Goal: Task Accomplishment & Management: Complete application form

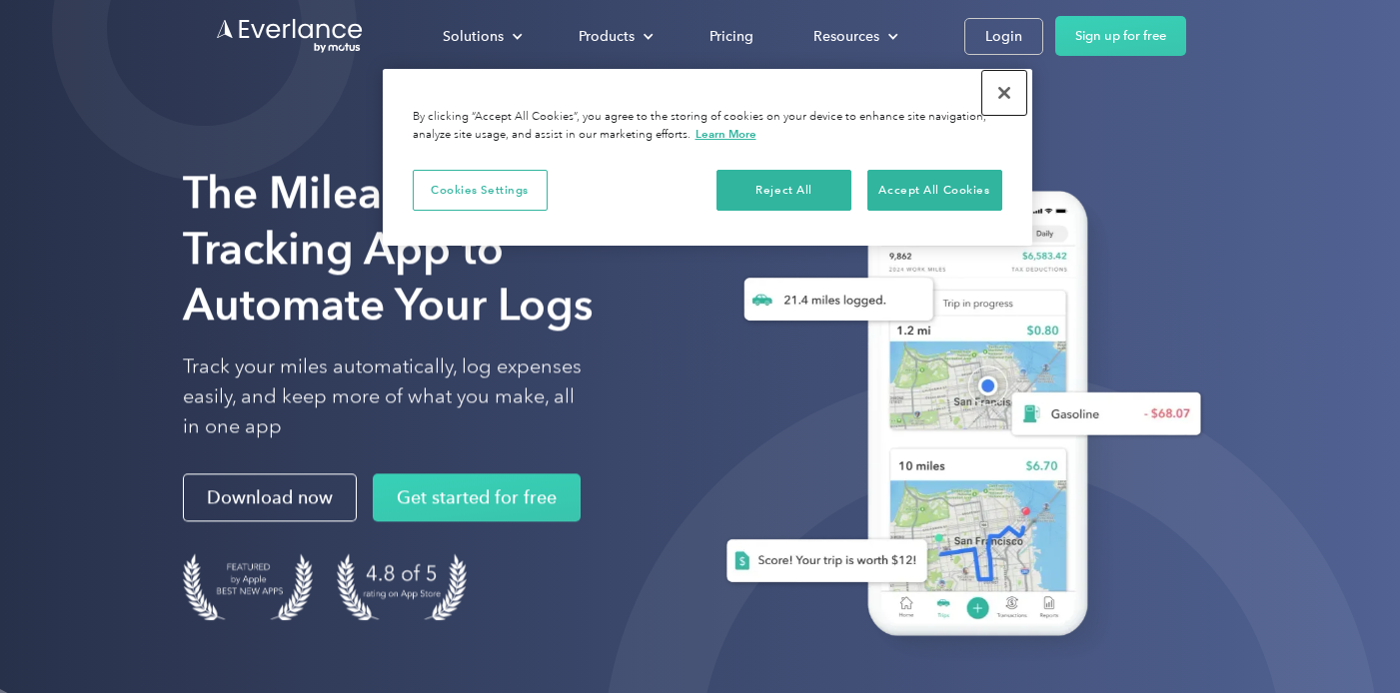
click at [1001, 94] on button "Close" at bounding box center [1004, 93] width 44 height 44
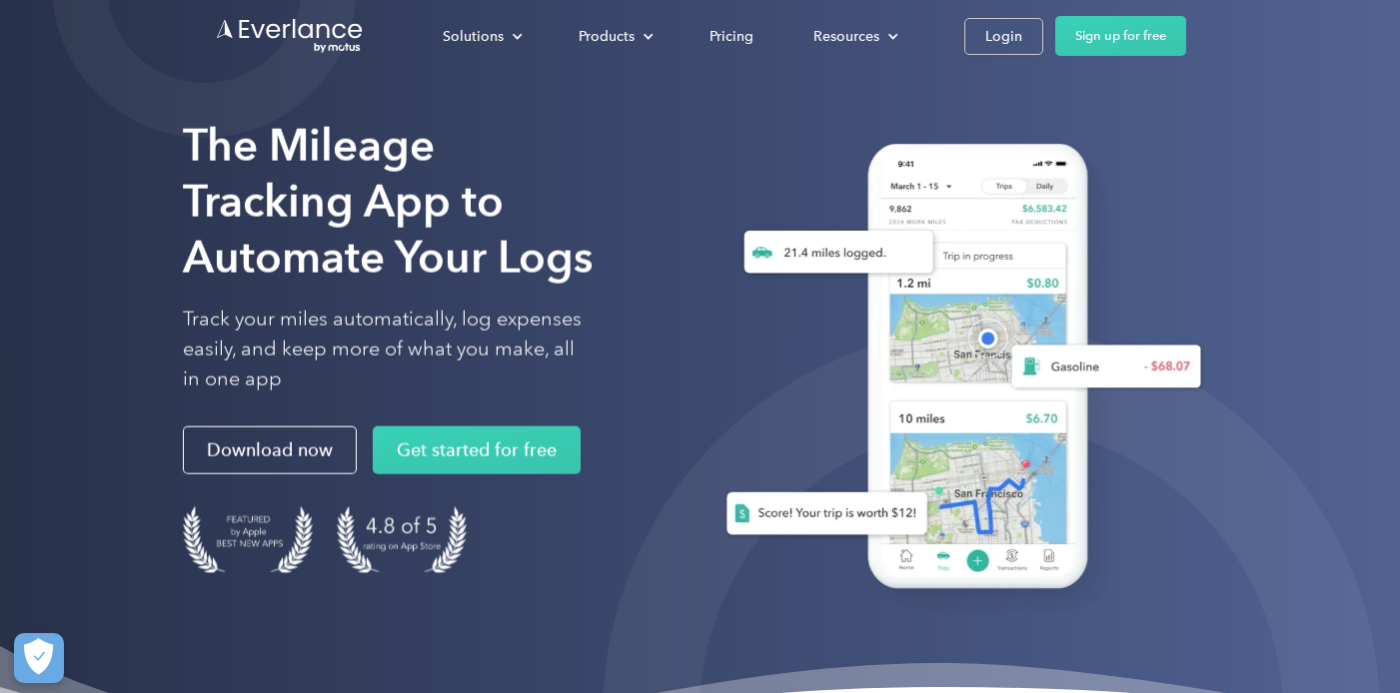
scroll to position [46, 0]
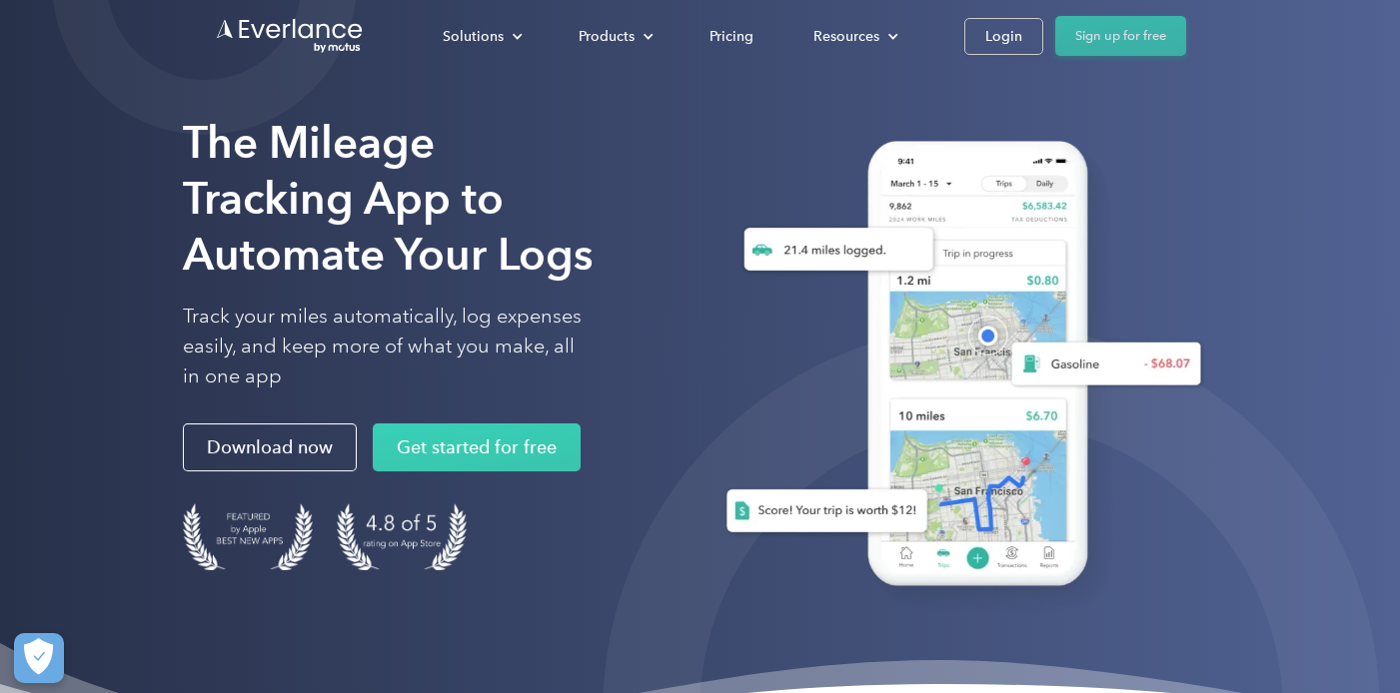
click at [1140, 29] on link "Sign up for free" at bounding box center [1120, 36] width 131 height 40
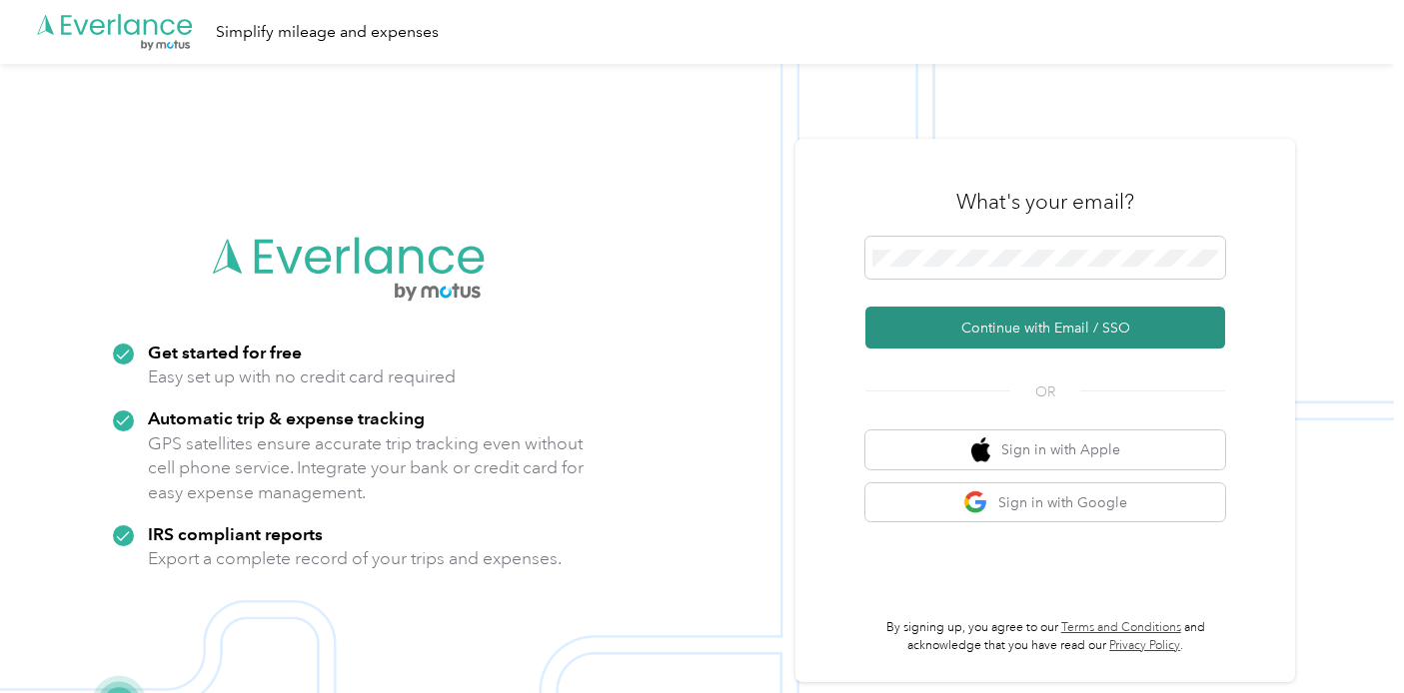
click at [1019, 320] on button "Continue with Email / SSO" at bounding box center [1045, 328] width 360 height 42
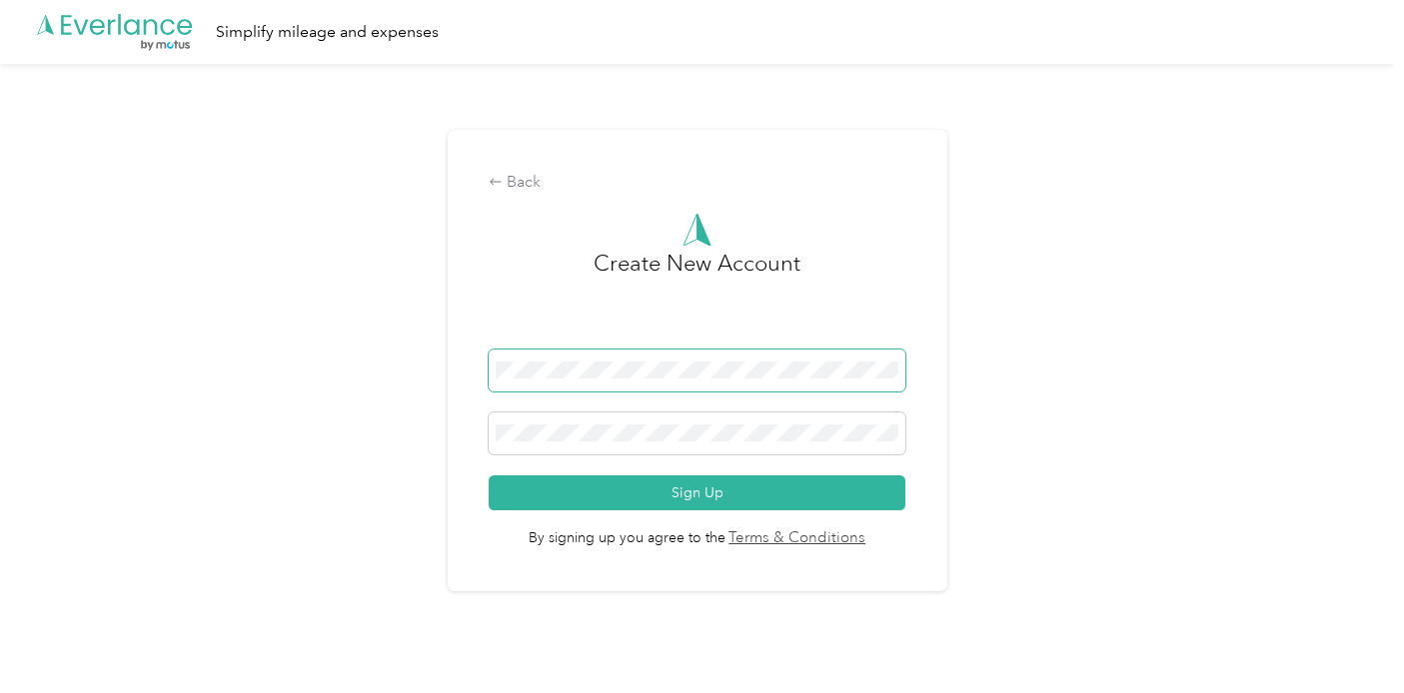
click at [489, 476] on button "Sign Up" at bounding box center [697, 493] width 417 height 35
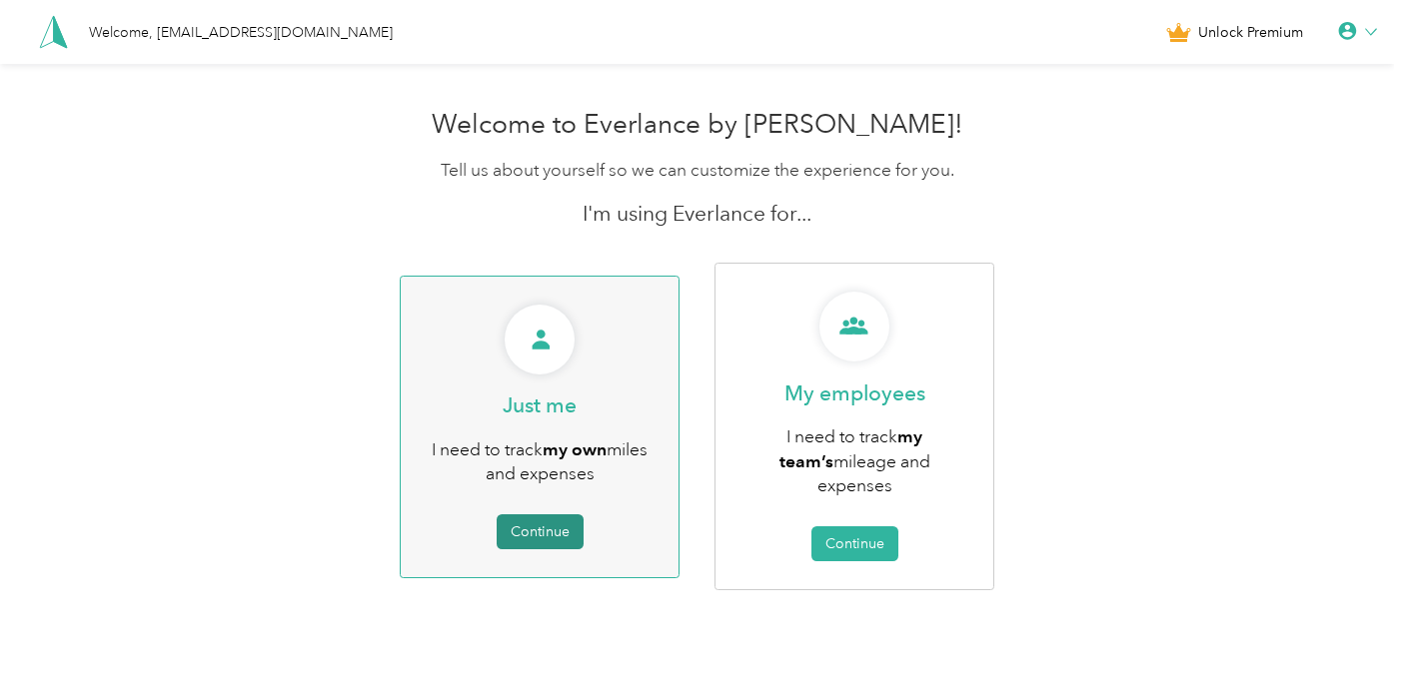
click at [557, 522] on button "Continue" at bounding box center [540, 532] width 87 height 35
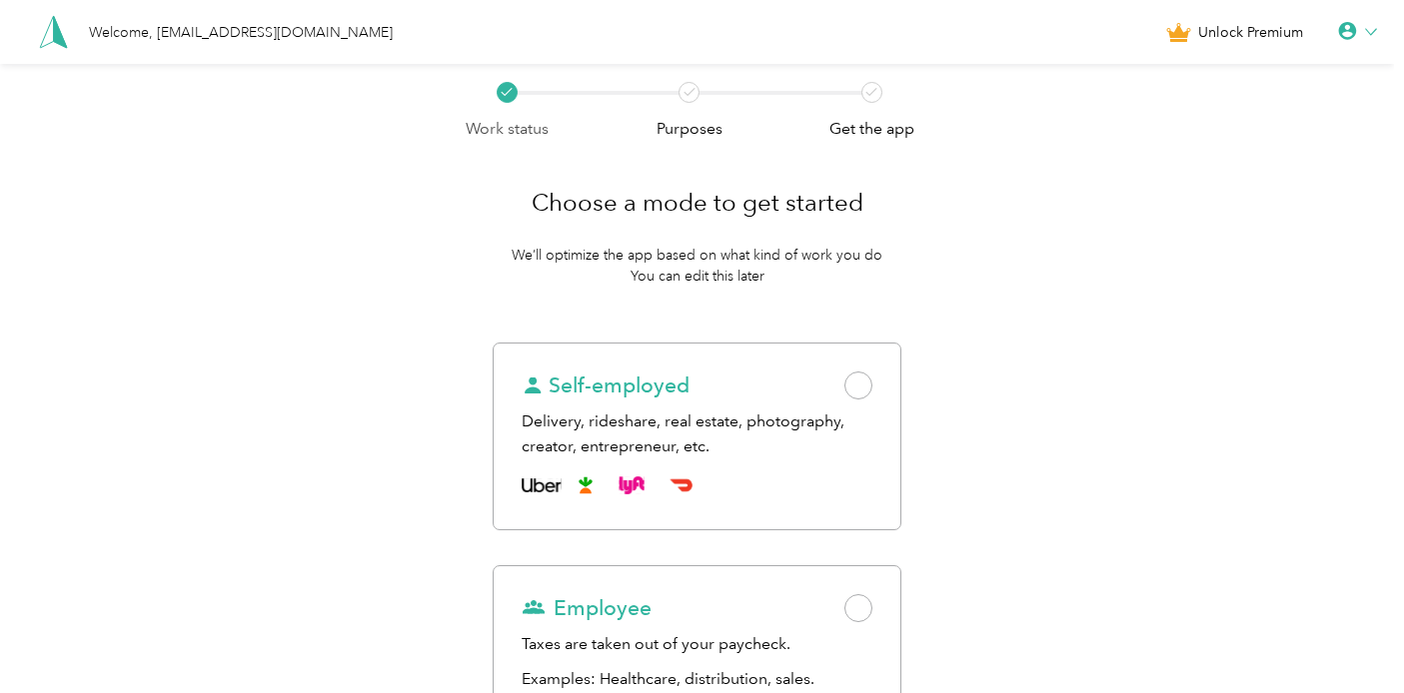
scroll to position [23, 0]
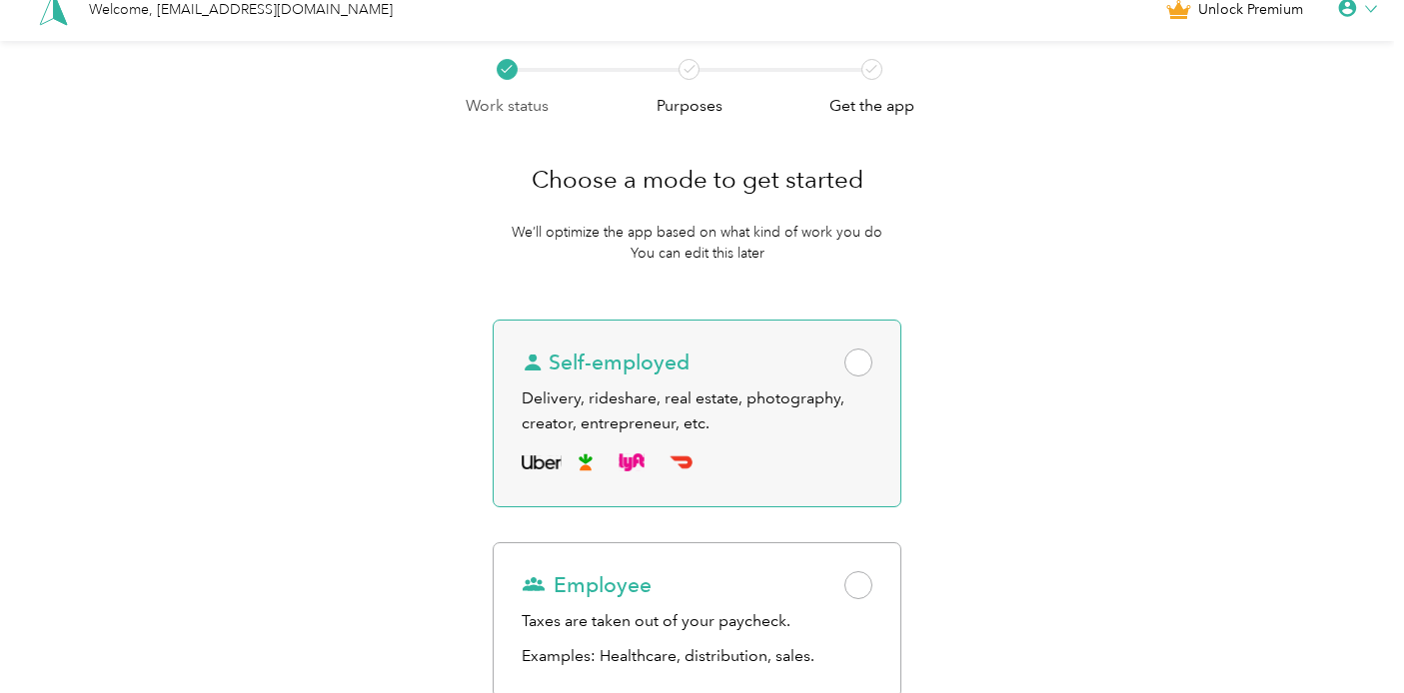
click at [860, 429] on div "Delivery, rideshare, real estate, photography, creator, entrepreneur, etc." at bounding box center [697, 411] width 351 height 49
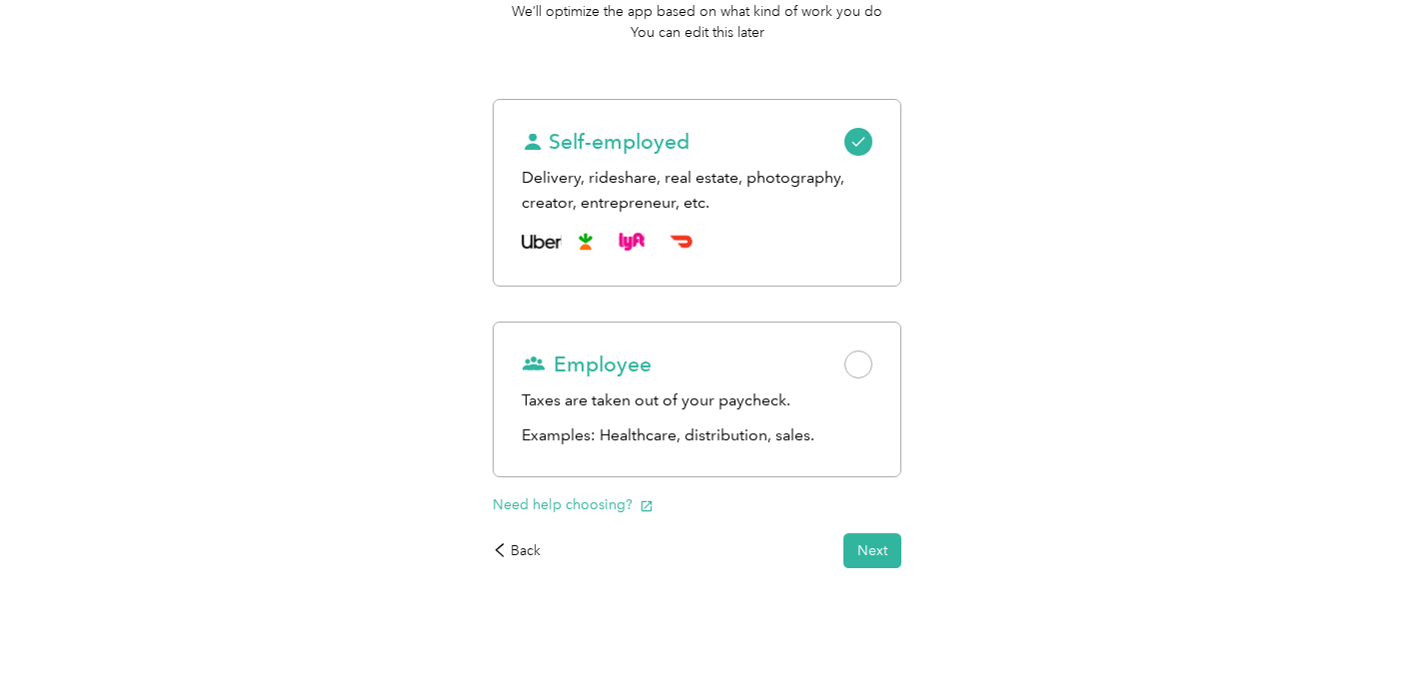
scroll to position [245, 0]
click at [879, 545] on button "Next" at bounding box center [872, 550] width 58 height 35
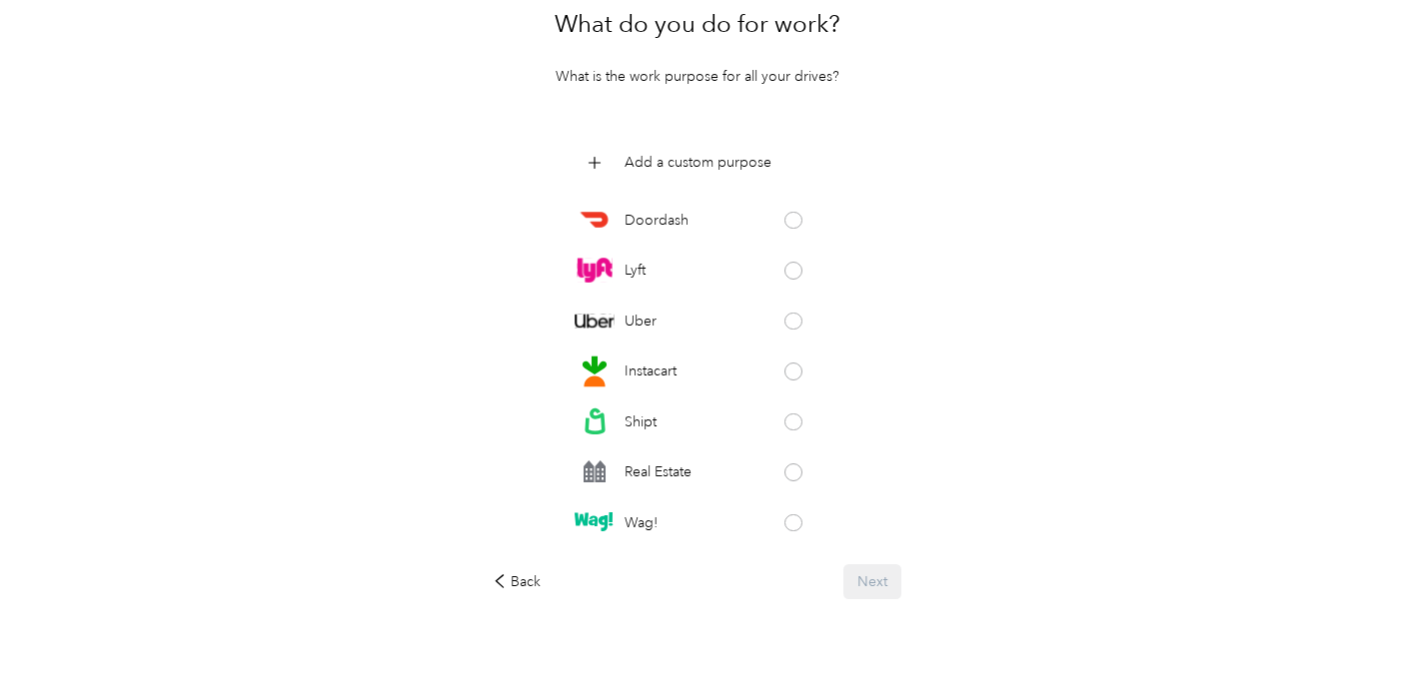
scroll to position [211, 0]
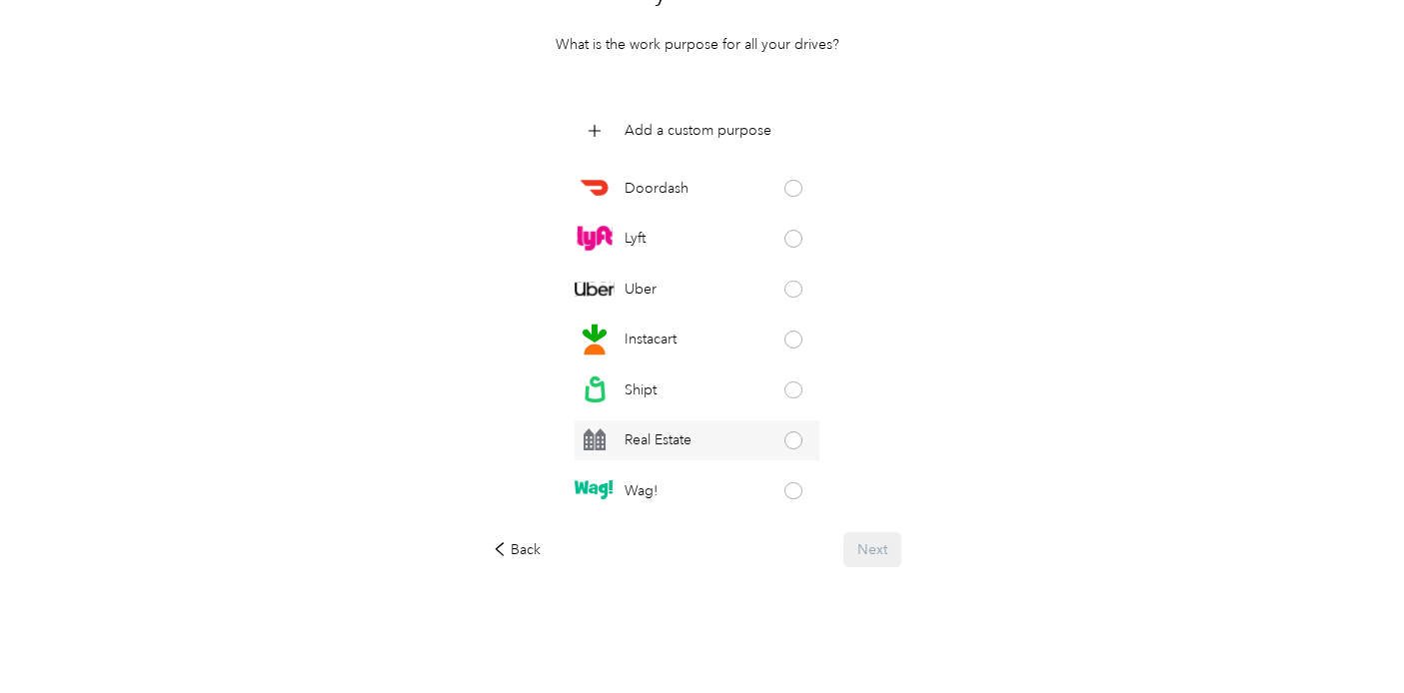
click at [784, 437] on span at bounding box center [793, 441] width 18 height 18
click at [872, 562] on button "Next" at bounding box center [872, 550] width 58 height 35
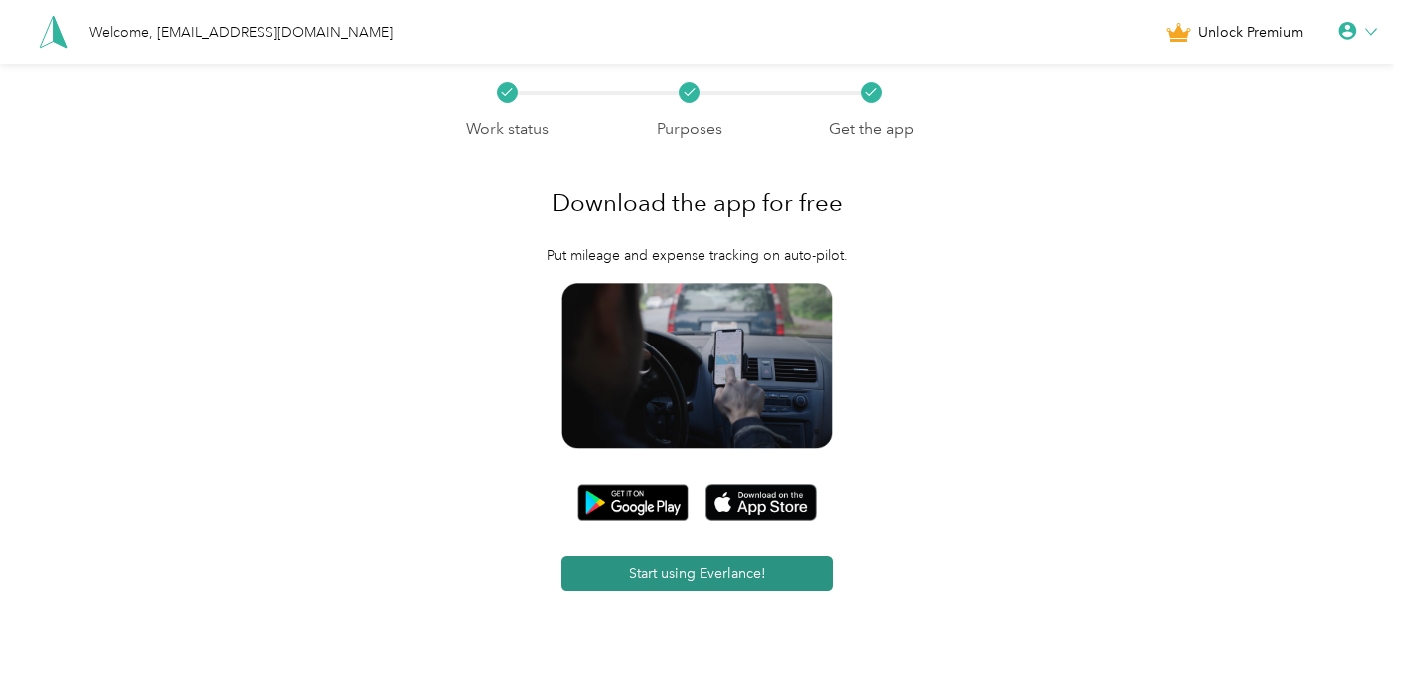
click at [684, 577] on button "Start using Everlance!" at bounding box center [697, 574] width 273 height 35
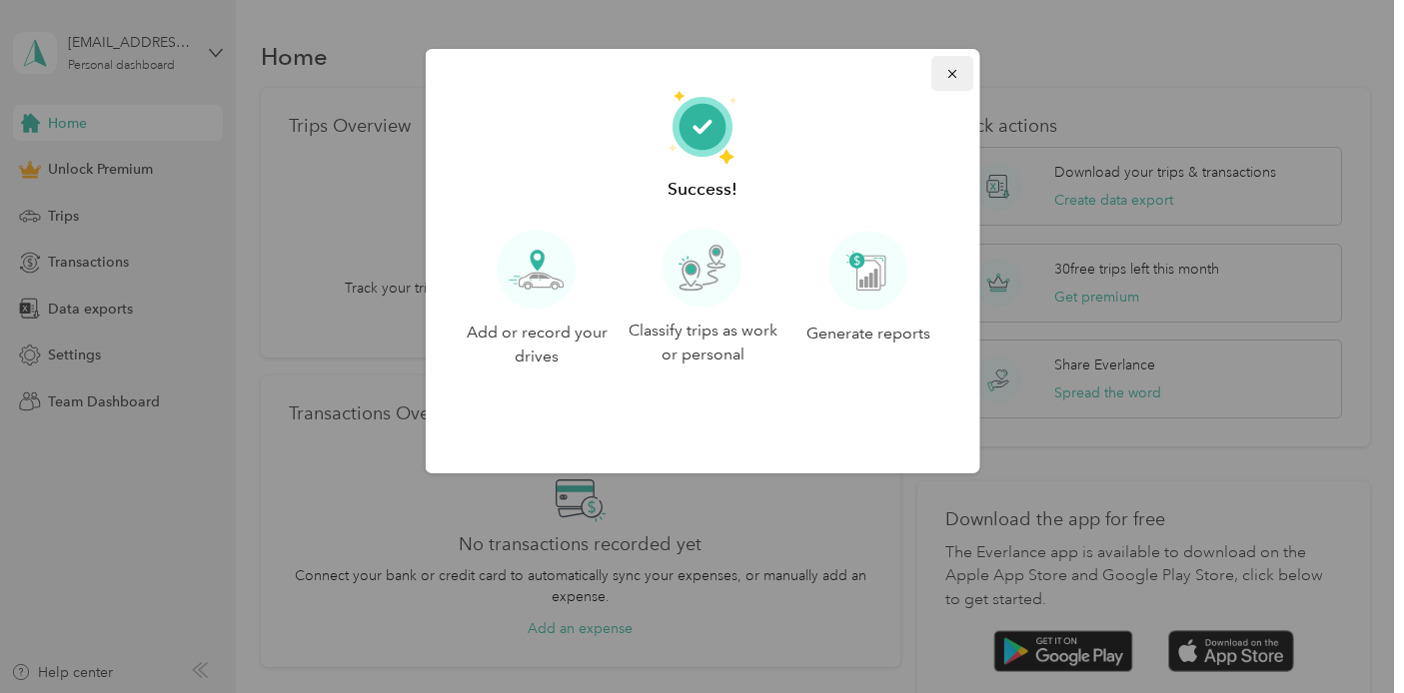
click at [947, 76] on icon "button" at bounding box center [951, 74] width 8 height 8
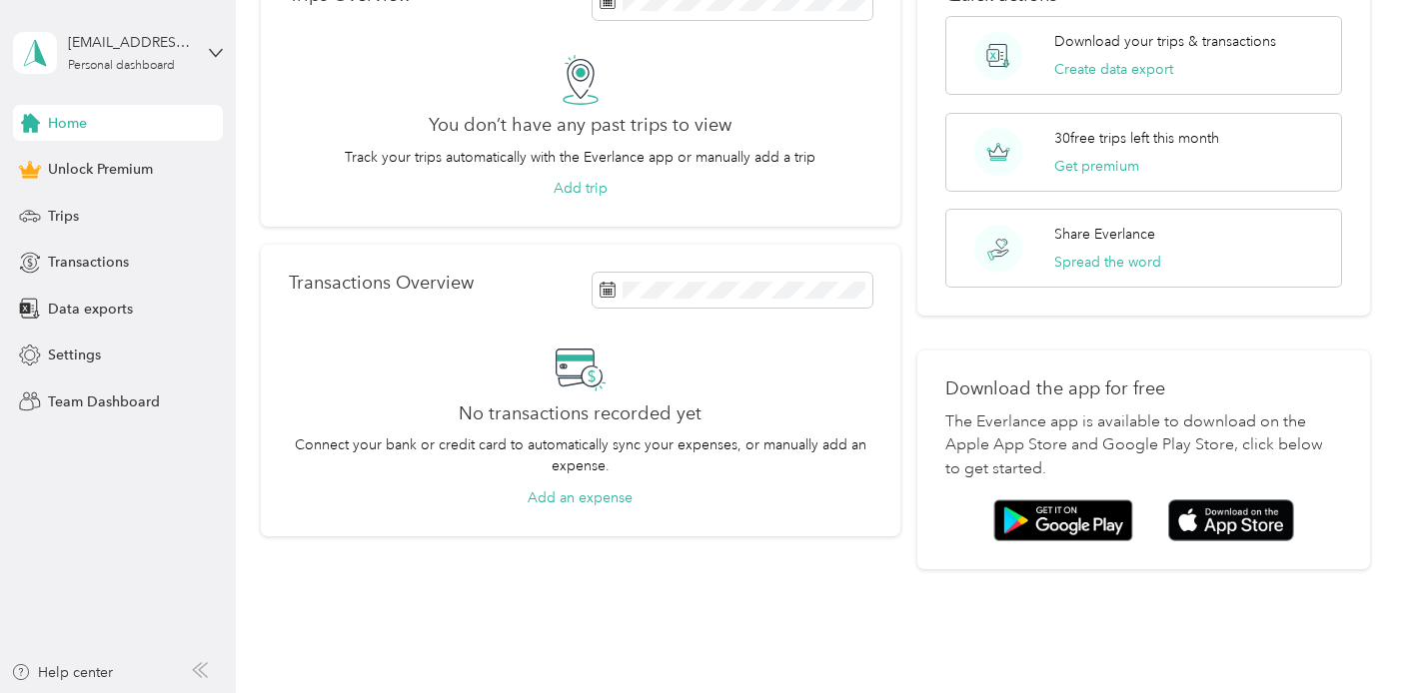
scroll to position [141, 0]
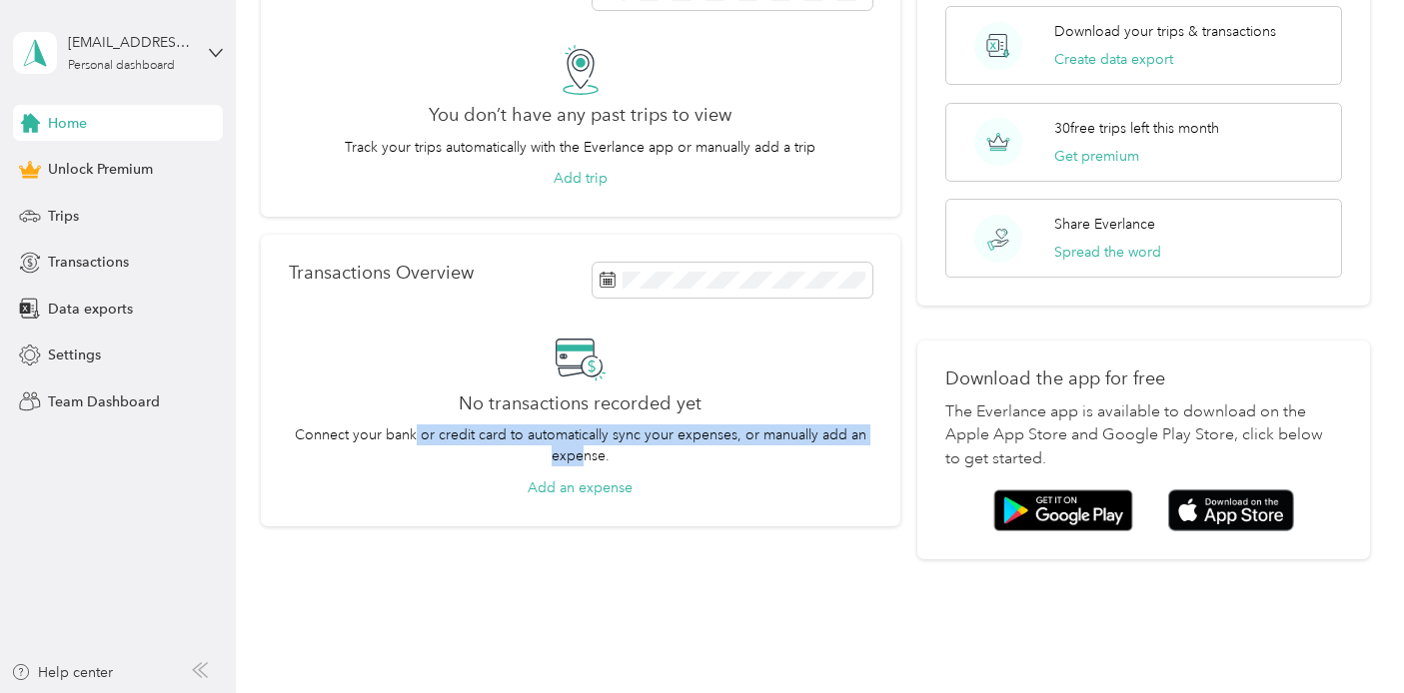
drag, startPoint x: 417, startPoint y: 441, endPoint x: 579, endPoint y: 453, distance: 163.3
click at [579, 453] on p "Connect your bank or credit card to automatically sync your expenses, or manual…" at bounding box center [580, 446] width 583 height 42
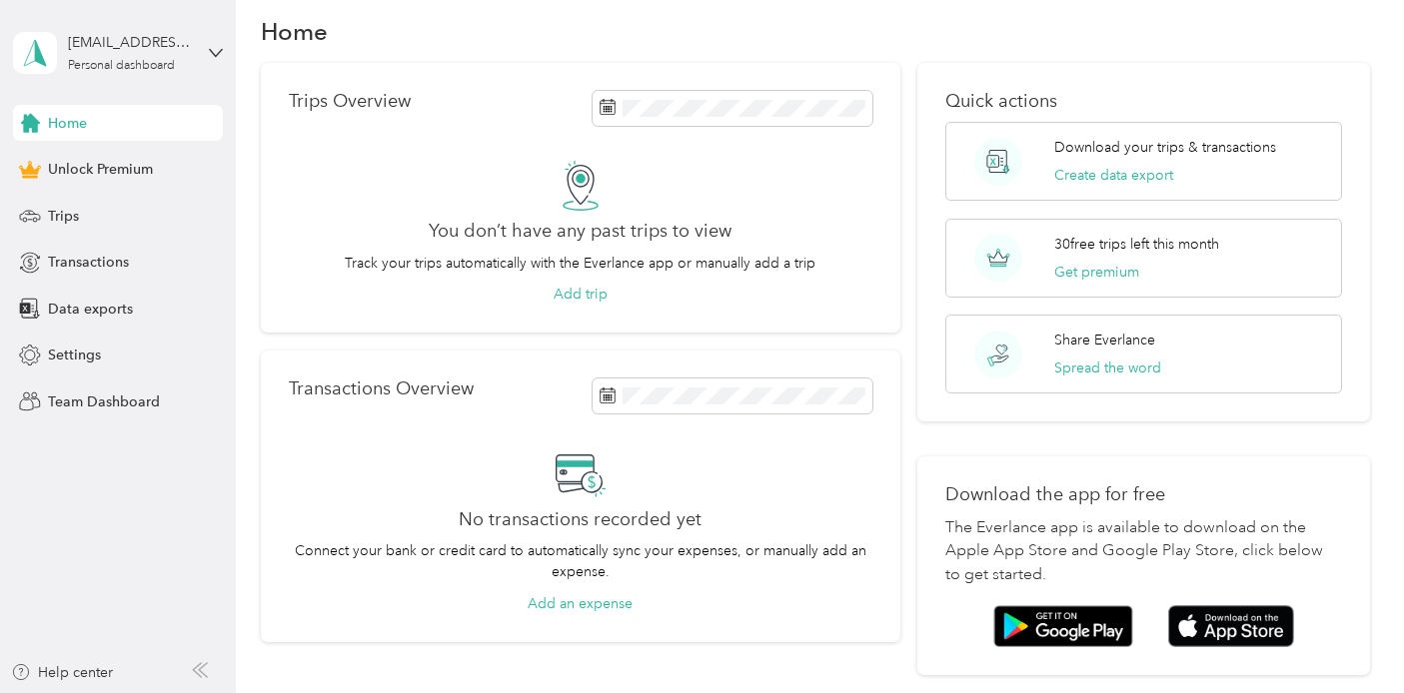
scroll to position [22, 0]
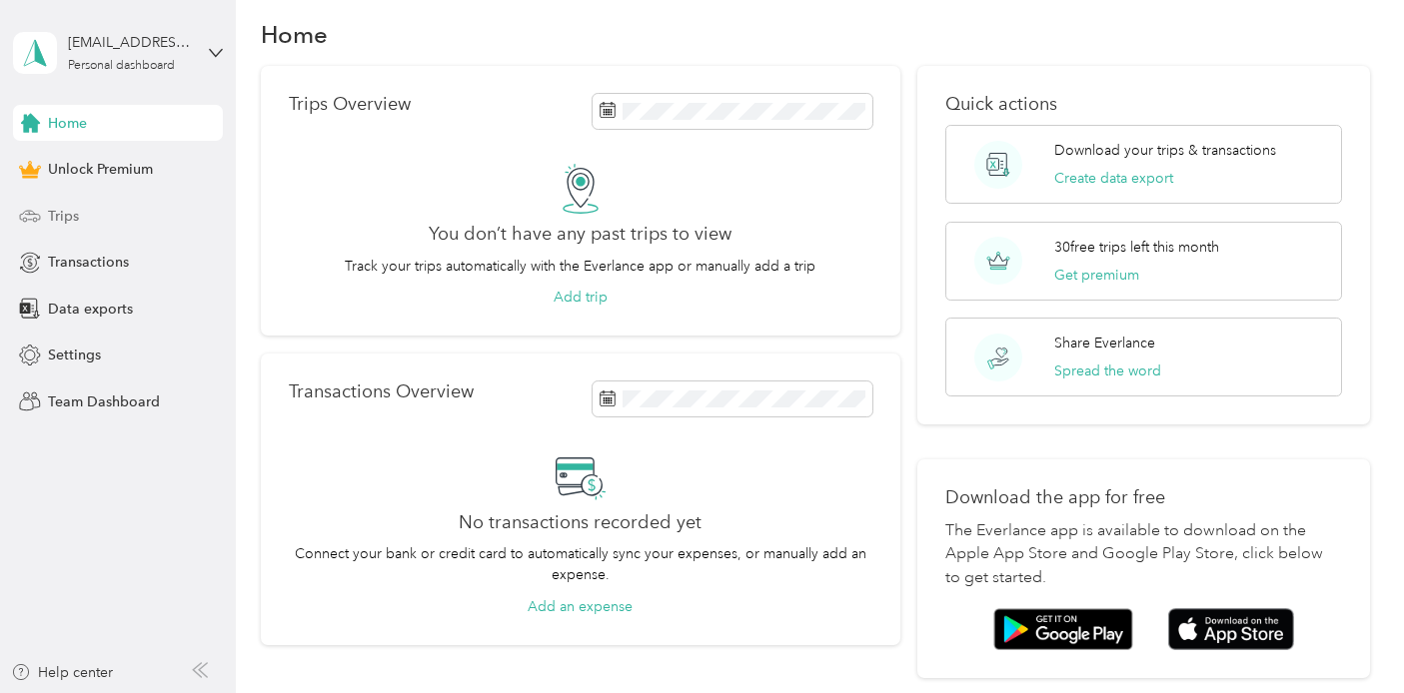
click at [68, 209] on span "Trips" at bounding box center [63, 216] width 31 height 21
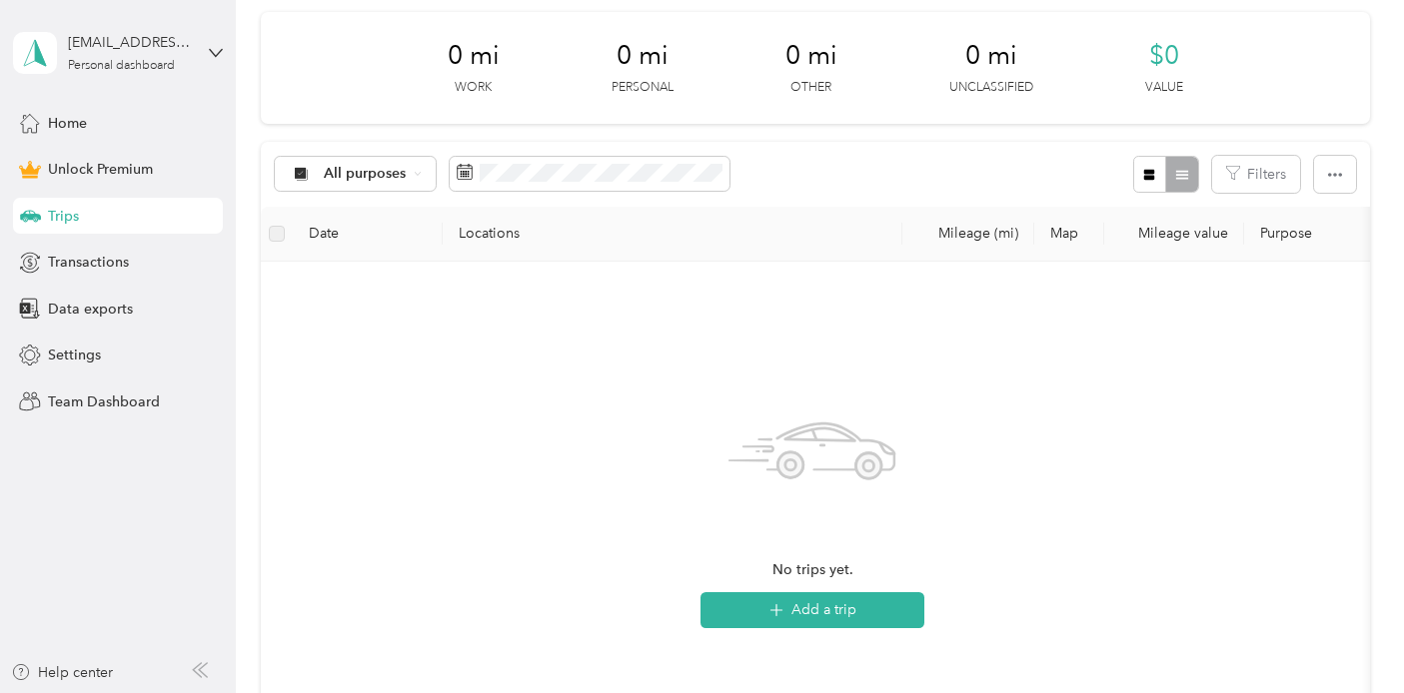
scroll to position [264, 0]
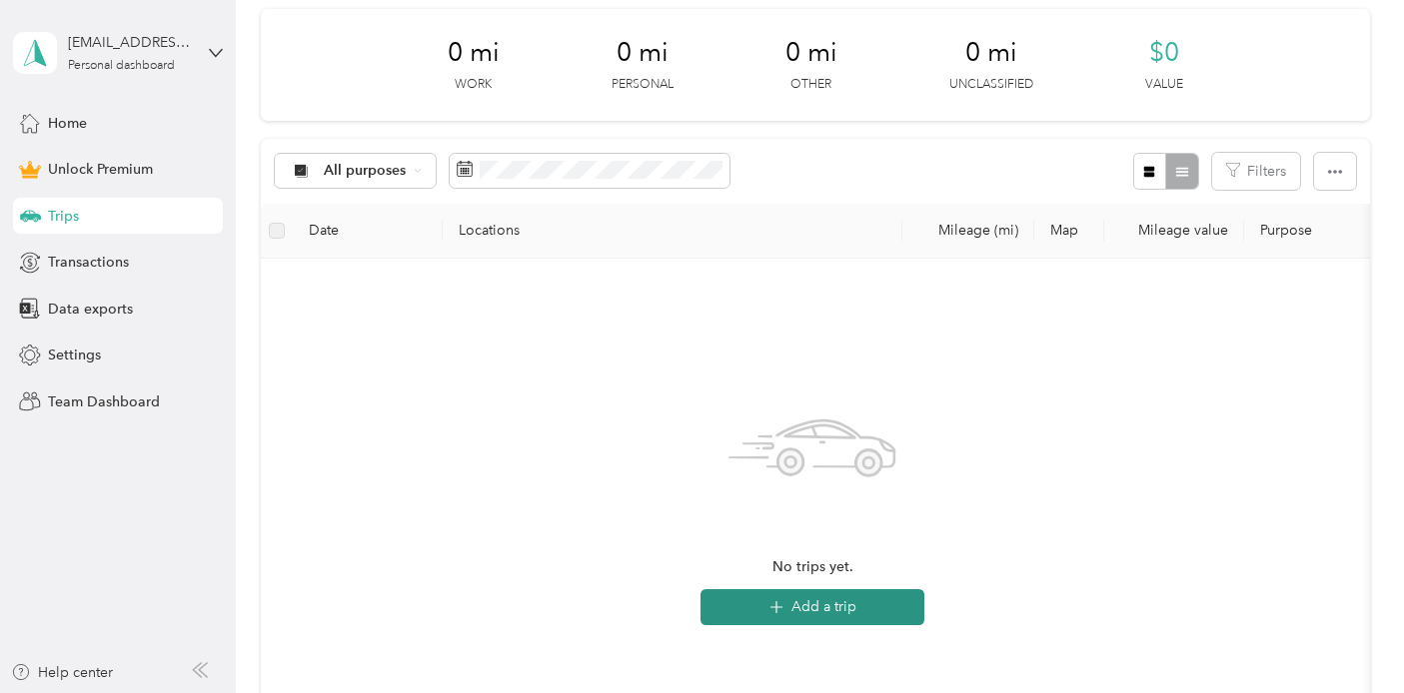
click at [782, 603] on icon "button" at bounding box center [776, 607] width 23 height 23
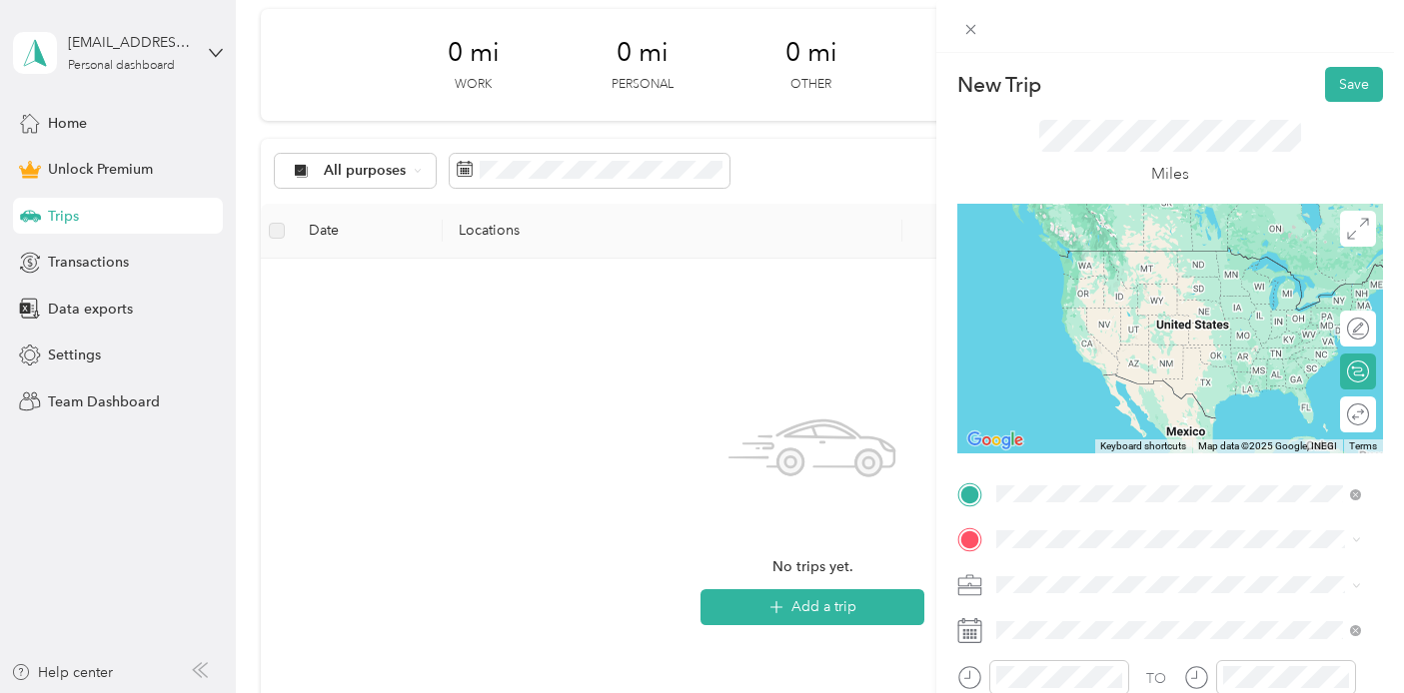
click at [1143, 249] on span "3315 Stuart Street Denver, Colorado 80212, United States" at bounding box center [1133, 251] width 200 height 18
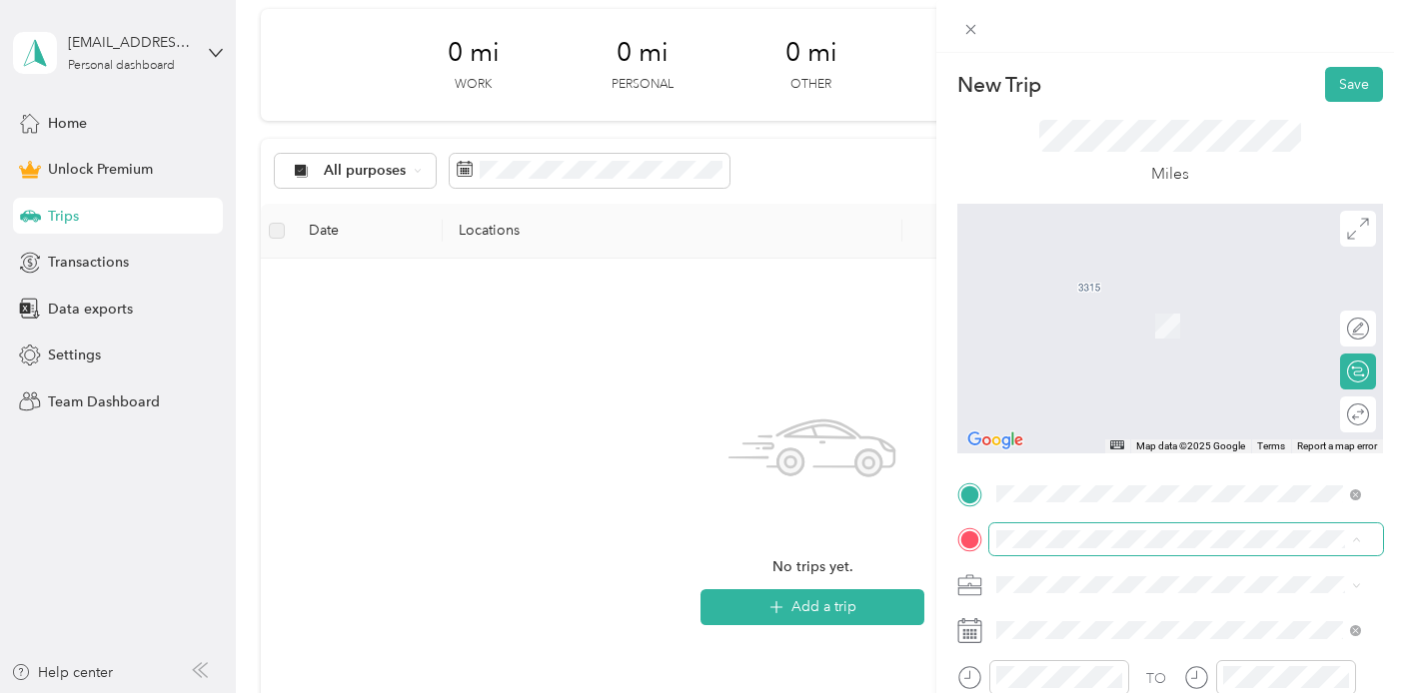
click at [1124, 548] on span at bounding box center [1186, 540] width 394 height 32
click at [1135, 439] on span "23805 Mormon Drive Conifer, Colorado 80433, United States" at bounding box center [1193, 434] width 321 height 35
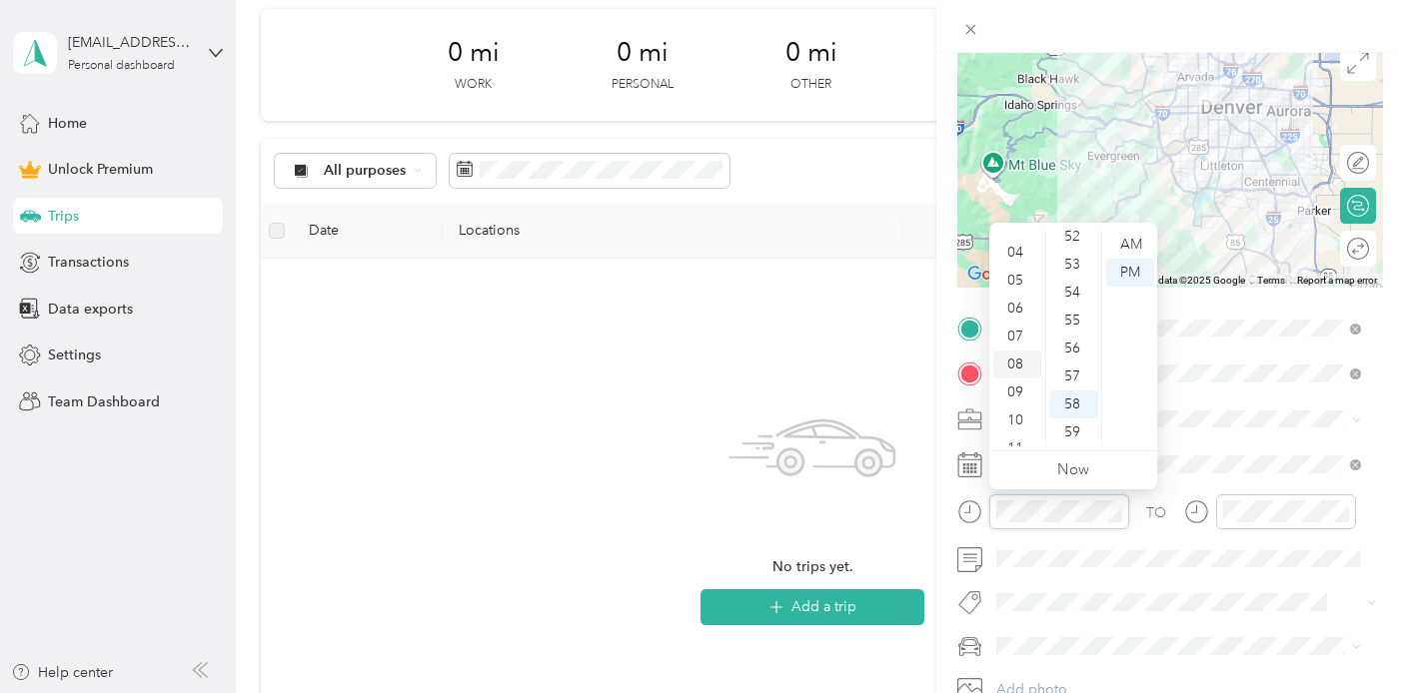
scroll to position [120, 0]
click at [1023, 340] on div "08" at bounding box center [1017, 349] width 48 height 28
click at [1078, 243] on div "30" at bounding box center [1074, 242] width 48 height 28
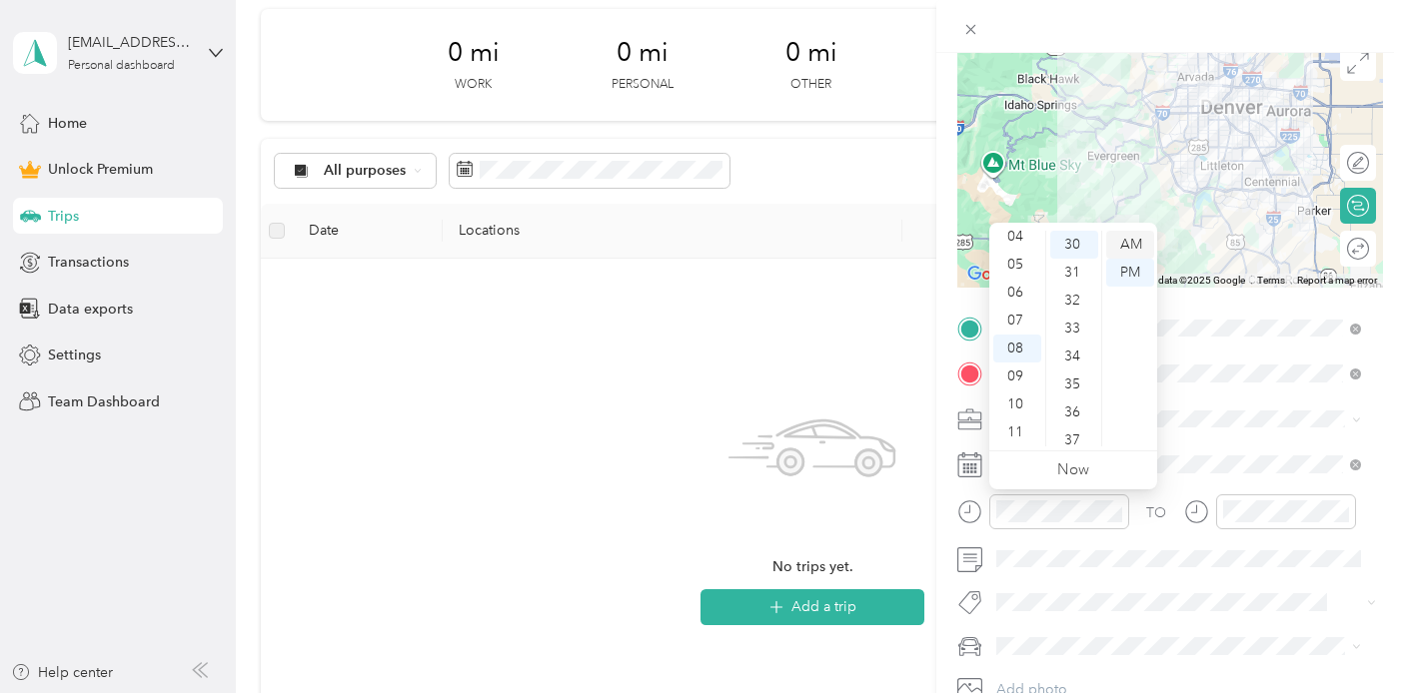
click at [1142, 244] on div "AM" at bounding box center [1130, 245] width 48 height 28
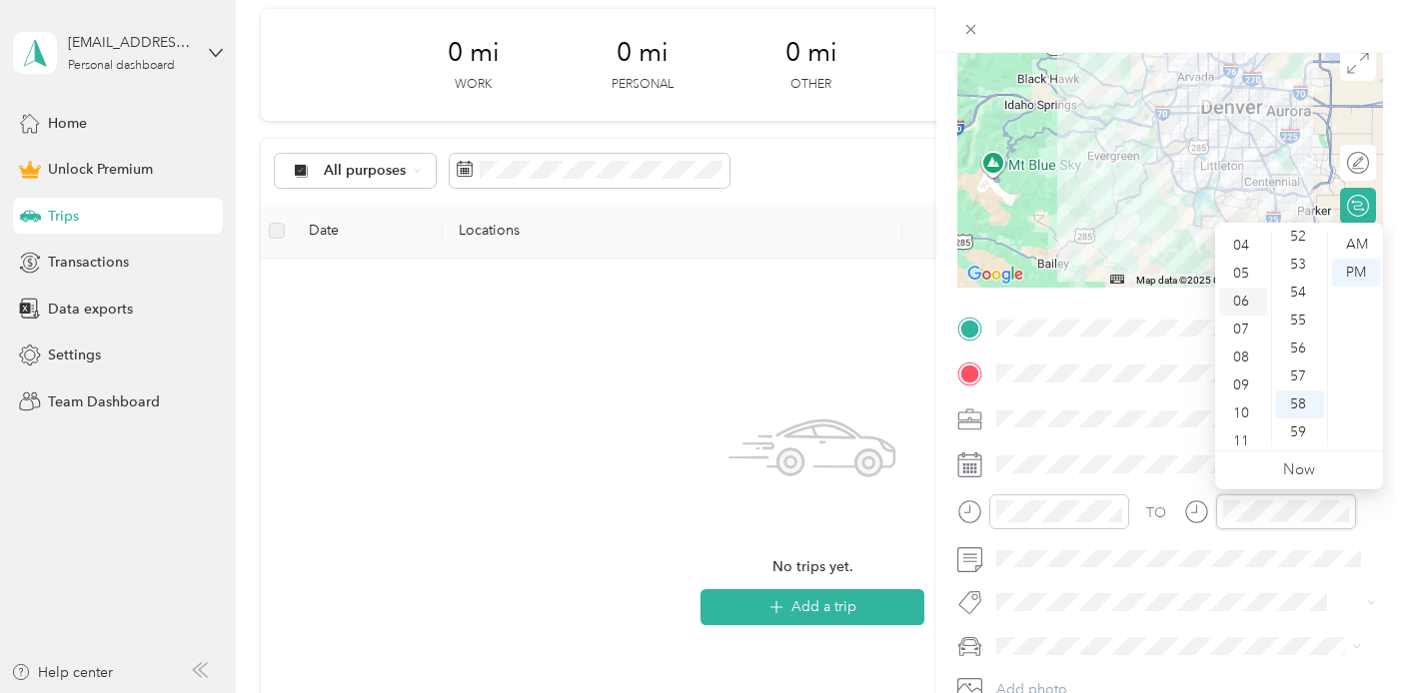
scroll to position [120, 0]
click at [1247, 416] on div "10" at bounding box center [1243, 405] width 48 height 28
click at [1243, 410] on div "10" at bounding box center [1243, 405] width 48 height 28
click at [1355, 243] on div "AM" at bounding box center [1356, 245] width 48 height 28
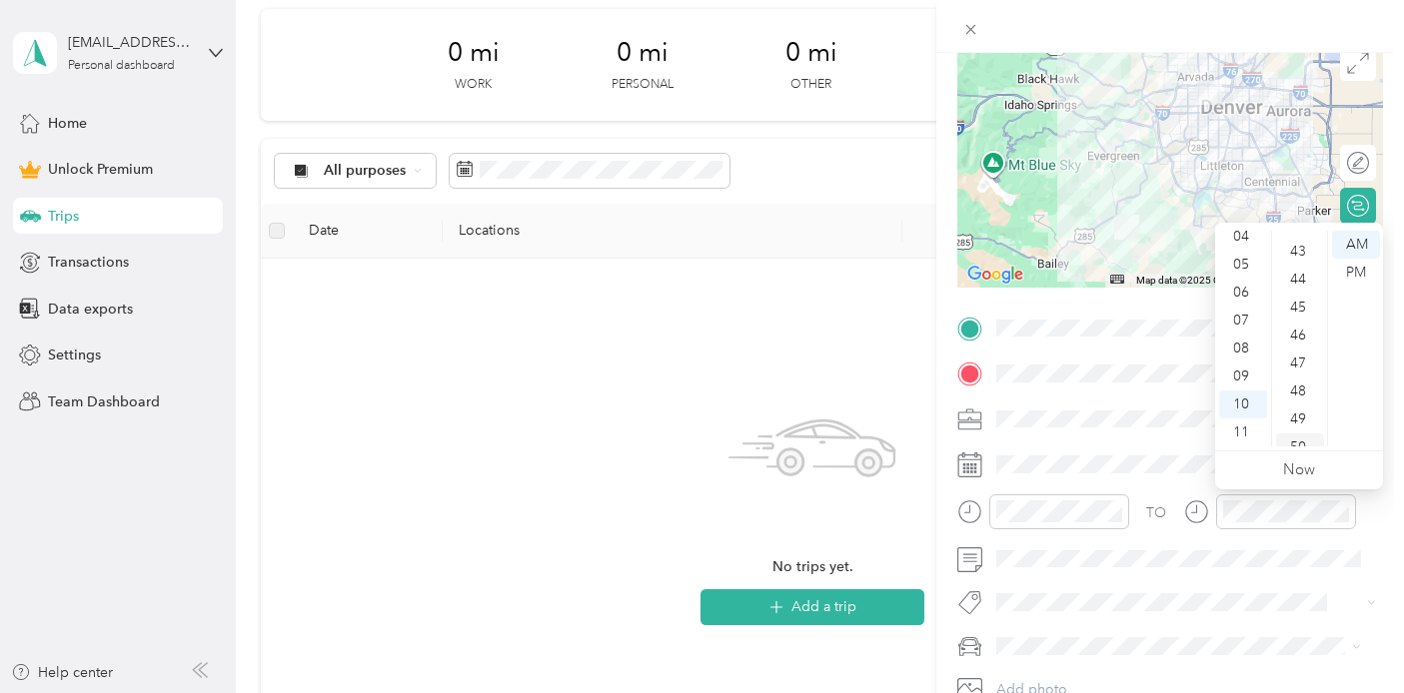
click at [1300, 442] on div "50" at bounding box center [1300, 448] width 48 height 28
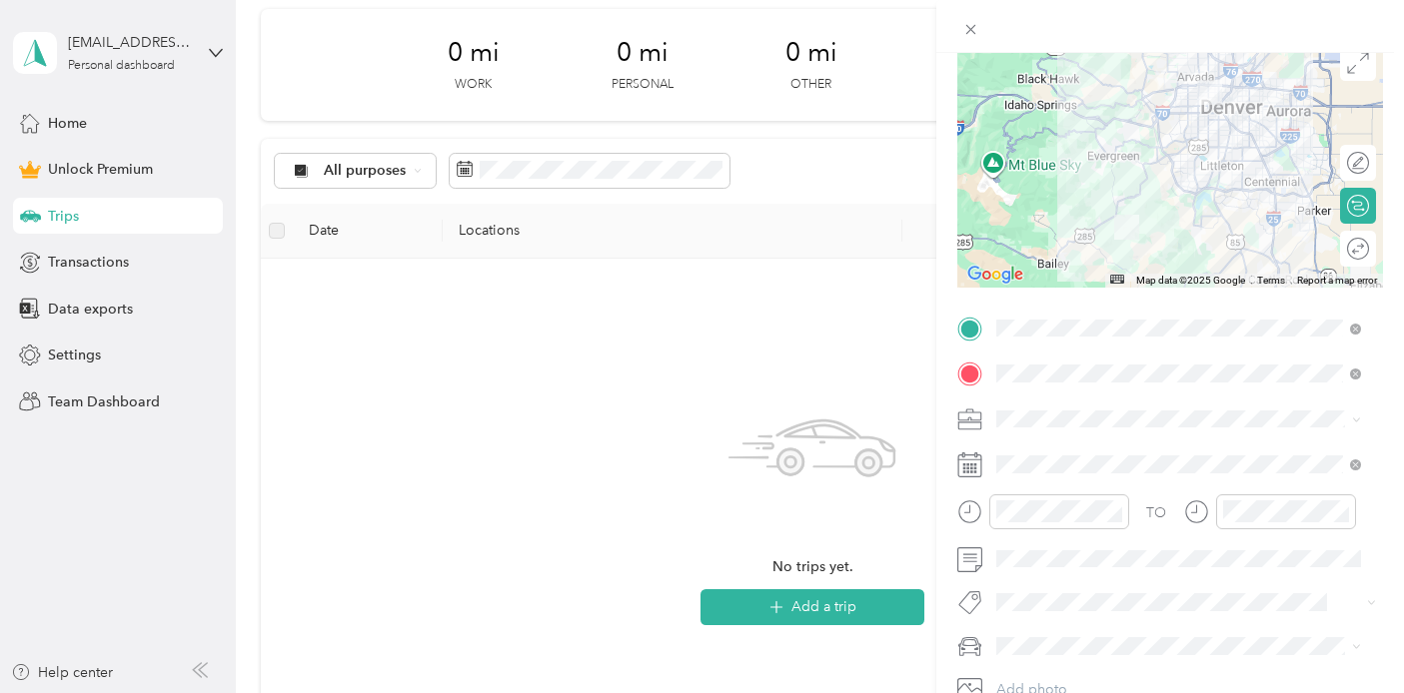
click at [1080, 444] on div "TO Add photo" at bounding box center [1170, 532] width 426 height 438
click at [1080, 452] on span at bounding box center [1186, 465] width 394 height 32
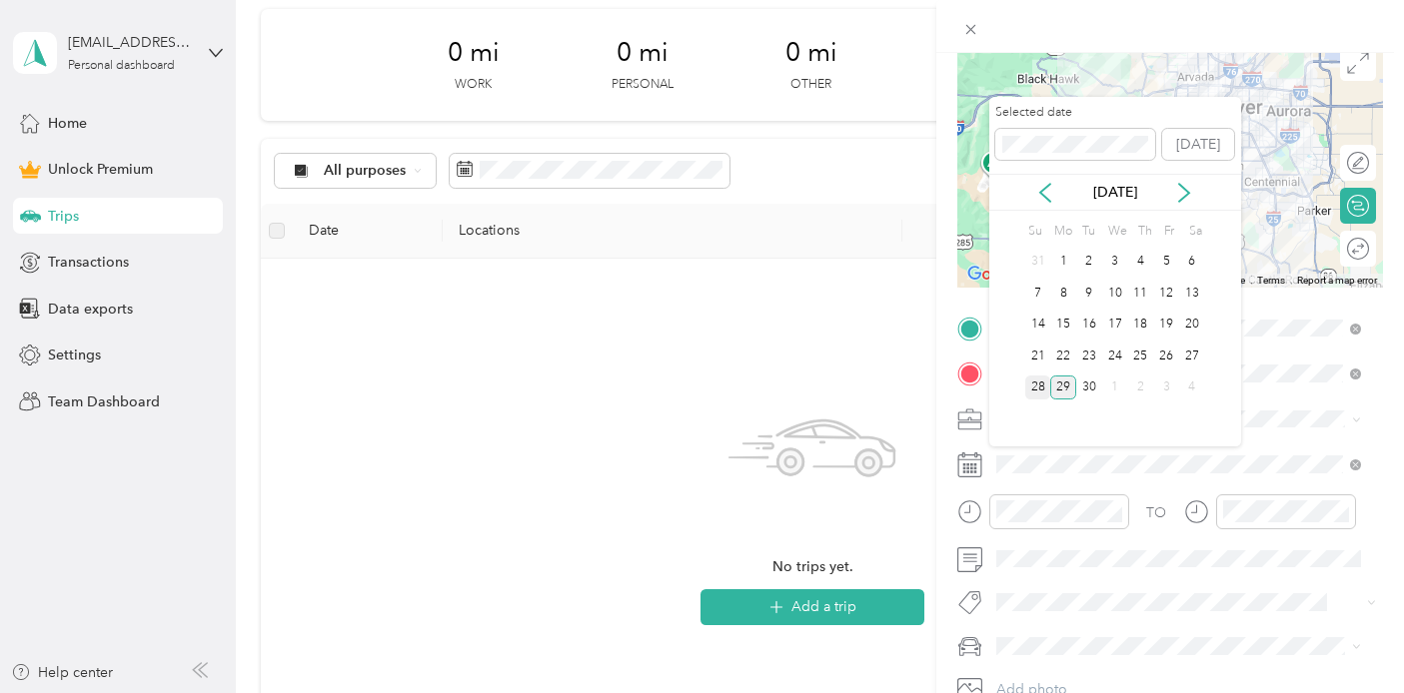
click at [1040, 378] on div "28" at bounding box center [1038, 388] width 26 height 25
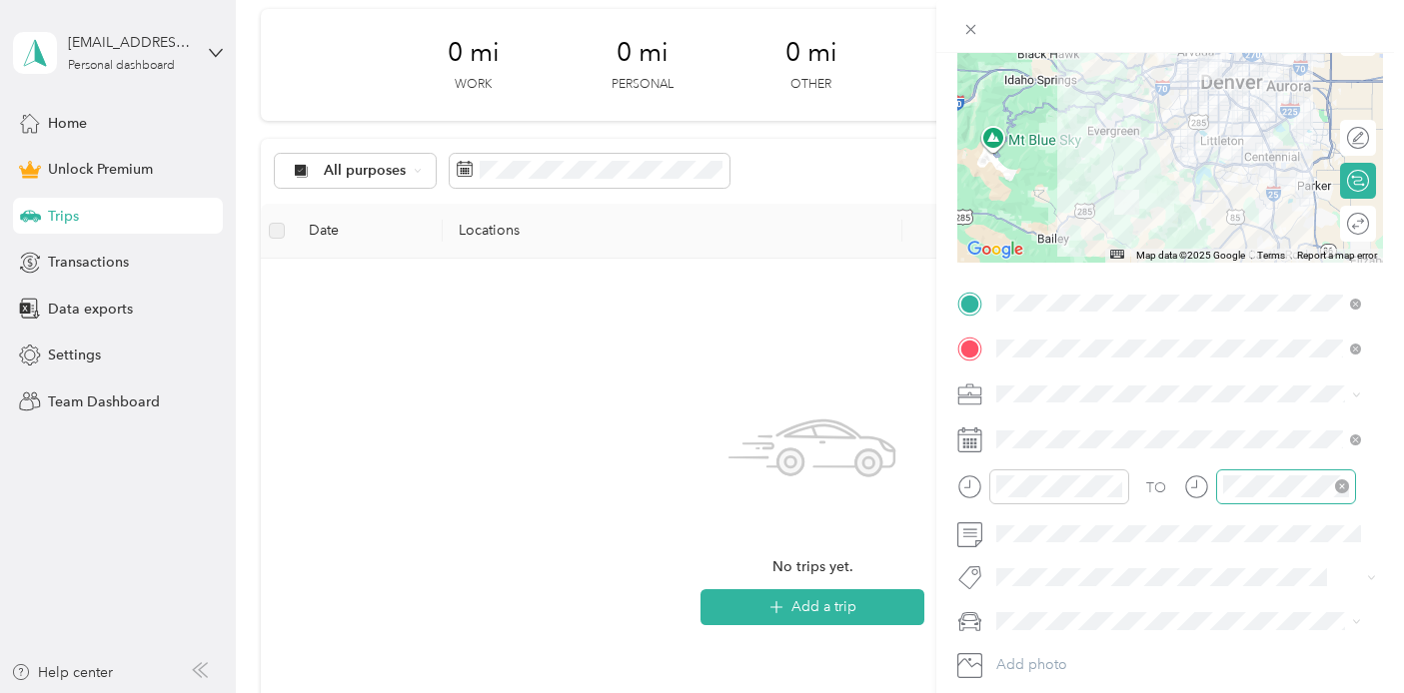
scroll to position [200, 0]
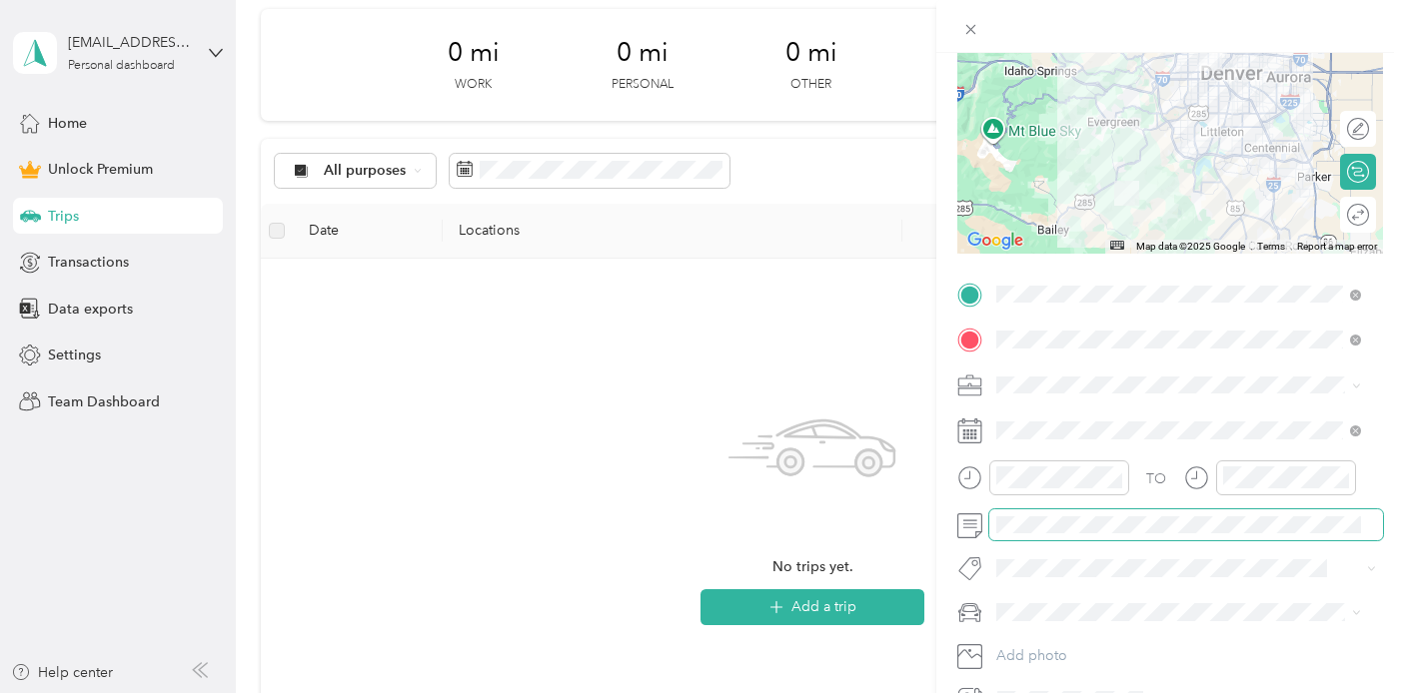
click at [1116, 535] on span at bounding box center [1186, 526] width 394 height 32
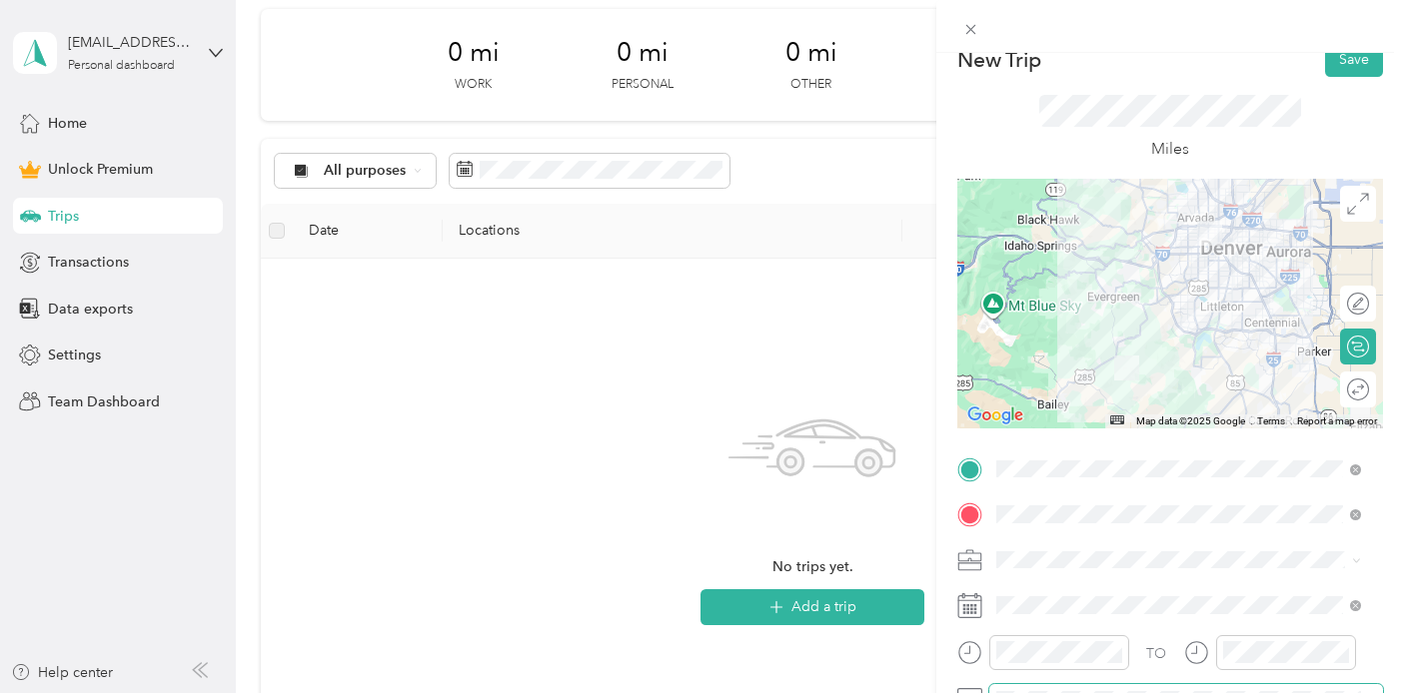
scroll to position [0, 0]
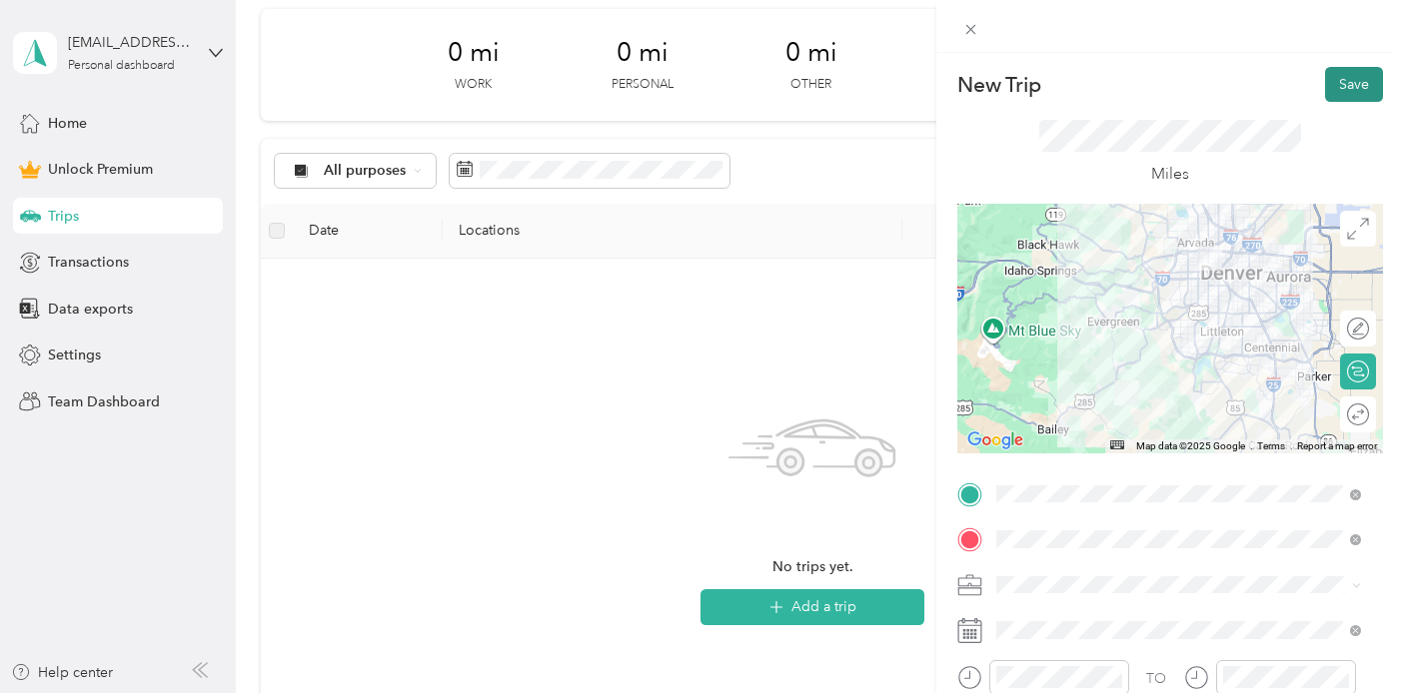
click at [1332, 88] on button "Save" at bounding box center [1354, 84] width 58 height 35
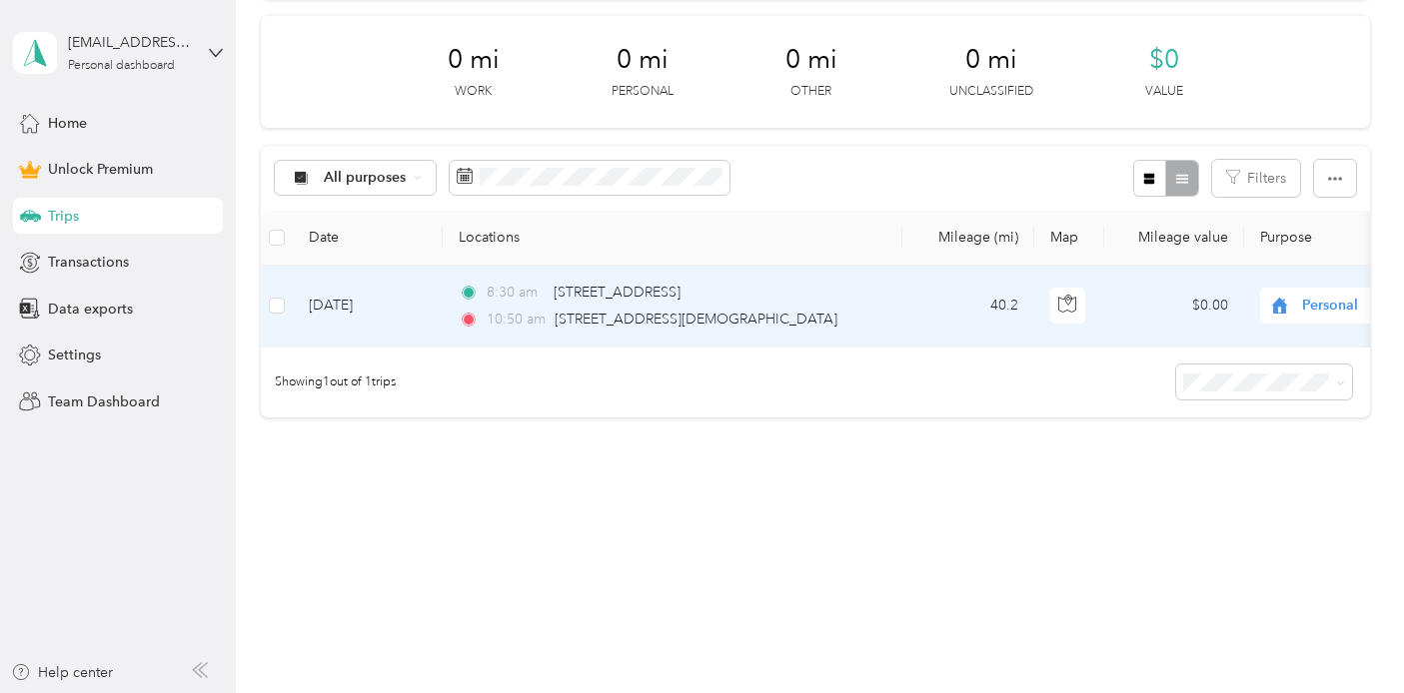
click at [1218, 302] on td "$0.00" at bounding box center [1174, 307] width 140 height 82
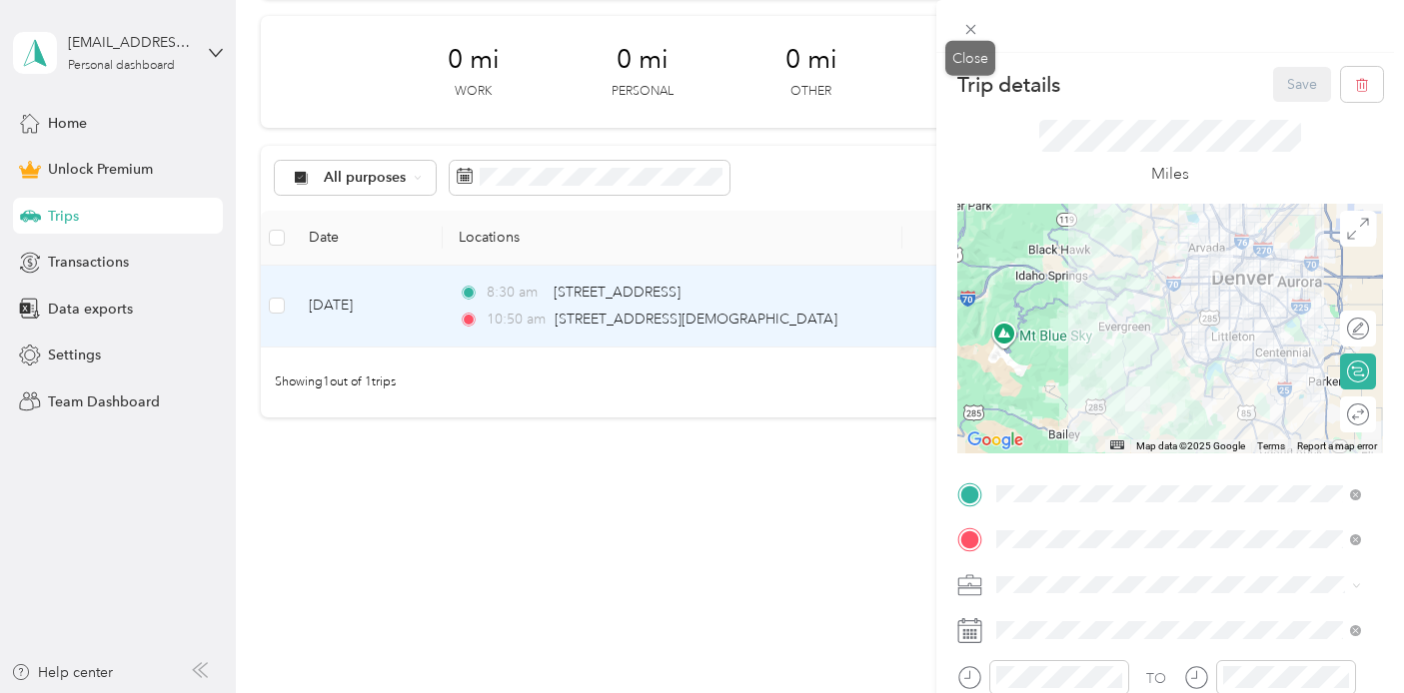
click at [977, 28] on icon at bounding box center [970, 29] width 17 height 17
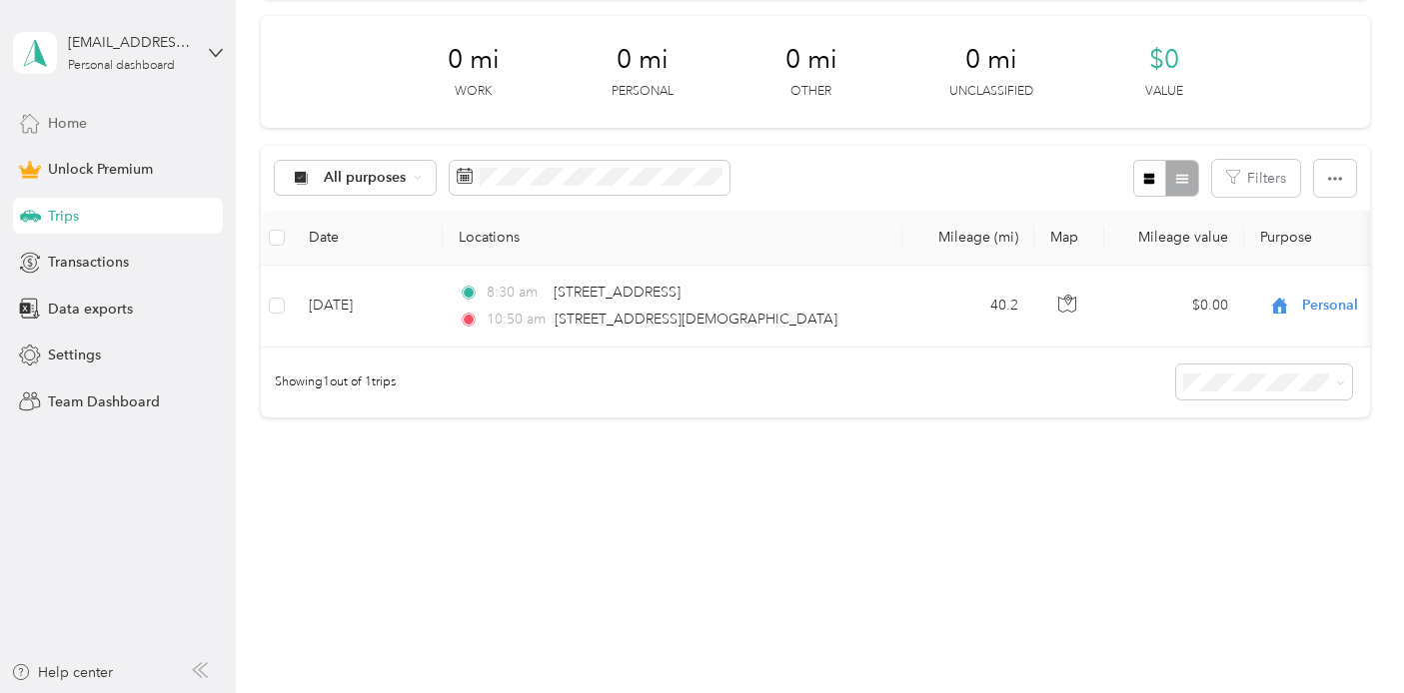
click at [68, 120] on span "Home" at bounding box center [67, 123] width 39 height 21
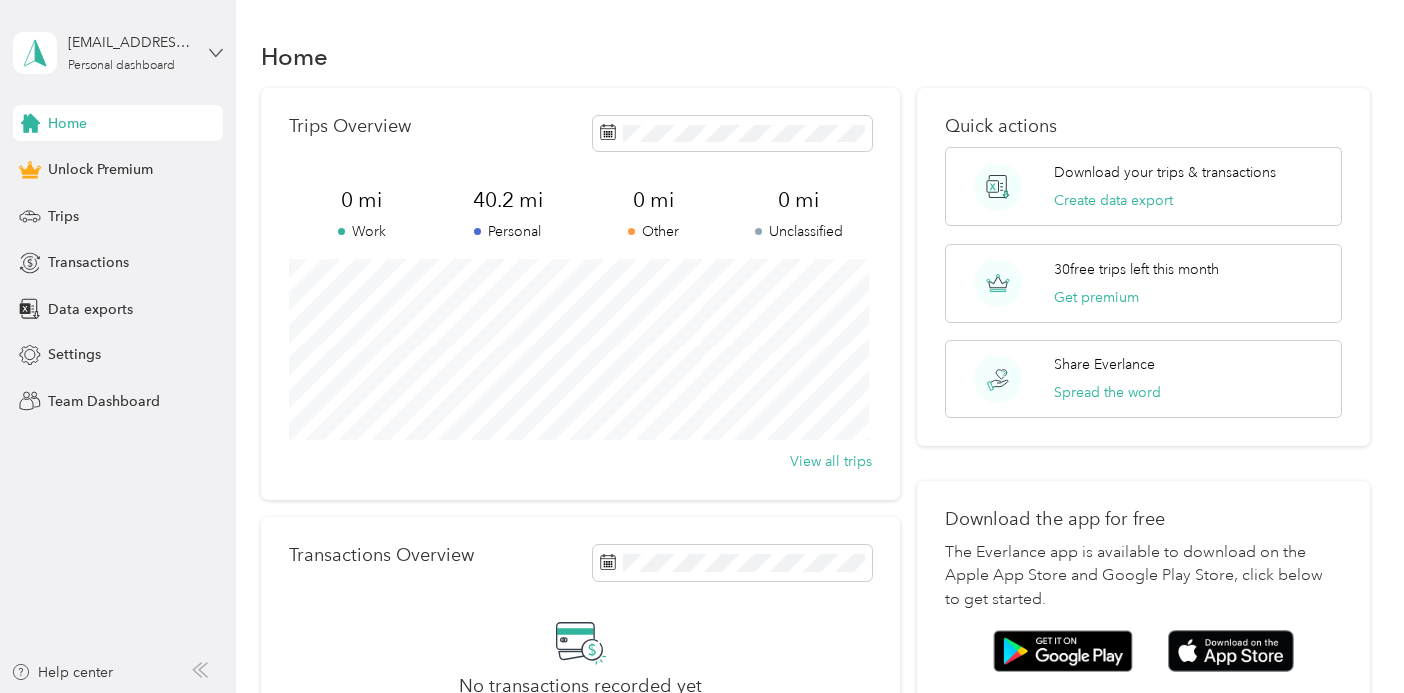
click at [209, 58] on icon at bounding box center [216, 53] width 14 height 14
click at [423, 52] on div "Home" at bounding box center [815, 56] width 1109 height 42
click at [102, 392] on span "Team Dashboard" at bounding box center [104, 402] width 112 height 21
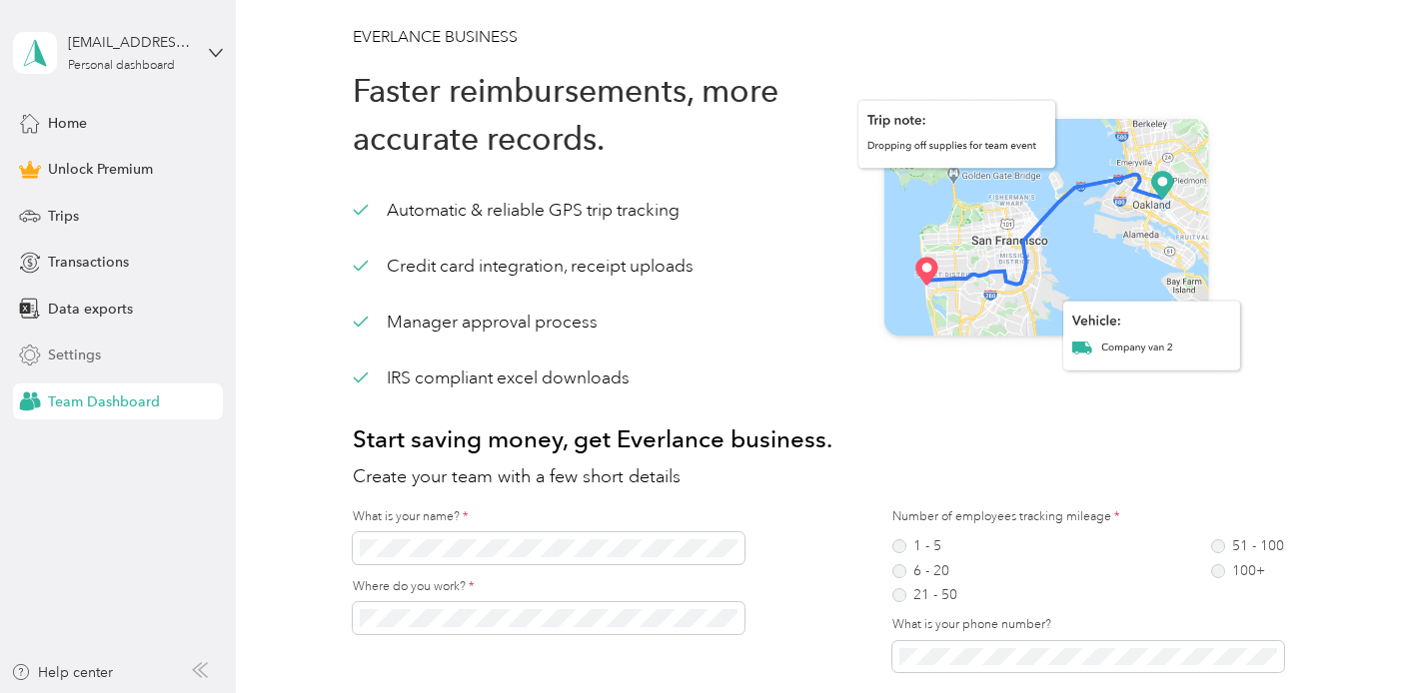
click at [99, 357] on span "Settings" at bounding box center [74, 355] width 53 height 21
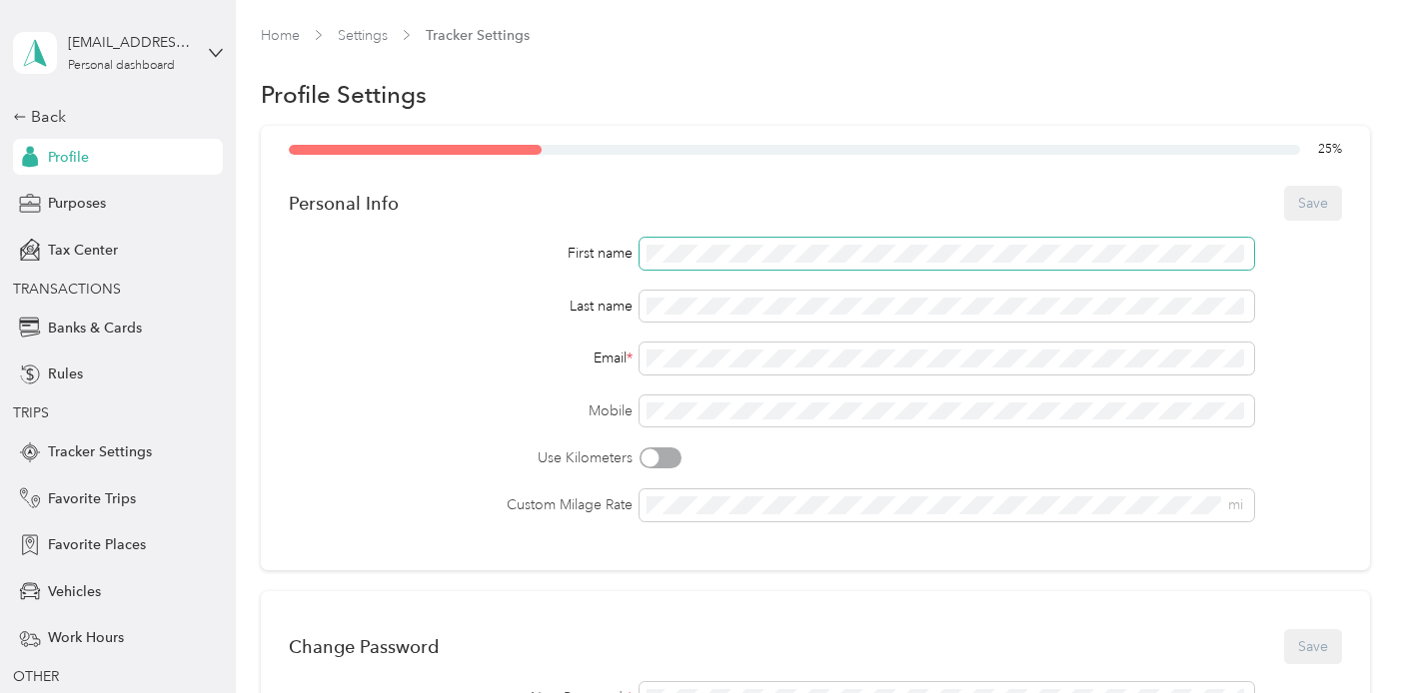
click at [877, 238] on span at bounding box center [946, 254] width 614 height 32
click at [718, 291] on span at bounding box center [946, 307] width 614 height 32
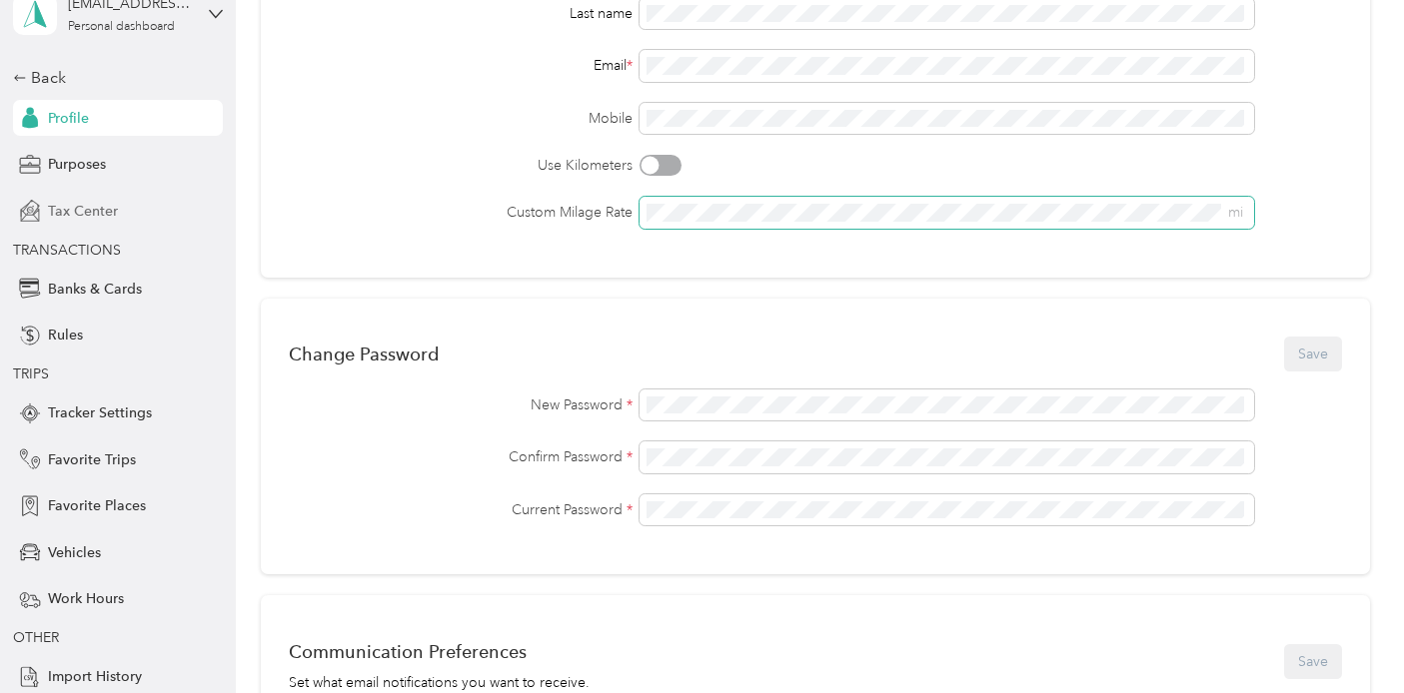
scroll to position [90, 0]
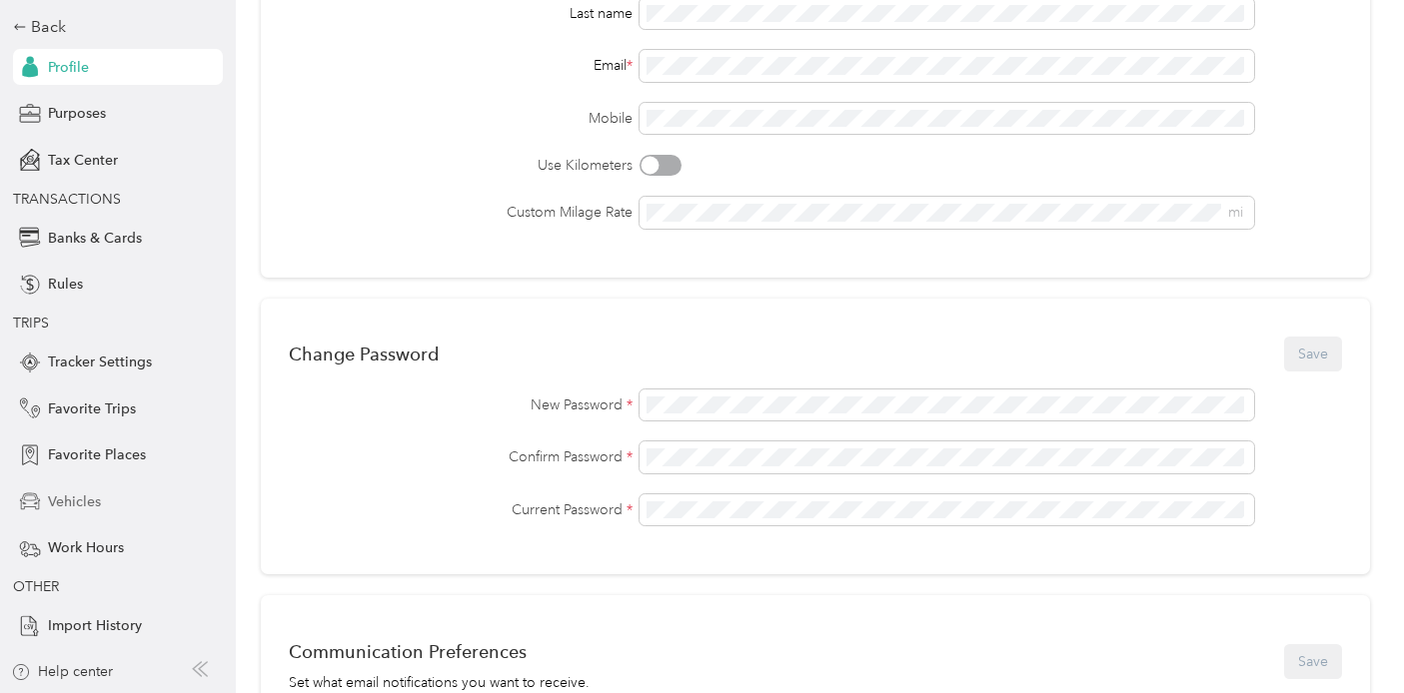
click at [95, 505] on div "Vehicles" at bounding box center [118, 502] width 210 height 36
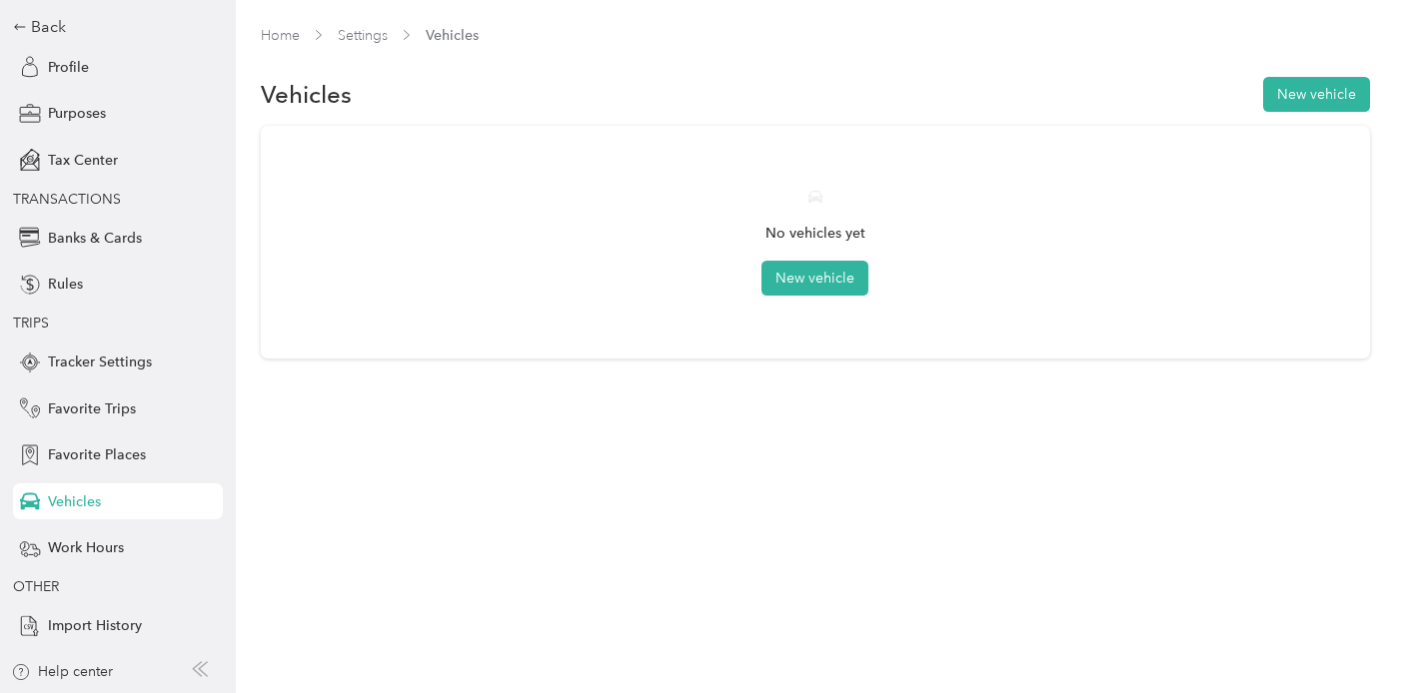
click at [842, 299] on div "No vehicles yet New vehicle" at bounding box center [815, 242] width 1053 height 177
click at [845, 289] on button "New vehicle" at bounding box center [814, 278] width 107 height 35
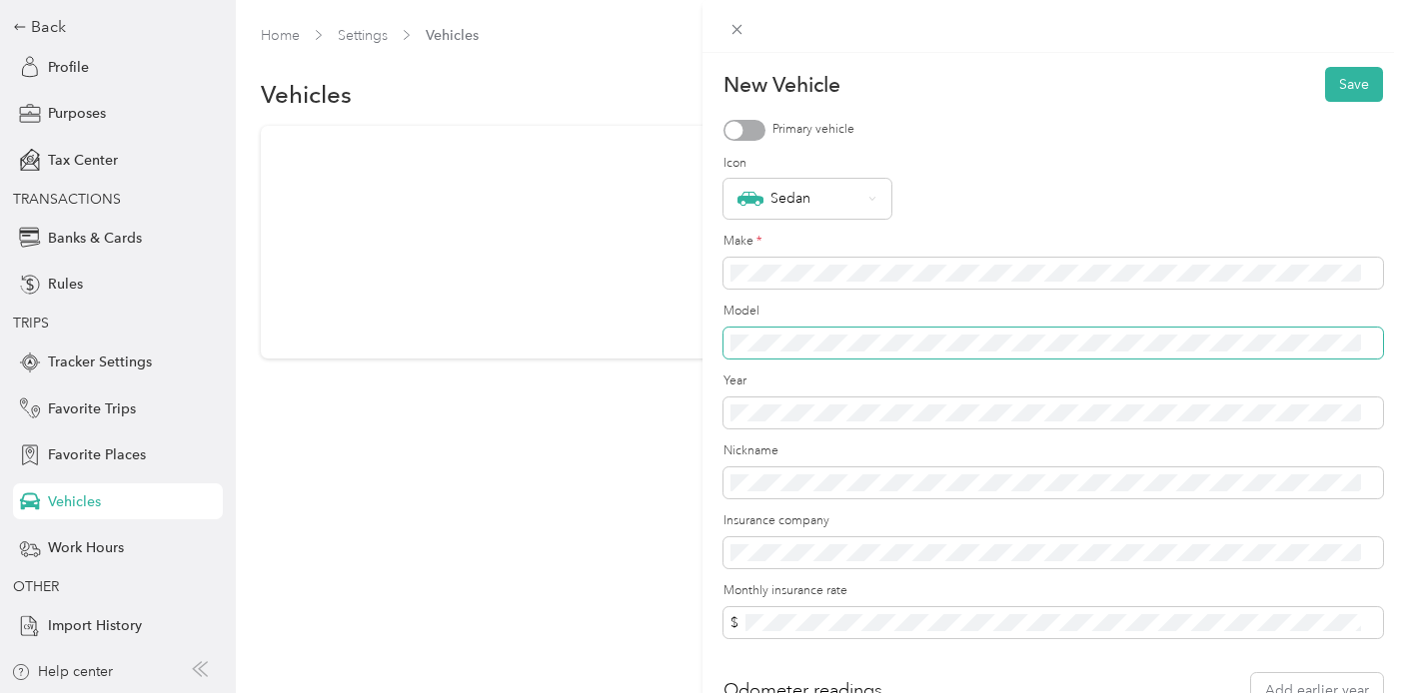
click at [819, 332] on span at bounding box center [1053, 344] width 660 height 32
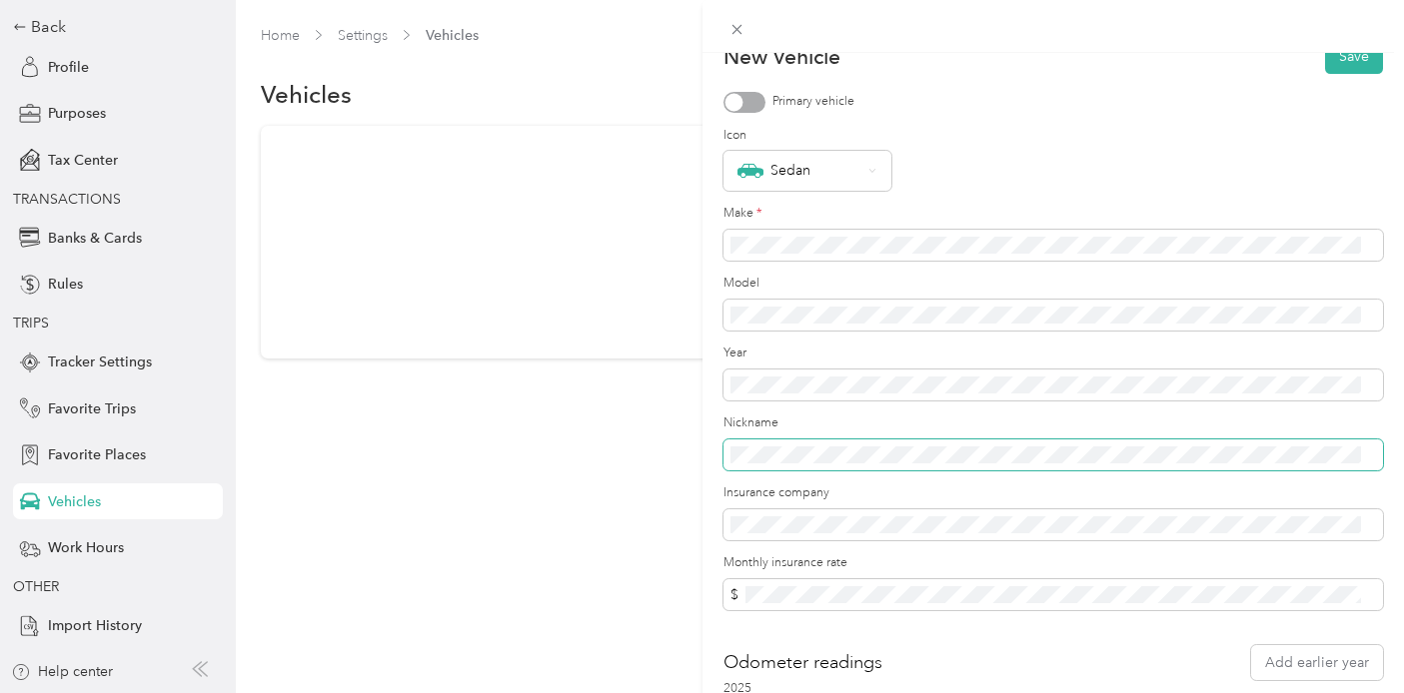
scroll to position [33, 0]
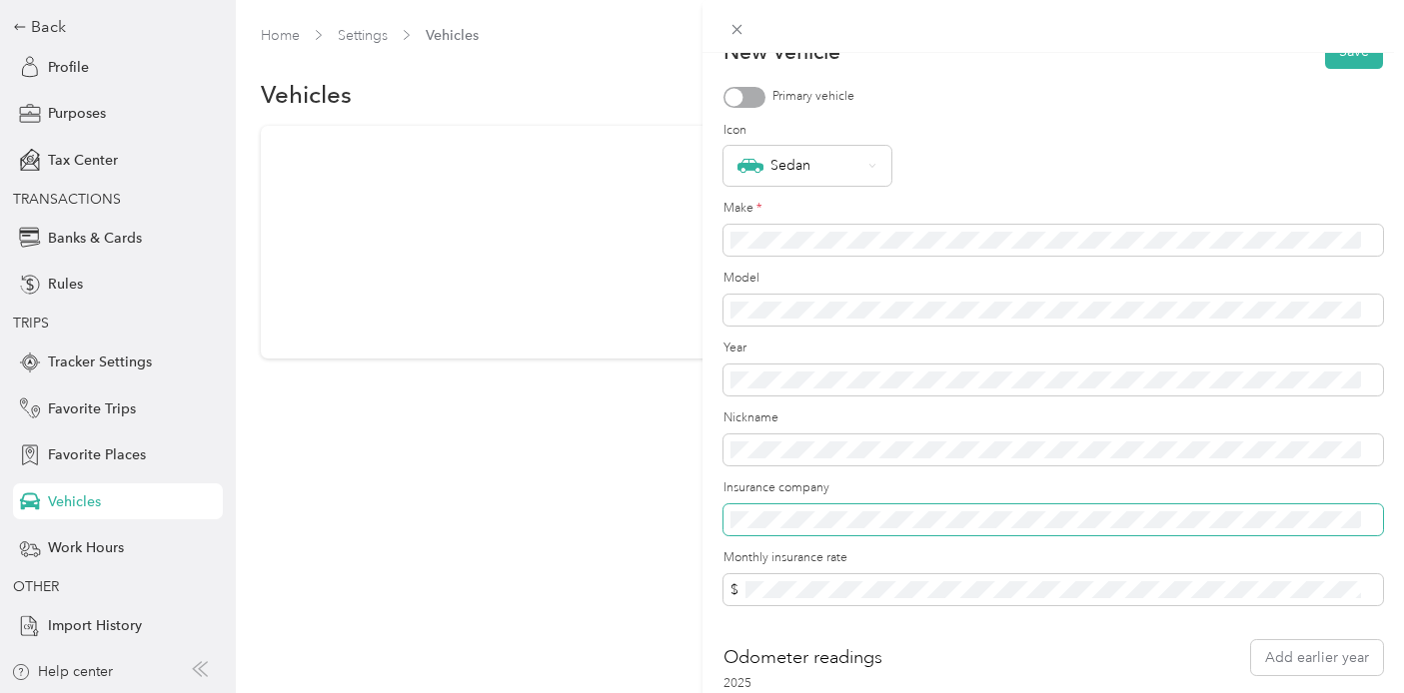
click at [803, 506] on span at bounding box center [1053, 521] width 660 height 32
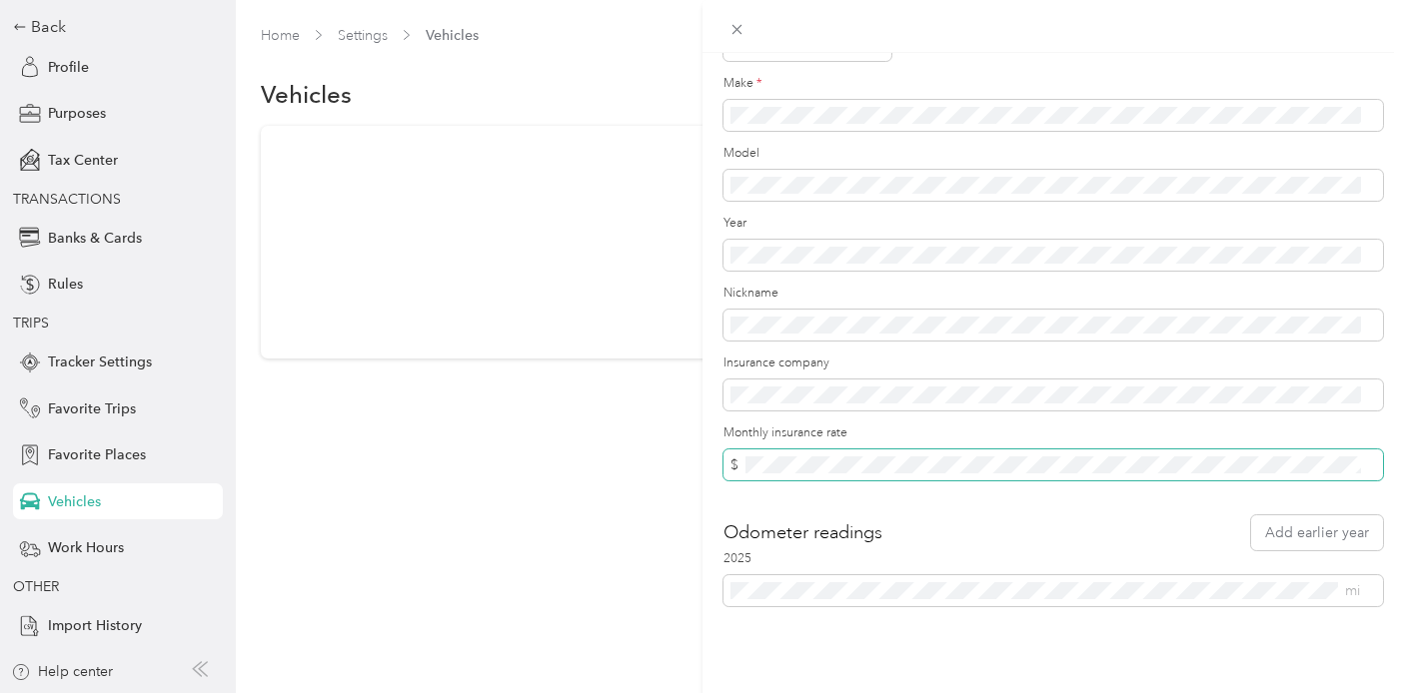
scroll to position [173, 0]
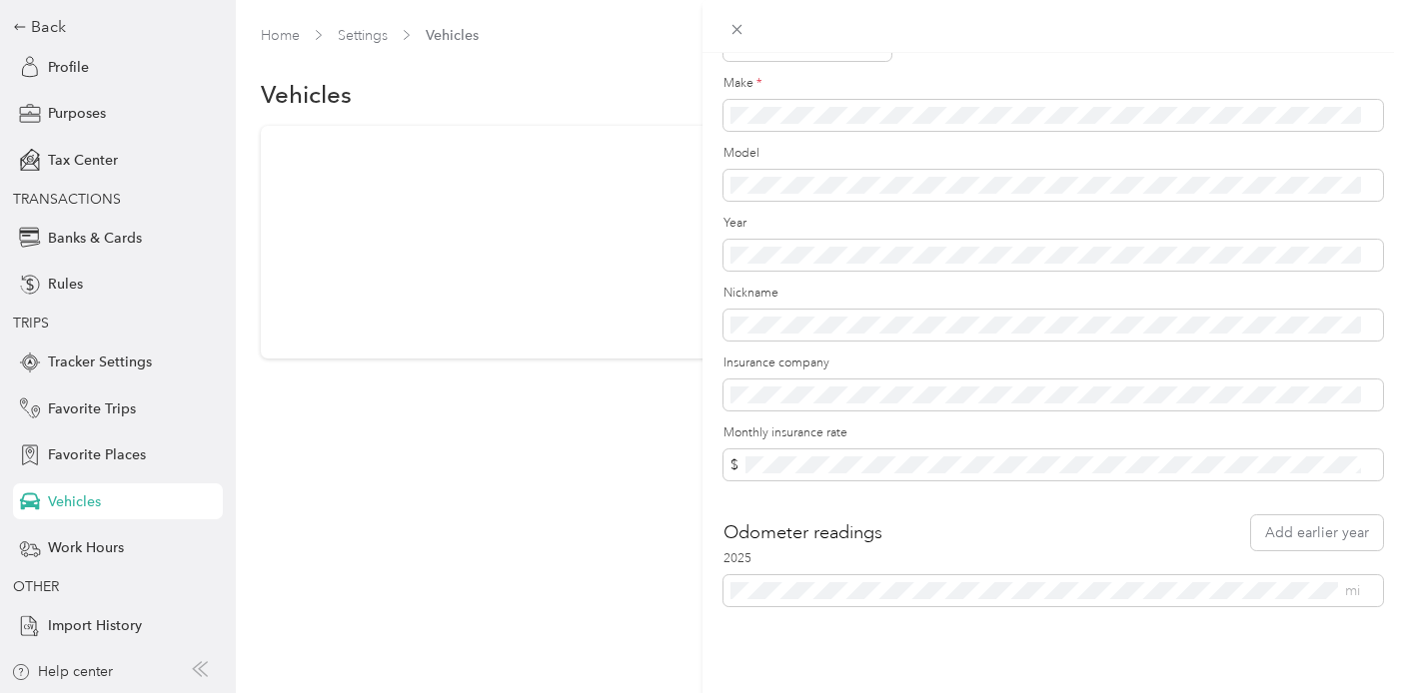
click at [870, 615] on div "New Vehicle Save Primary vehicle Icon Sedan Make * Model Year Nickname Insuranc…" at bounding box center [1053, 399] width 702 height 693
click at [886, 620] on div "New Vehicle Save Primary vehicle Icon Sedan Make * Model Year Nickname Insuranc…" at bounding box center [1053, 399] width 702 height 693
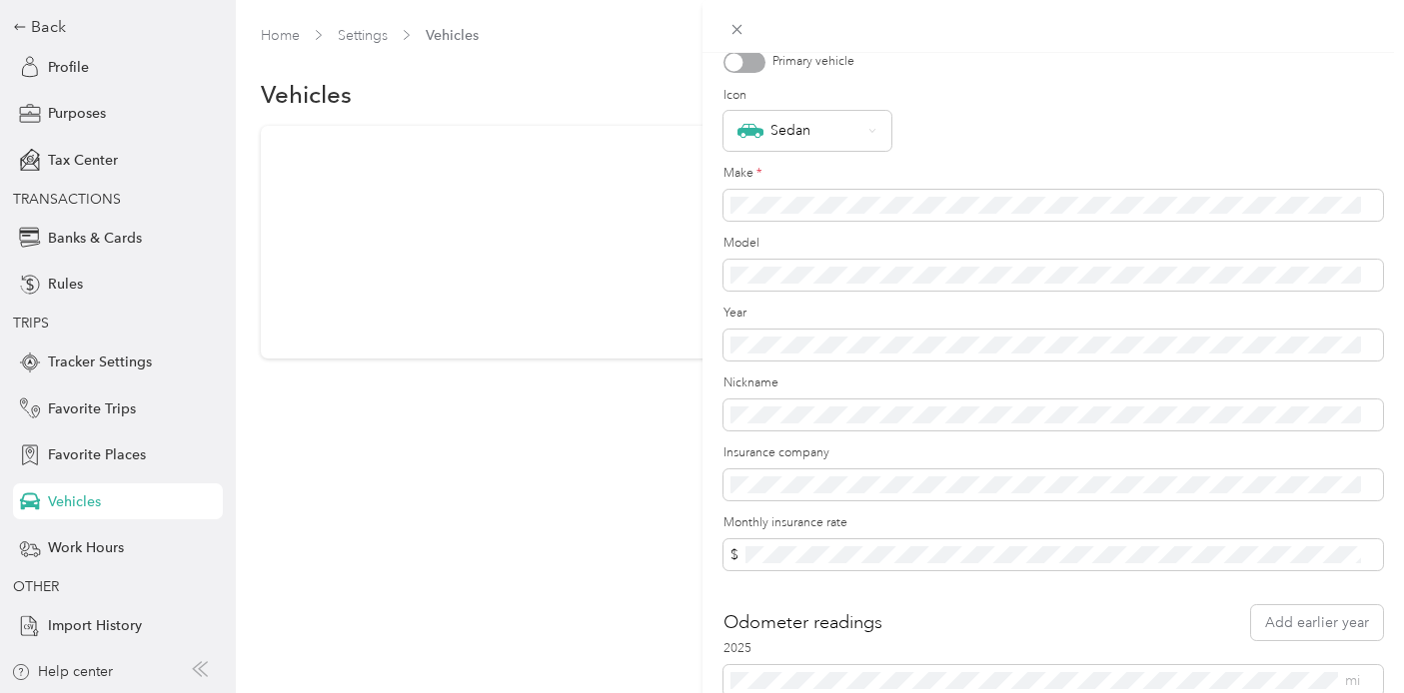
scroll to position [0, 0]
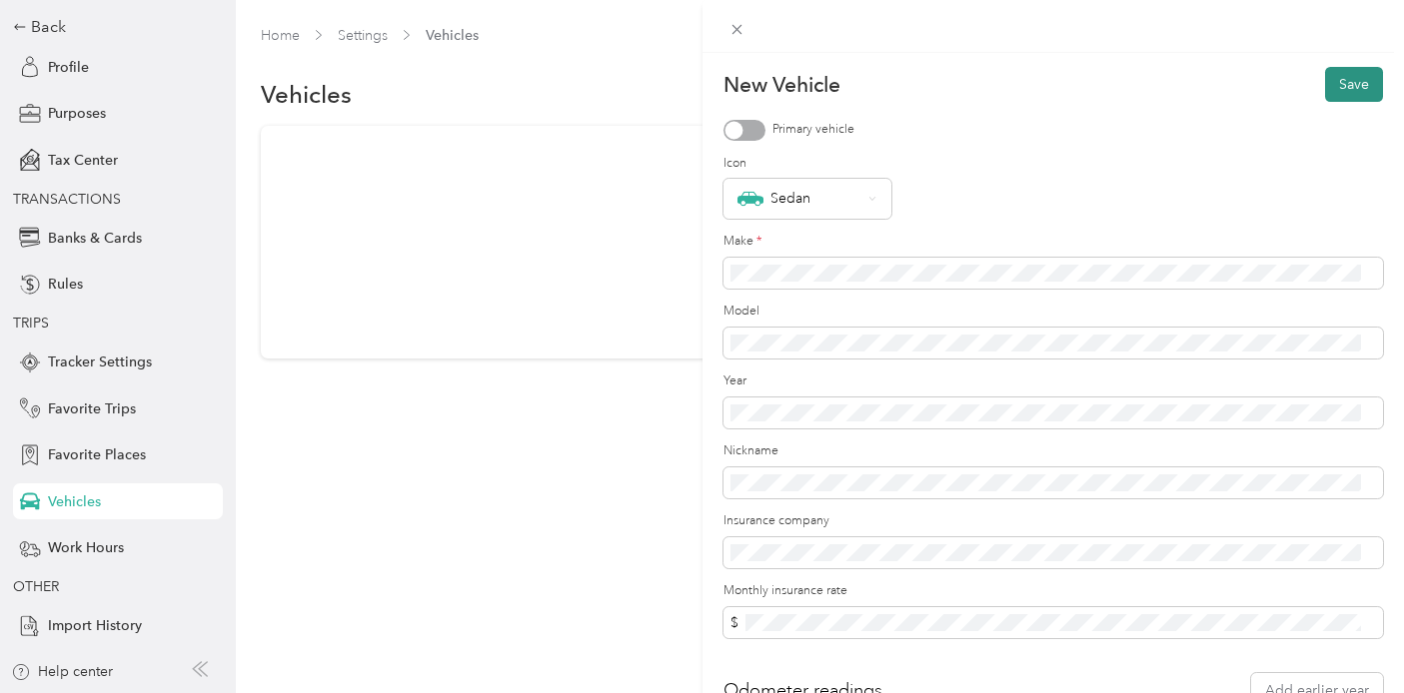
click at [1345, 81] on button "Save" at bounding box center [1354, 84] width 58 height 35
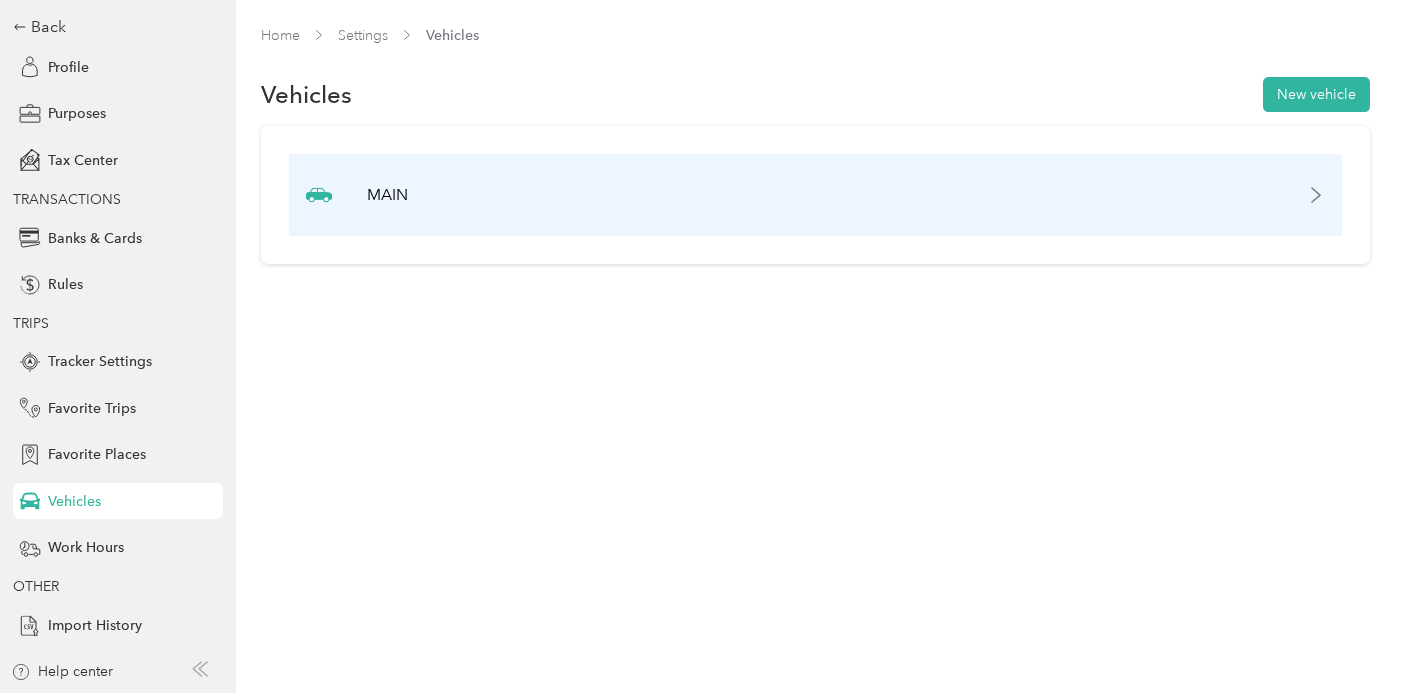
click at [901, 213] on div "MAIN" at bounding box center [815, 195] width 1053 height 82
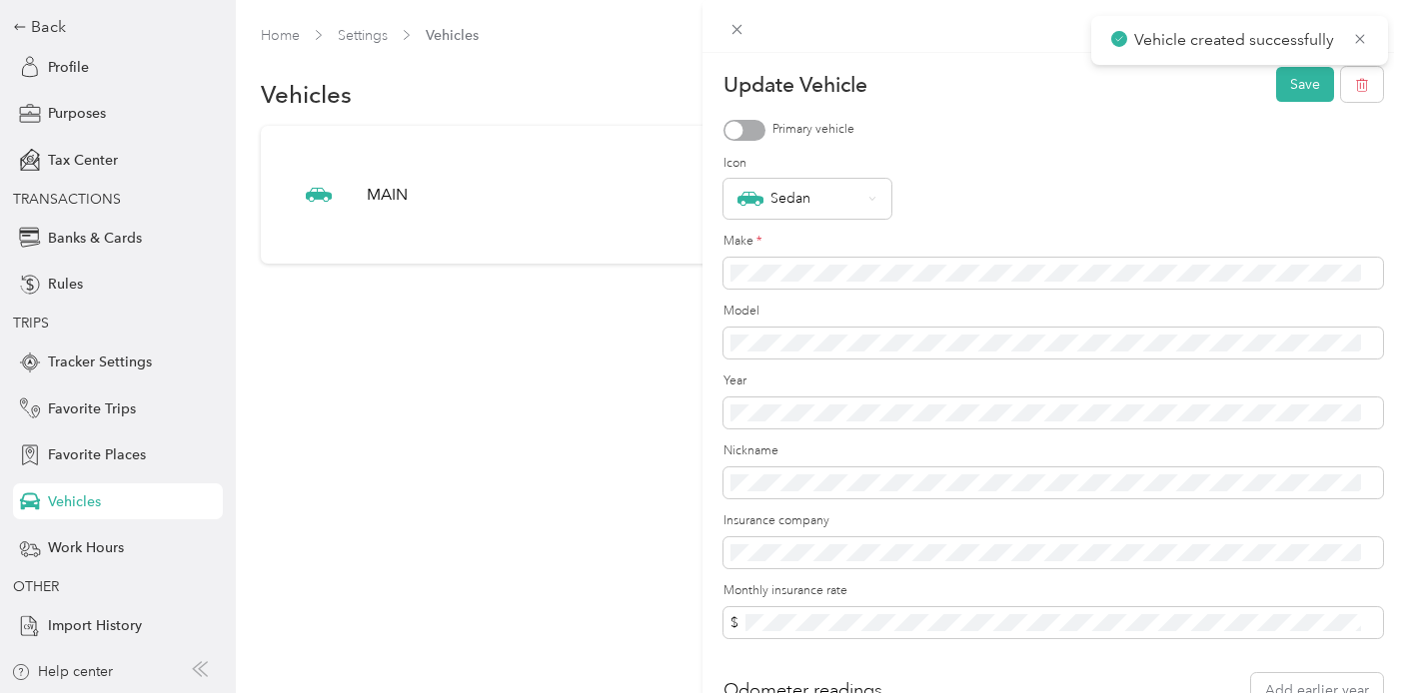
click at [746, 127] on div at bounding box center [744, 130] width 42 height 21
click at [1296, 93] on button "Save" at bounding box center [1305, 84] width 58 height 35
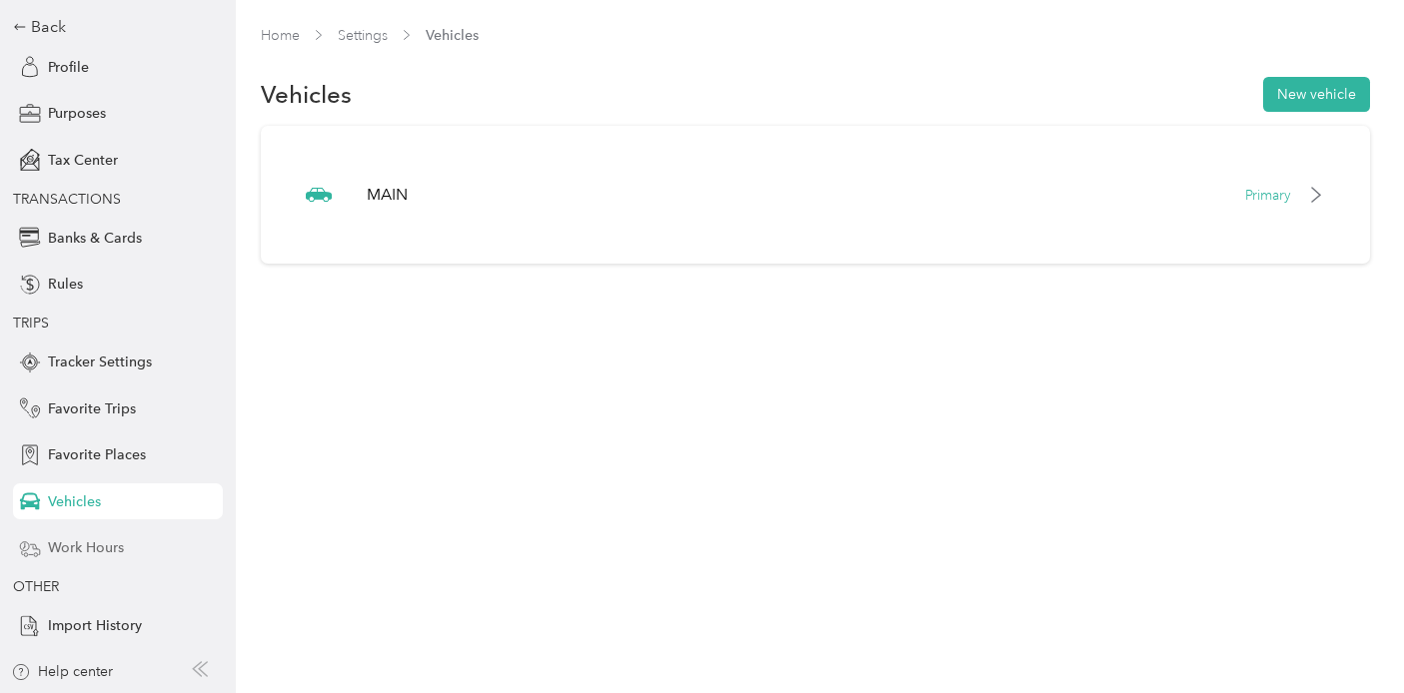
click at [128, 560] on div "Work Hours" at bounding box center [118, 549] width 210 height 36
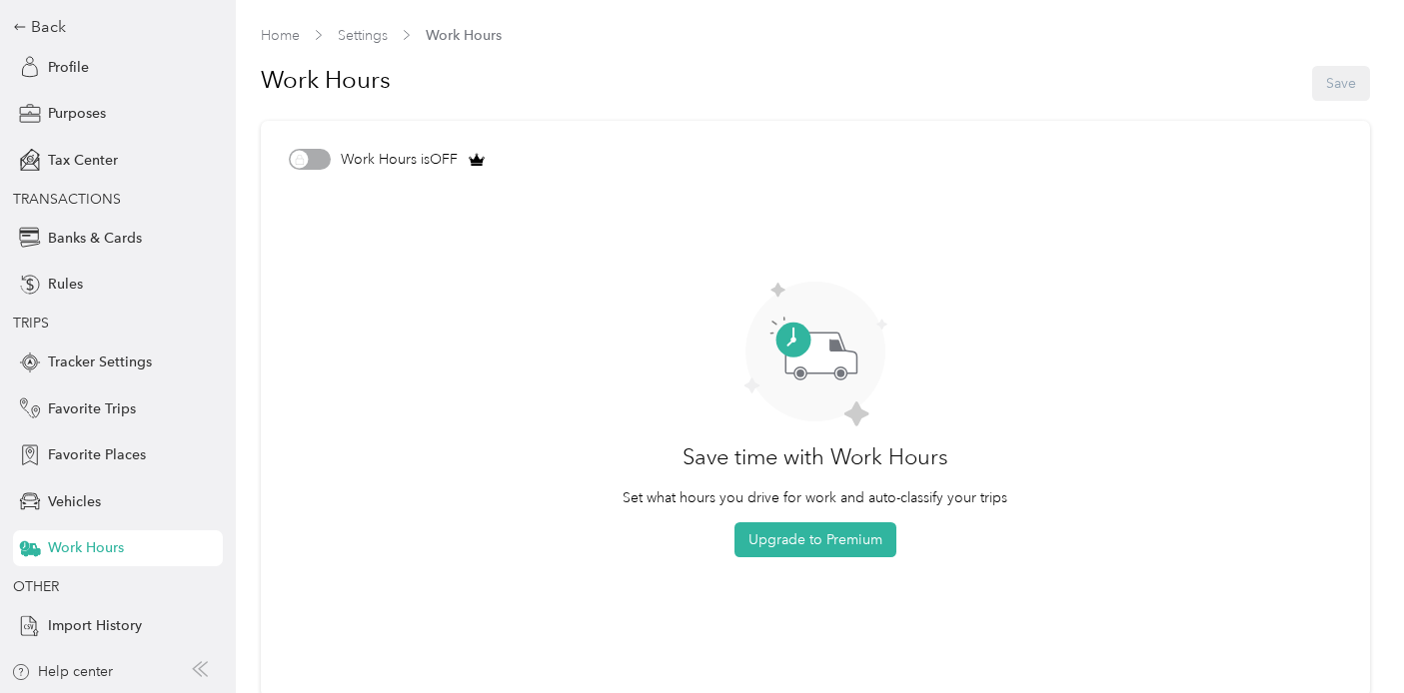
click at [103, 476] on div "Back Profile Purposes Tax Center TRANSACTIONS Banks & Cards Rules TRIPS Tracker…" at bounding box center [118, 329] width 210 height 629
click at [104, 451] on span "Favorite Places" at bounding box center [97, 455] width 98 height 21
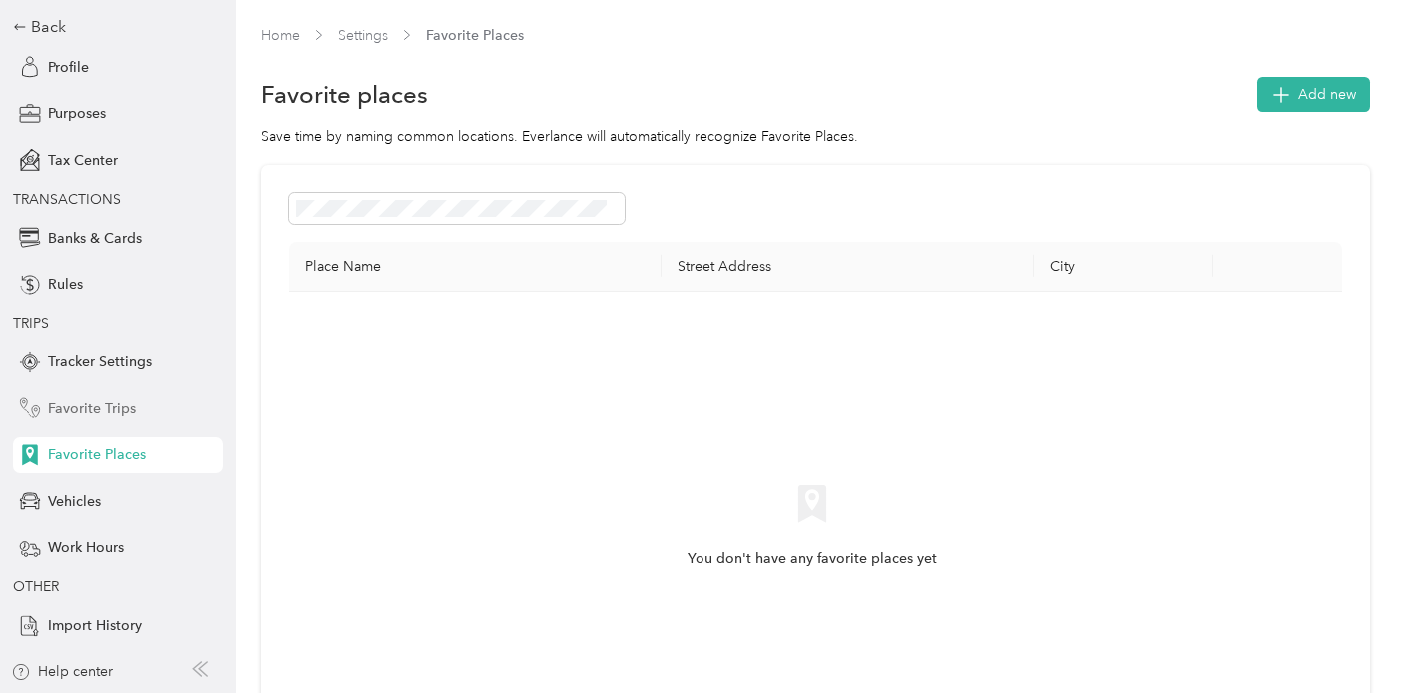
click at [108, 417] on span "Favorite Trips" at bounding box center [92, 409] width 88 height 21
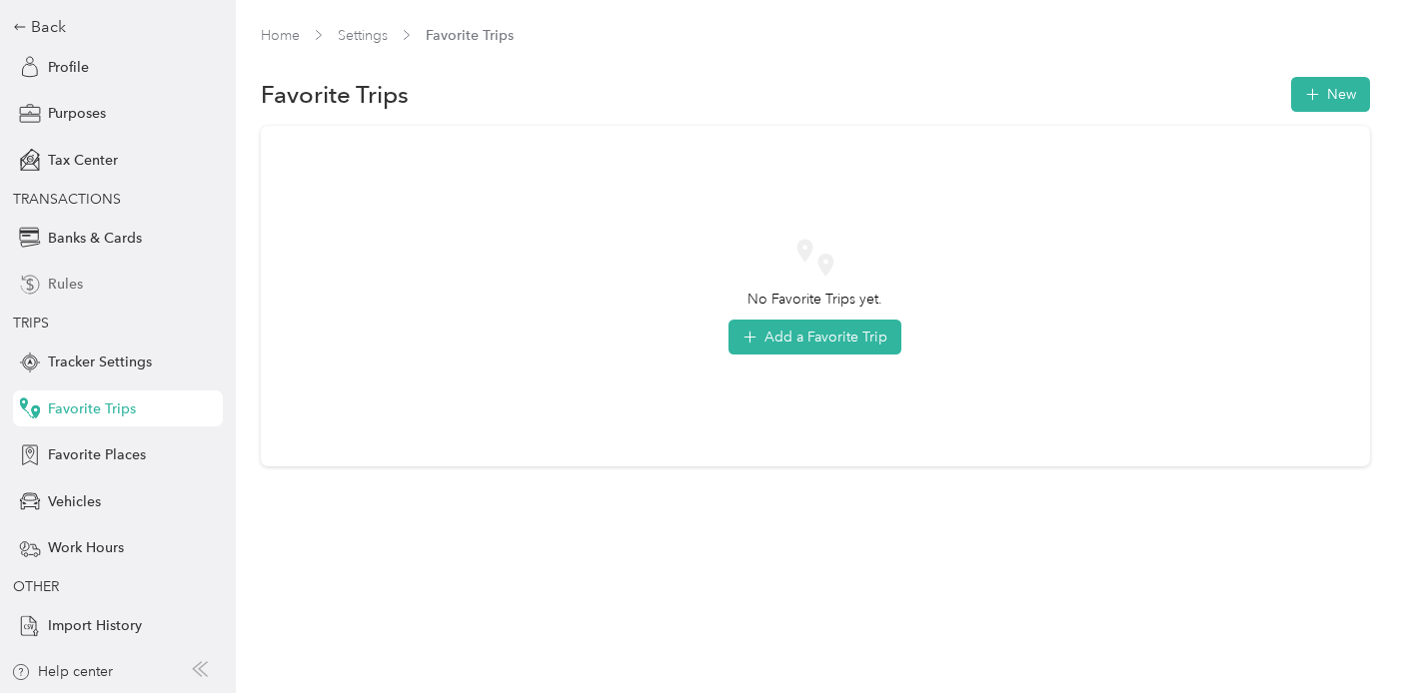
click at [120, 282] on div "Rules" at bounding box center [118, 285] width 210 height 36
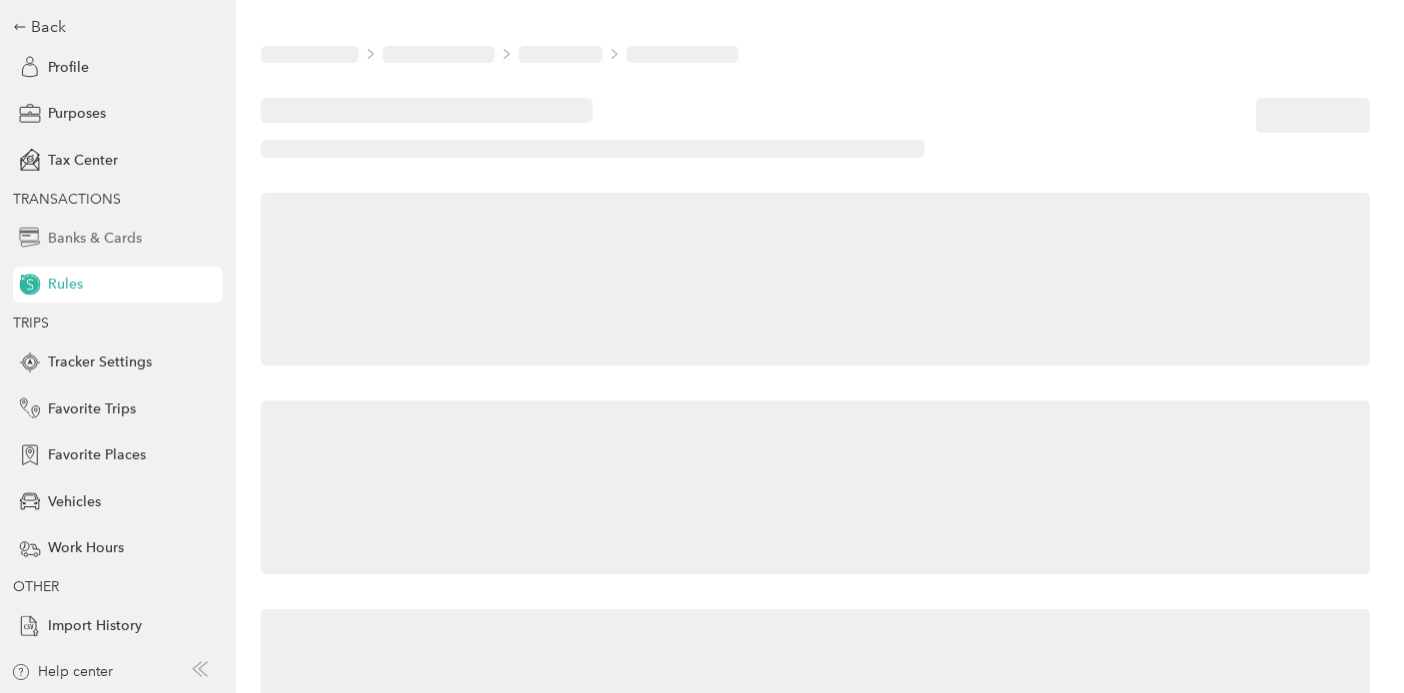
click at [132, 241] on span "Banks & Cards" at bounding box center [95, 238] width 94 height 21
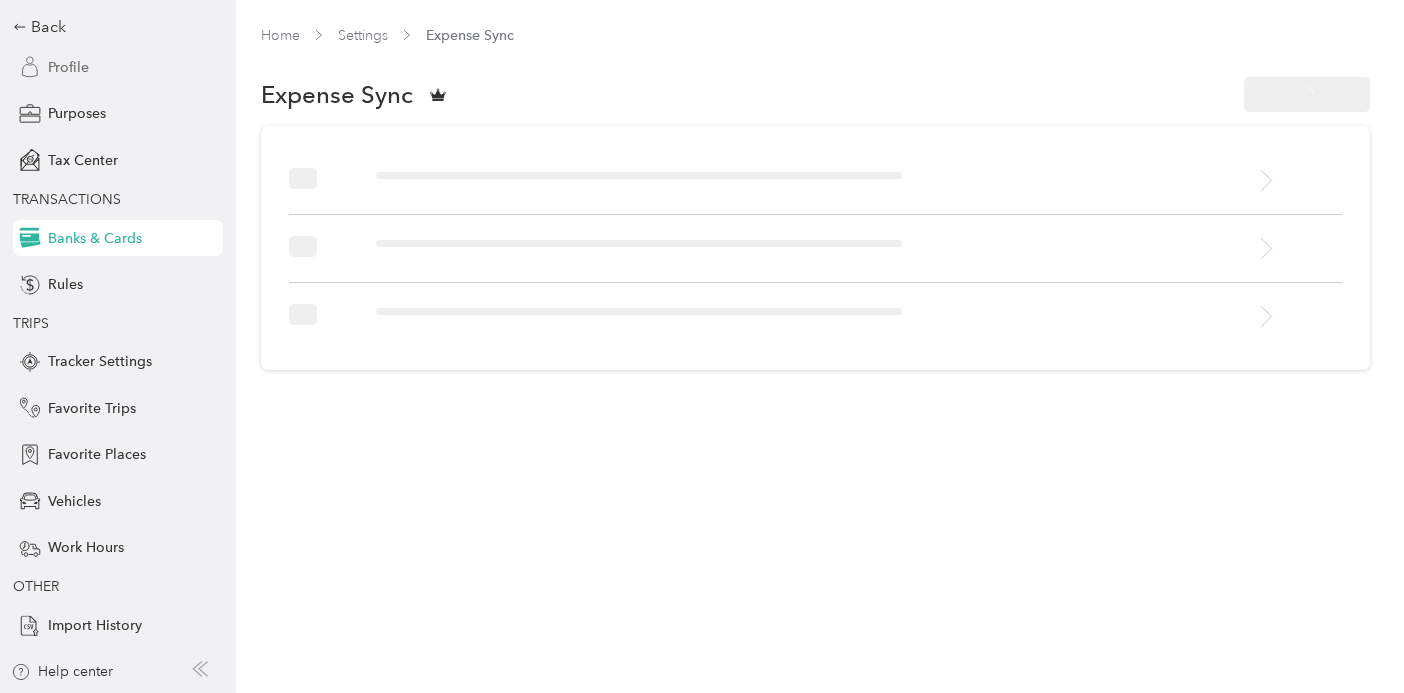
click at [112, 66] on div "Profile" at bounding box center [118, 67] width 210 height 36
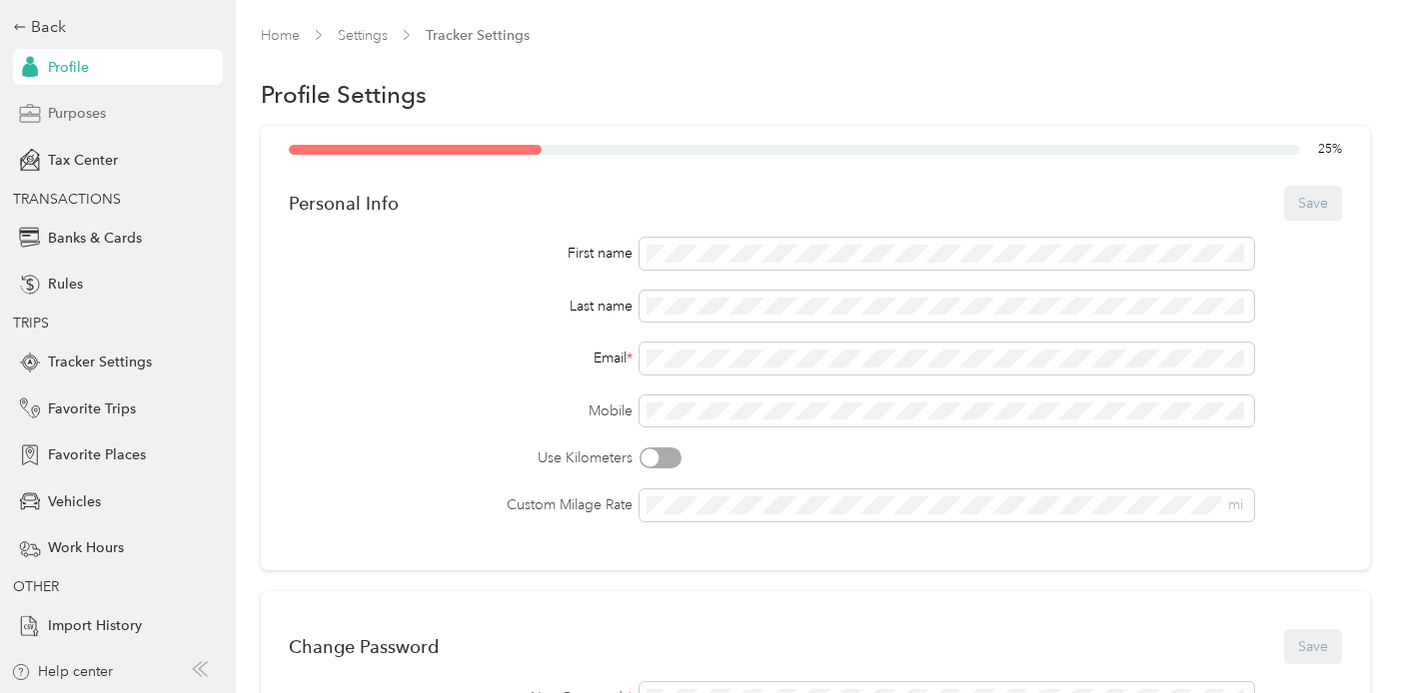
click at [115, 108] on div "Purposes" at bounding box center [118, 114] width 210 height 36
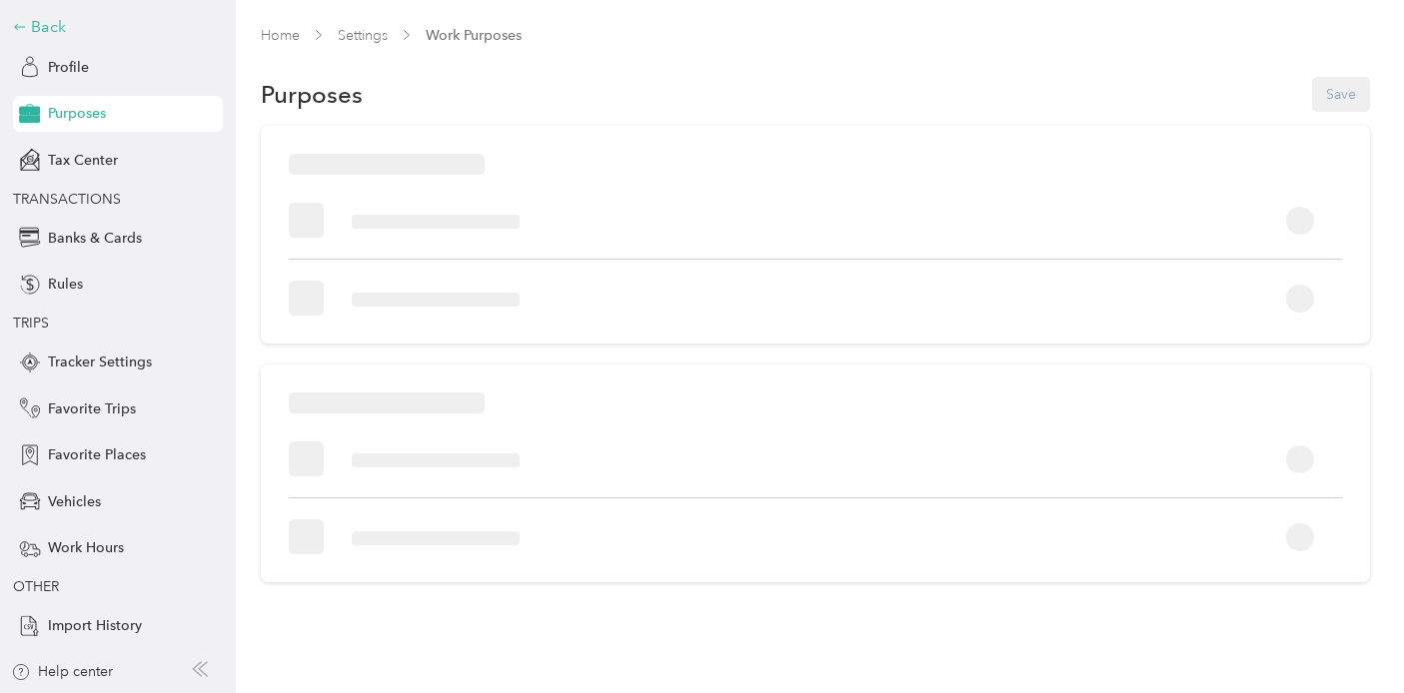
click at [44, 25] on div "Back" at bounding box center [113, 27] width 200 height 24
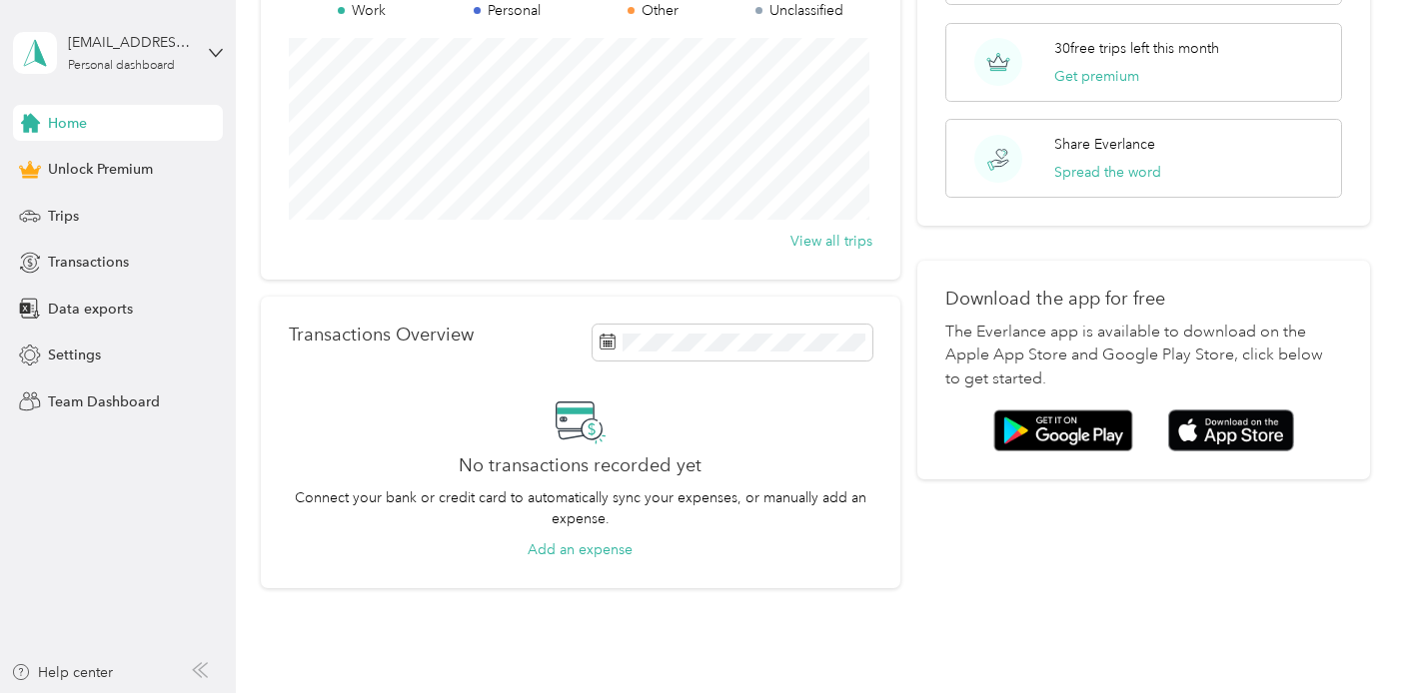
scroll to position [323, 0]
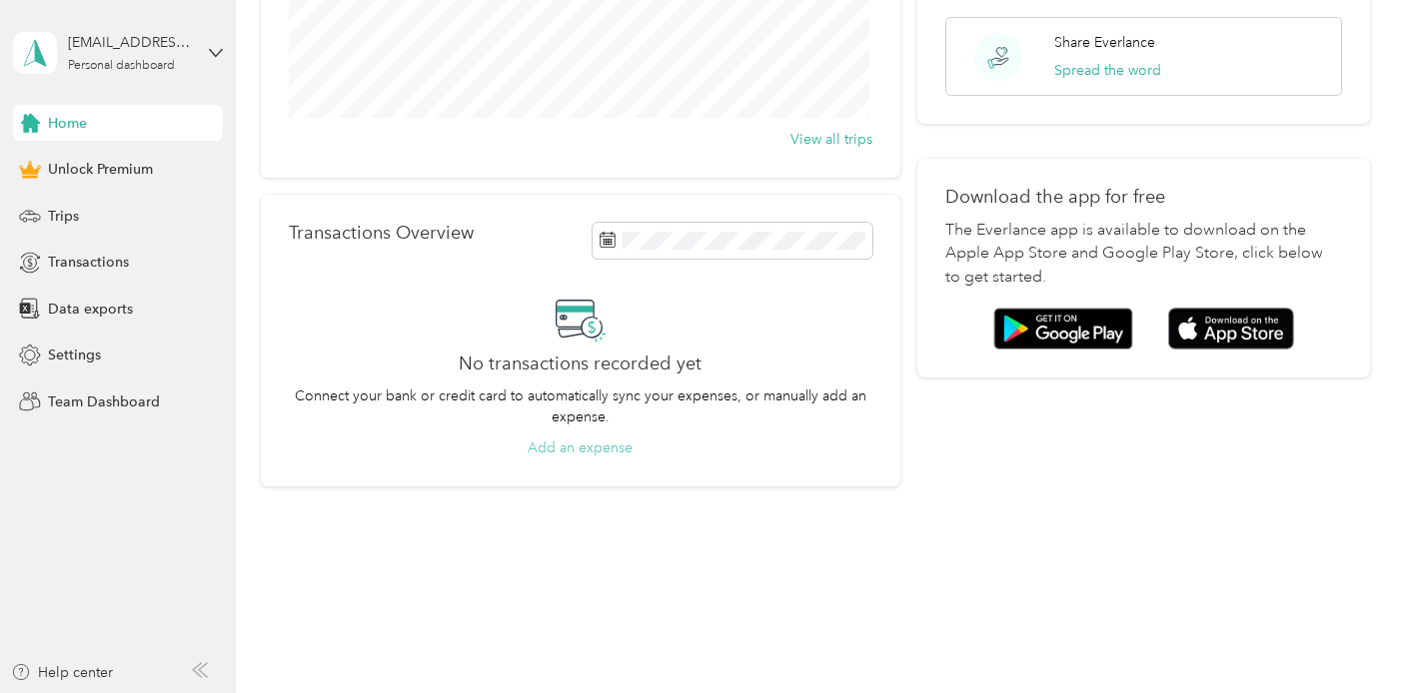
click at [575, 454] on button "Add an expense" at bounding box center [580, 448] width 105 height 21
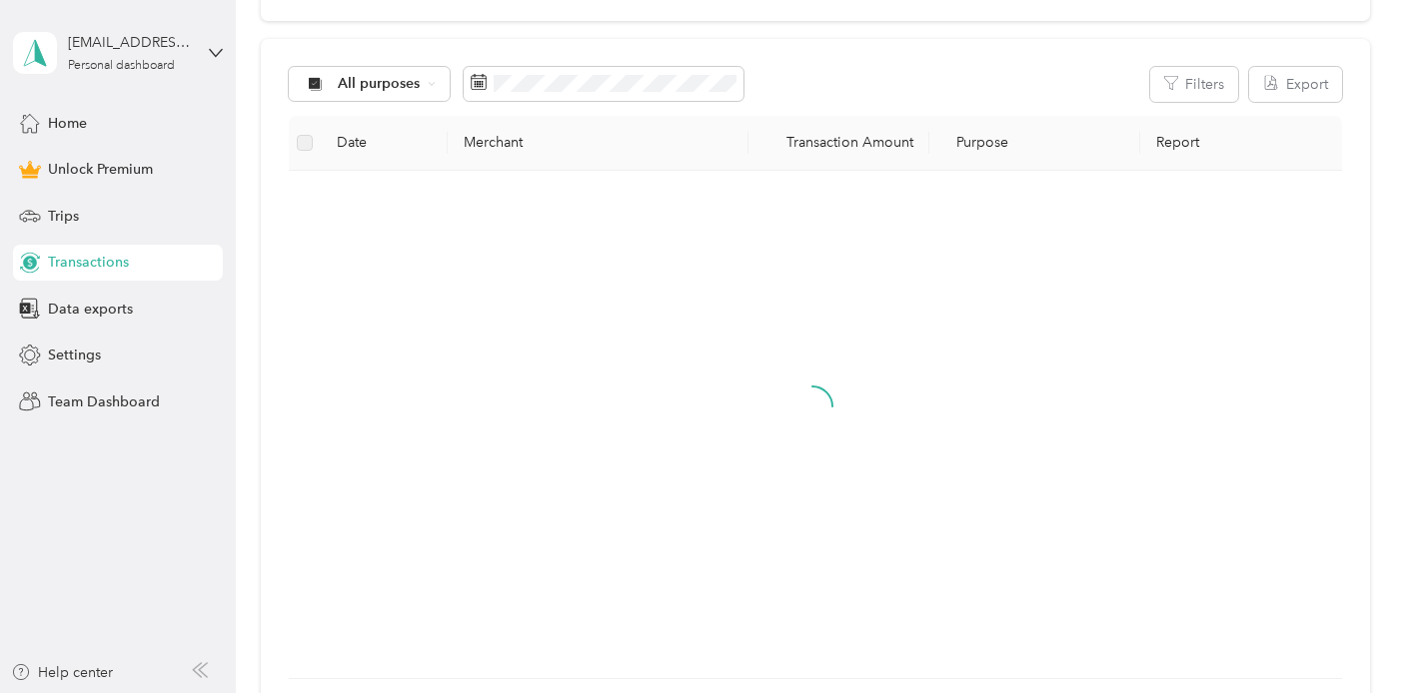
scroll to position [323, 0]
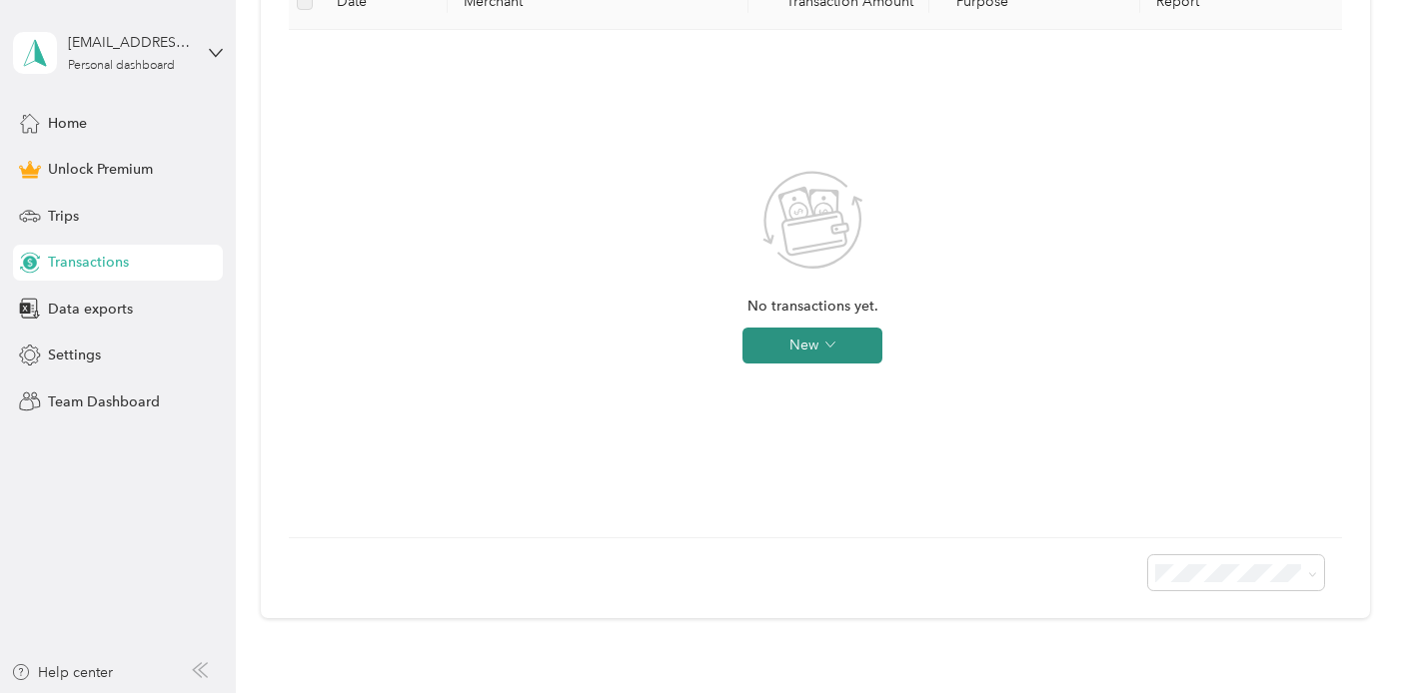
click at [844, 360] on button "New" at bounding box center [812, 346] width 140 height 36
click at [844, 396] on li "Expense" at bounding box center [831, 384] width 104 height 35
click at [843, 384] on span "Expense" at bounding box center [841, 384] width 54 height 21
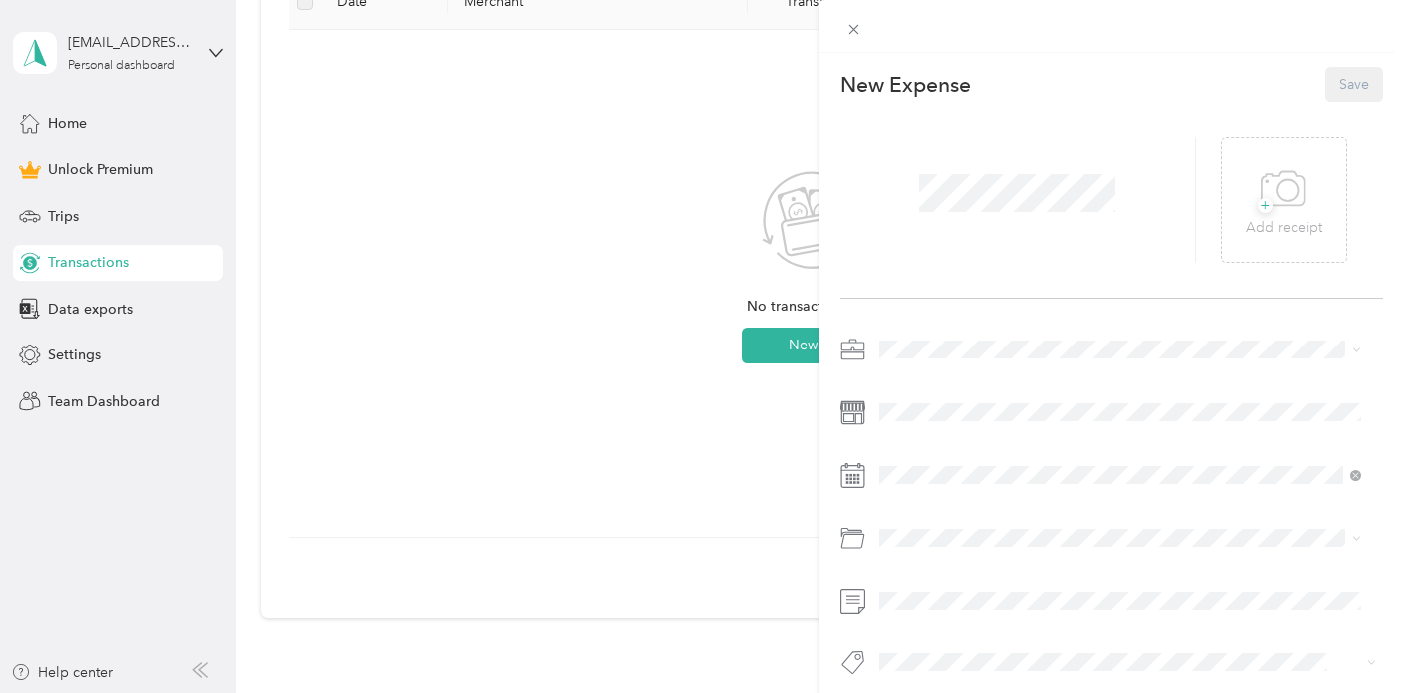
click at [953, 446] on span "Real Estate" at bounding box center [919, 454] width 67 height 17
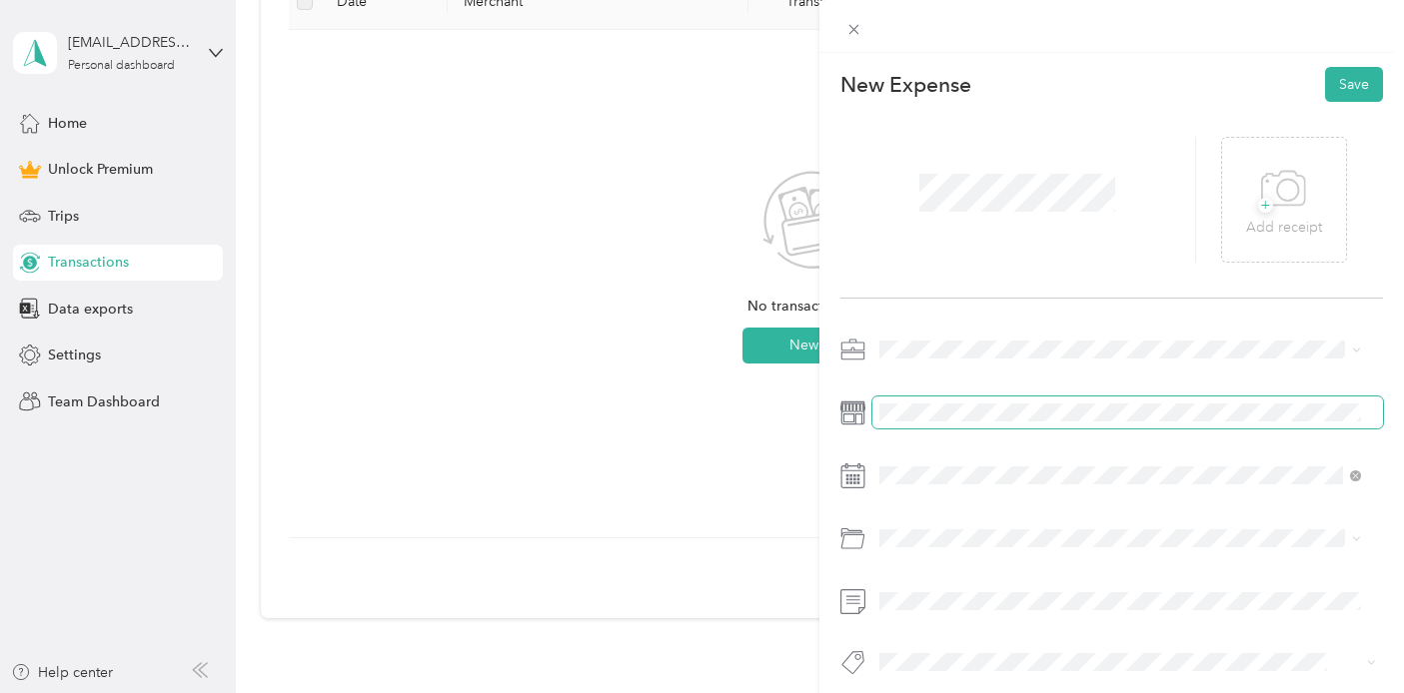
scroll to position [29, 0]
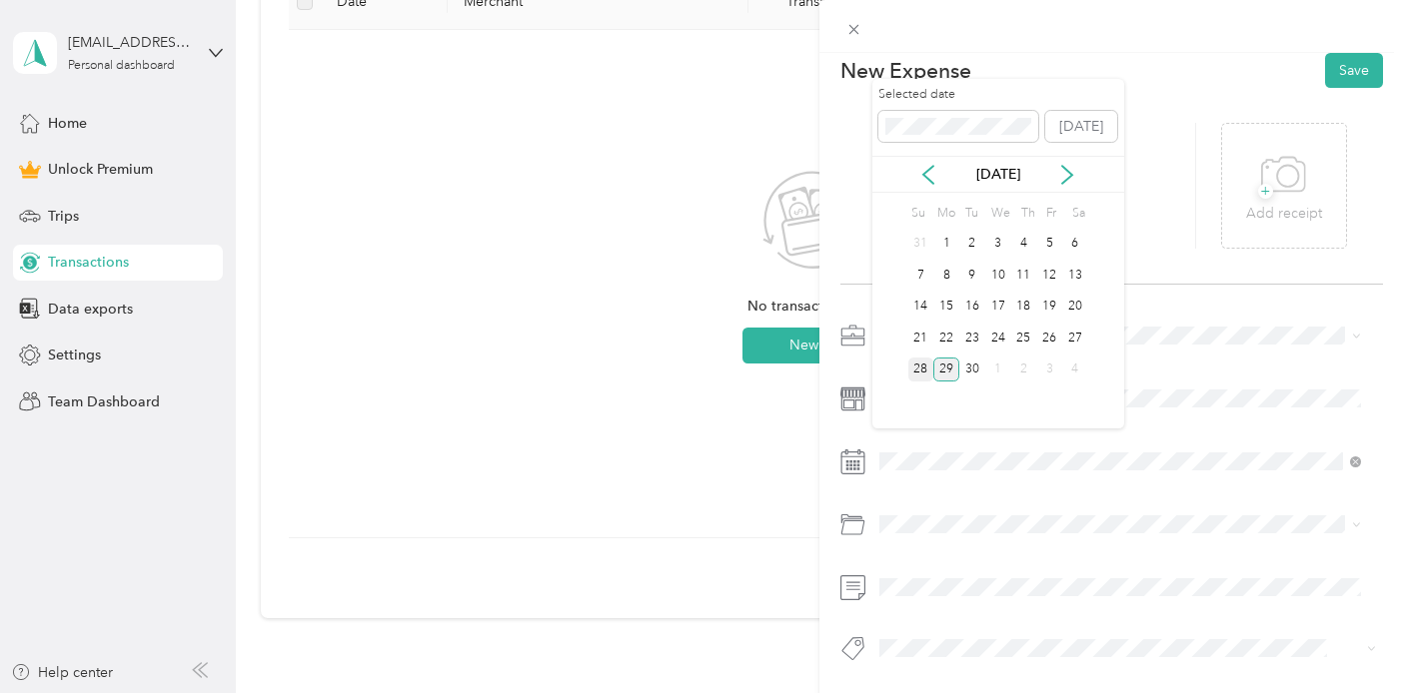
click at [923, 376] on div "28" at bounding box center [921, 370] width 26 height 25
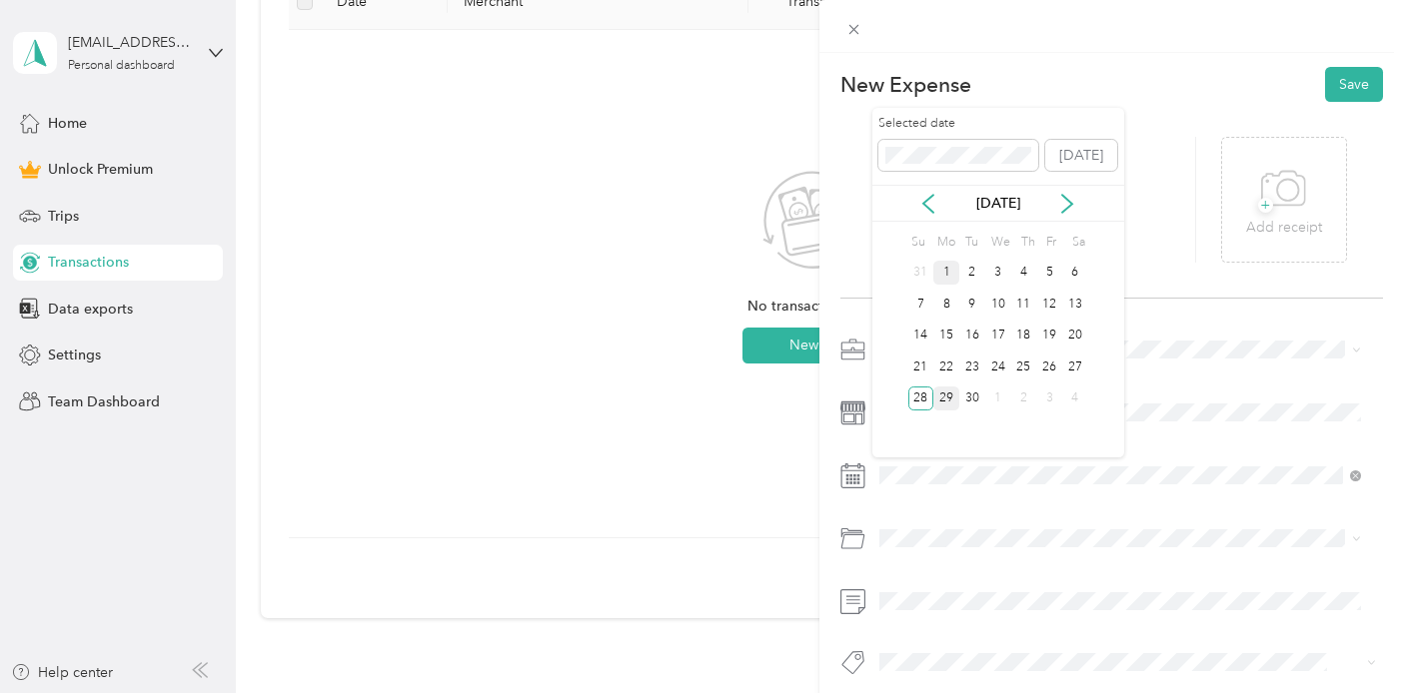
click at [950, 276] on div "1" at bounding box center [946, 273] width 26 height 25
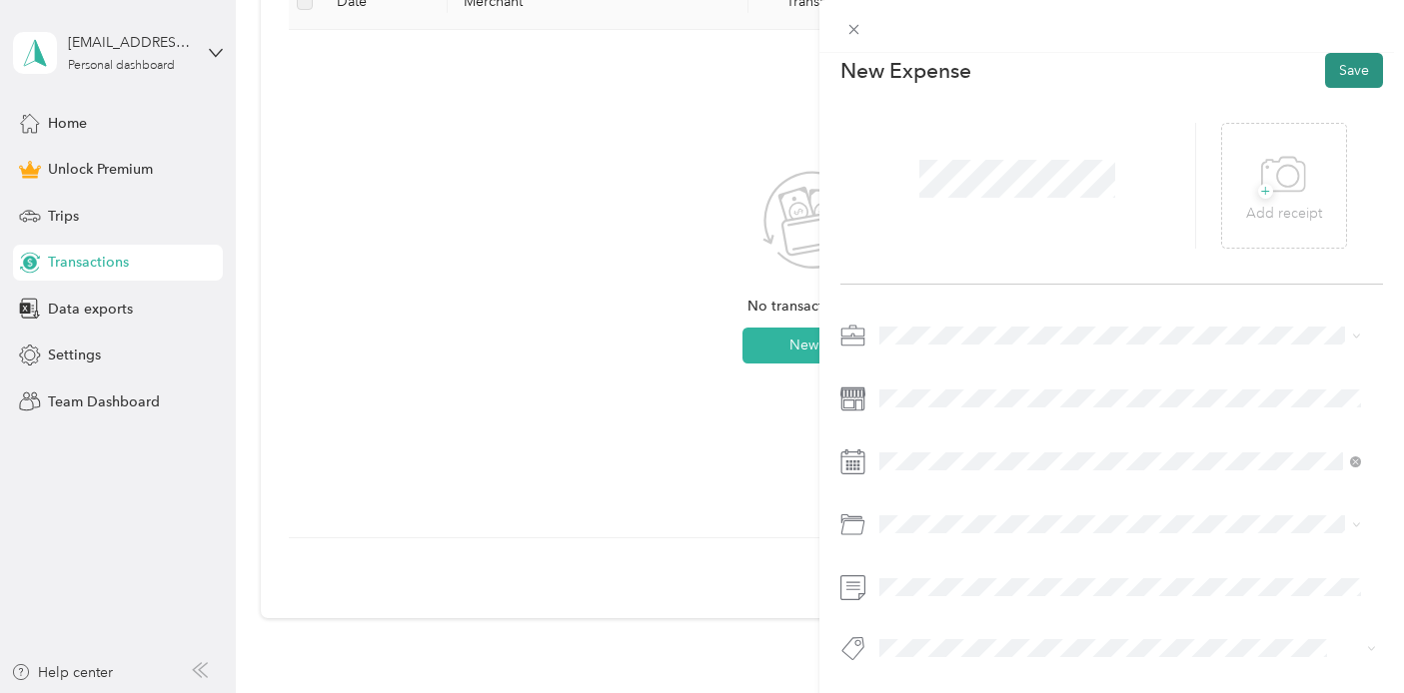
click at [1329, 62] on button "Save" at bounding box center [1354, 70] width 58 height 35
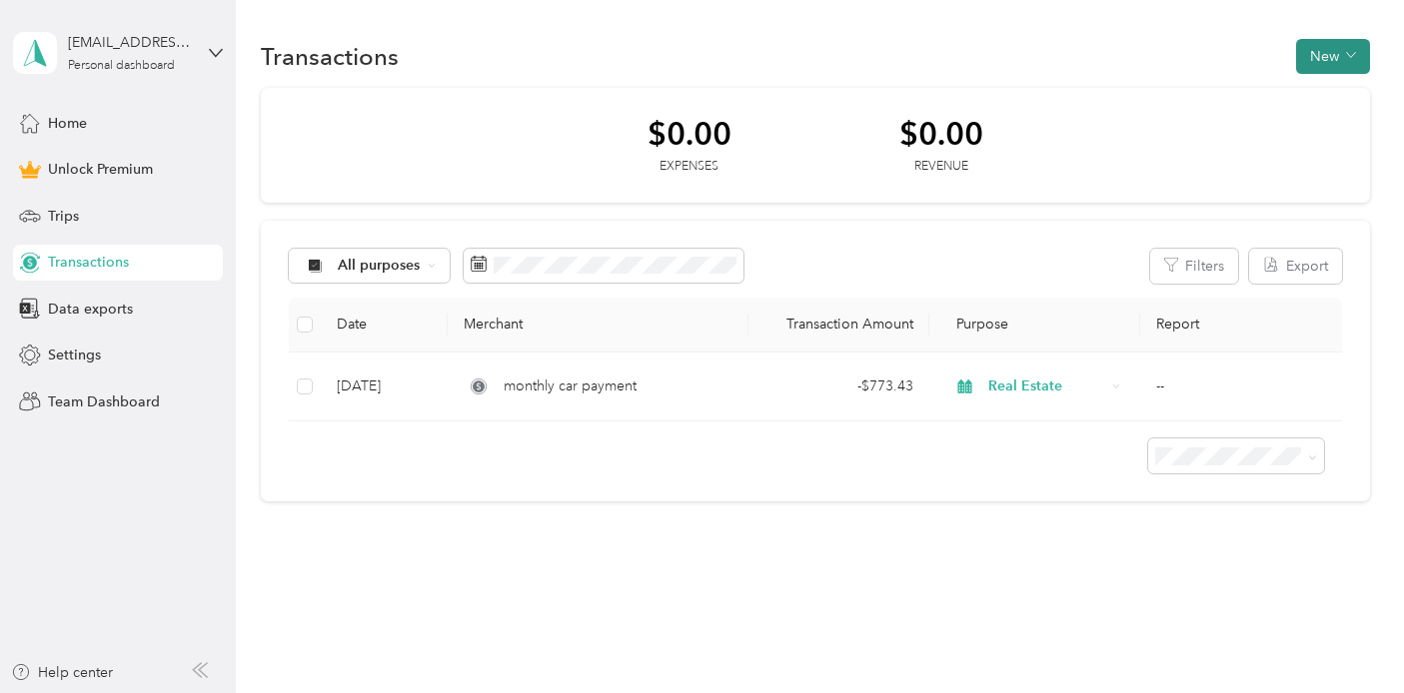
click at [1328, 49] on button "New" at bounding box center [1333, 56] width 74 height 35
click at [1301, 86] on span "Expense" at bounding box center [1323, 94] width 54 height 21
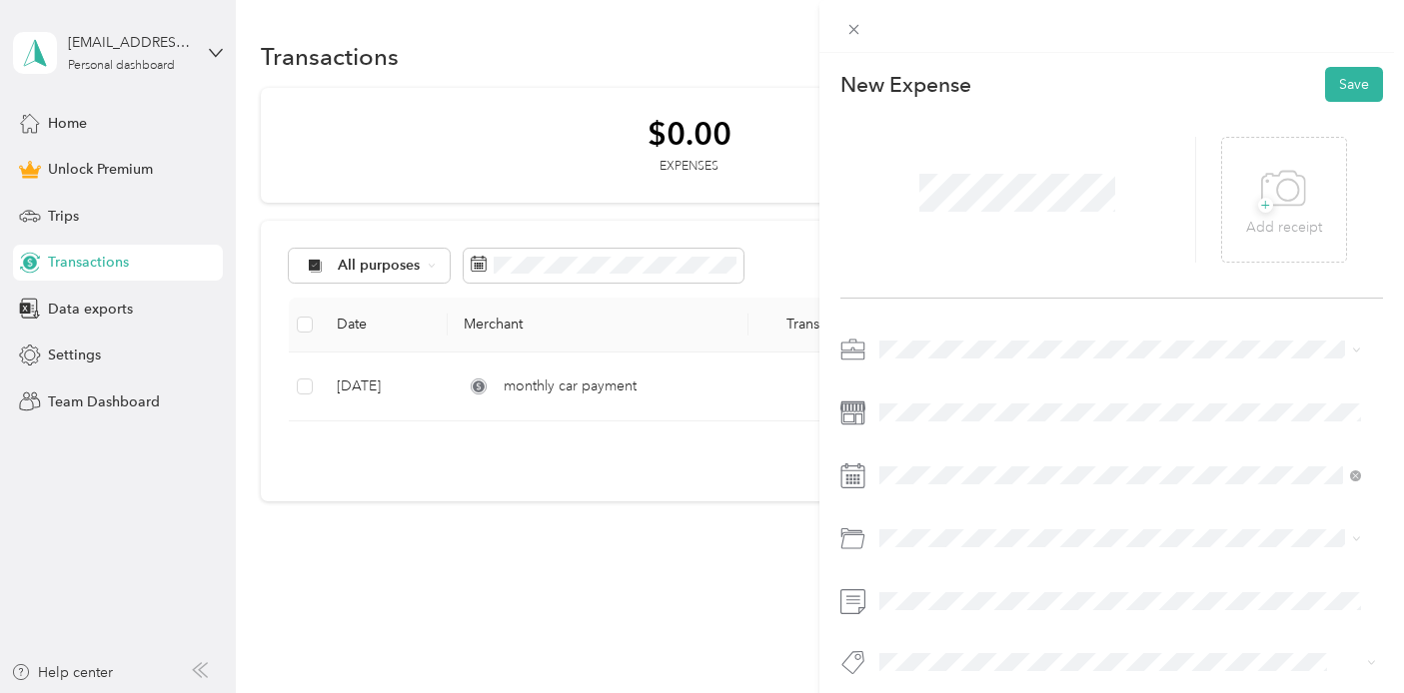
click at [933, 458] on span "Real Estate" at bounding box center [919, 450] width 67 height 17
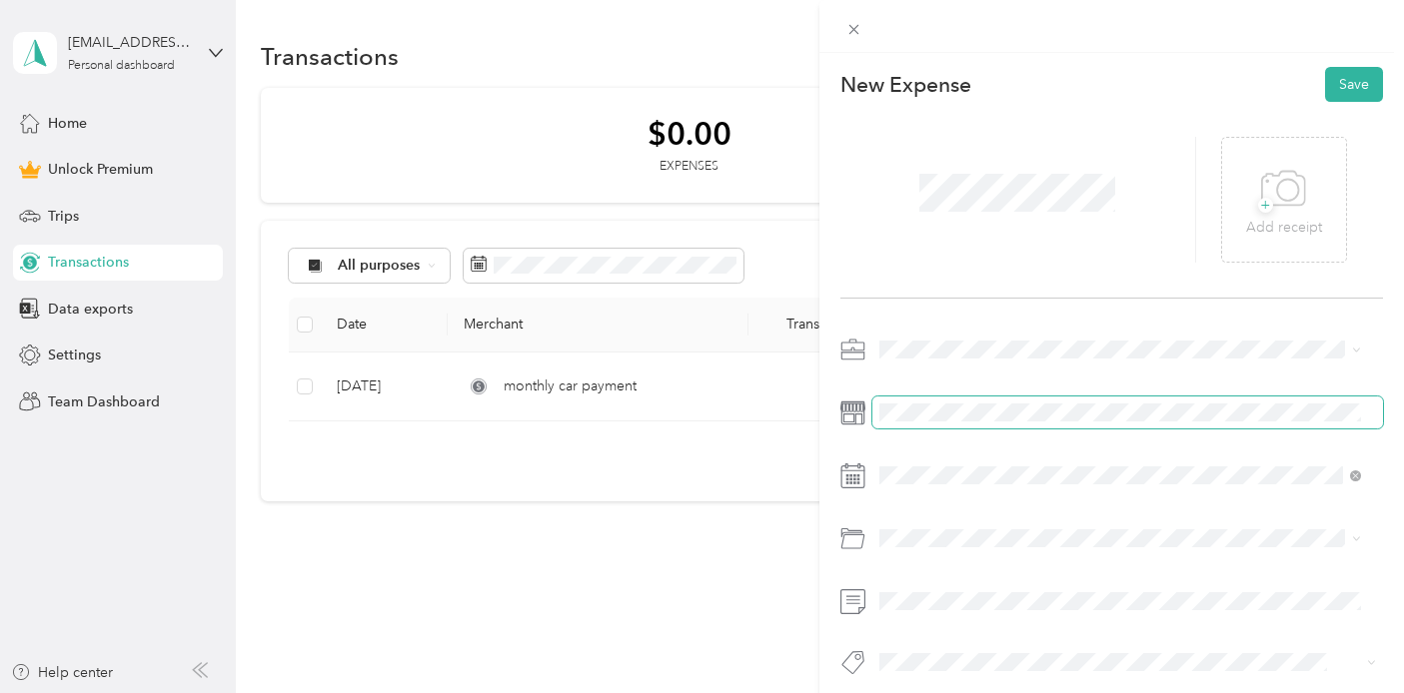
scroll to position [23, 0]
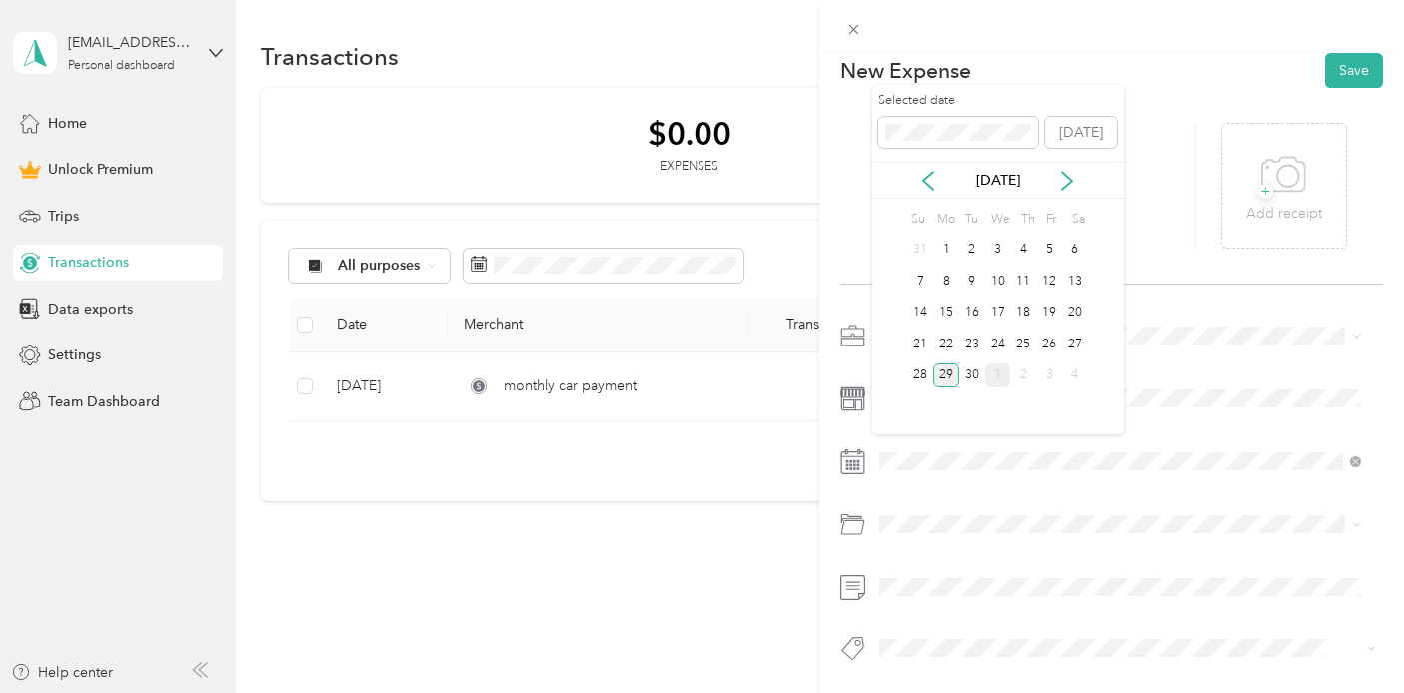
click at [1001, 368] on div "1" at bounding box center [998, 376] width 26 height 25
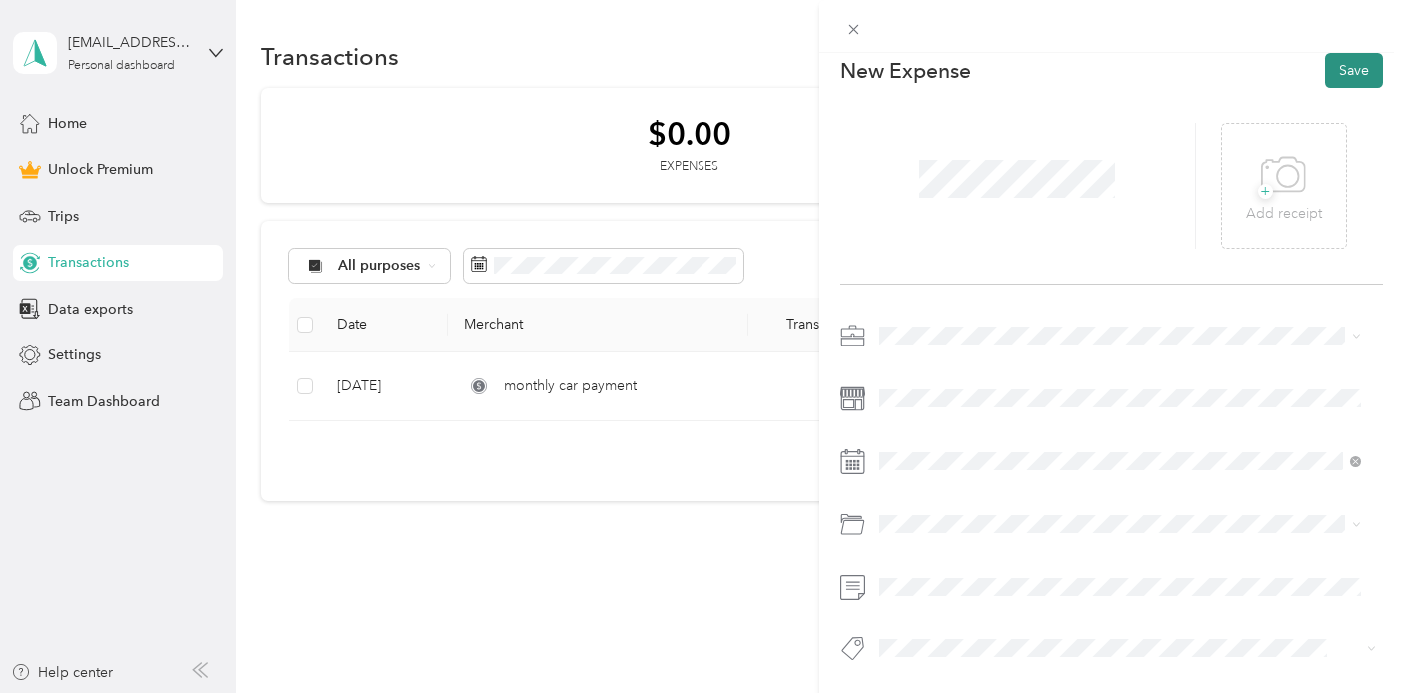
click at [1332, 64] on button "Save" at bounding box center [1354, 70] width 58 height 35
